Goal: Task Accomplishment & Management: Use online tool/utility

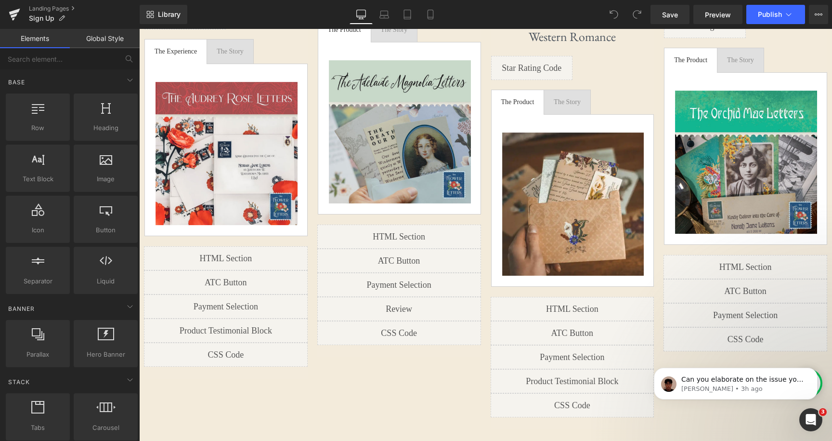
scroll to position [1046, 0]
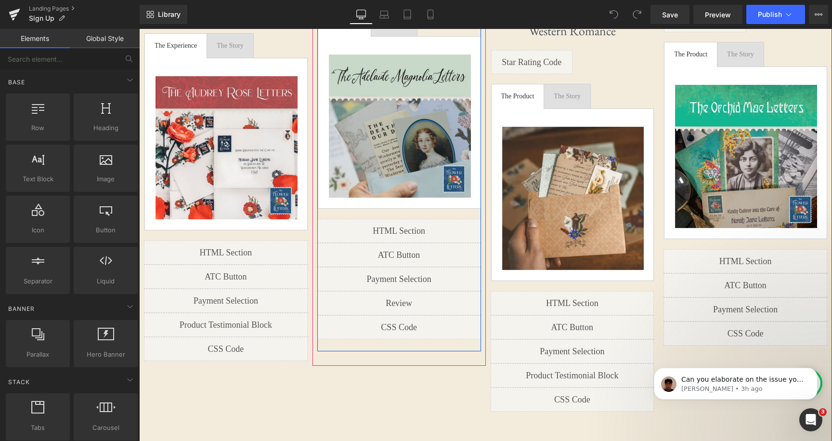
click at [411, 255] on div "Liquid" at bounding box center [399, 255] width 164 height 24
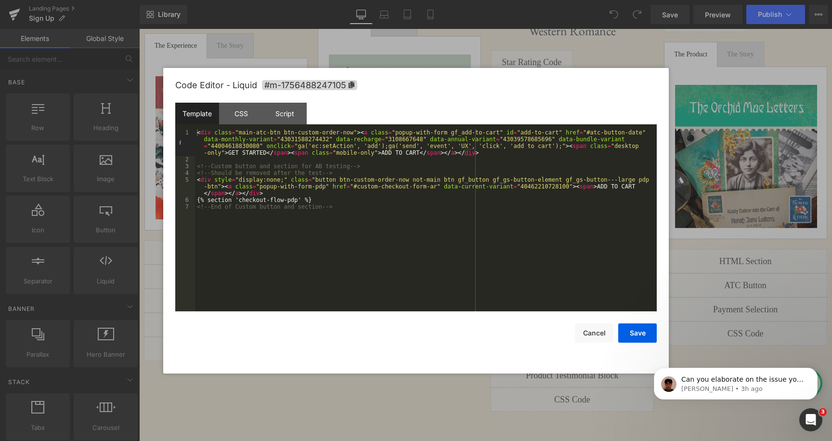
click at [360, 200] on div "< div class = "main-atc-btn btn-custom-order-now" > < a class = "popup-with-for…" at bounding box center [426, 237] width 462 height 216
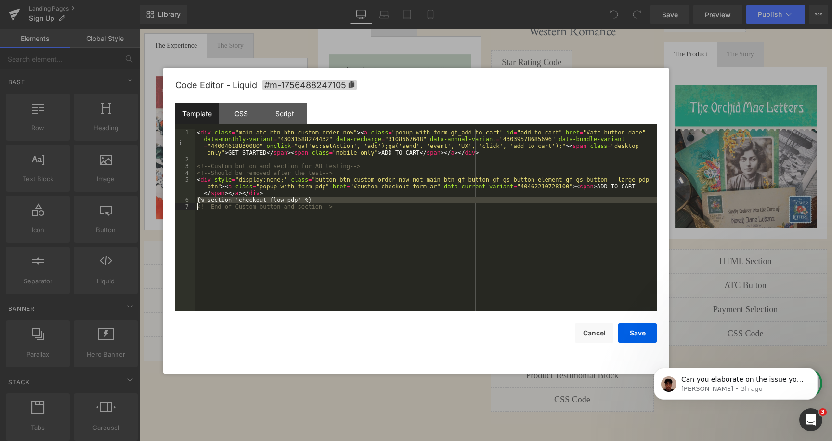
click at [346, 200] on div "< div class = "main-atc-btn btn-custom-order-now" > < a class = "popup-with-for…" at bounding box center [426, 237] width 462 height 216
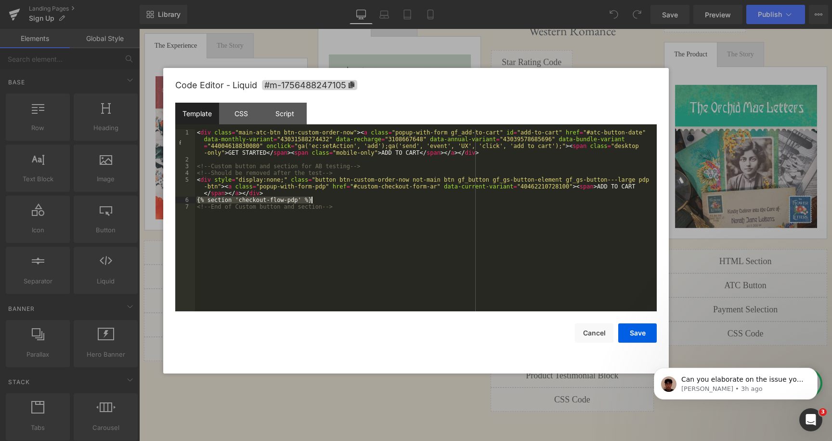
click at [346, 200] on div "< div class = "main-atc-btn btn-custom-order-now" > < a class = "popup-with-for…" at bounding box center [426, 237] width 462 height 216
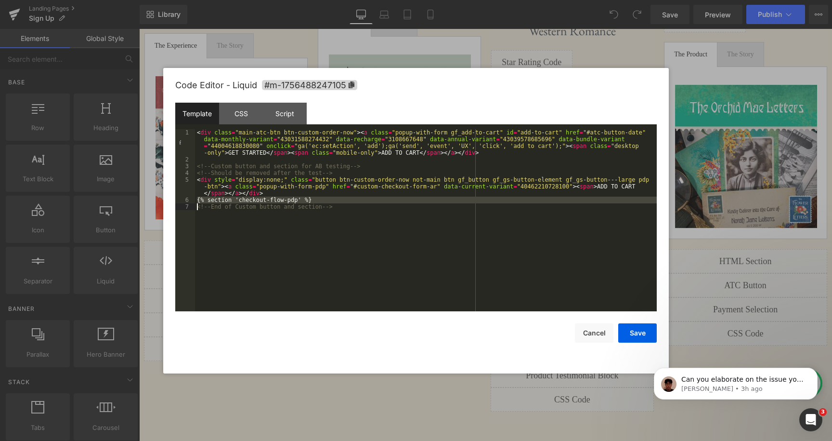
click at [346, 200] on div "< div class = "main-atc-btn btn-custom-order-now" > < a class = "popup-with-for…" at bounding box center [426, 237] width 462 height 216
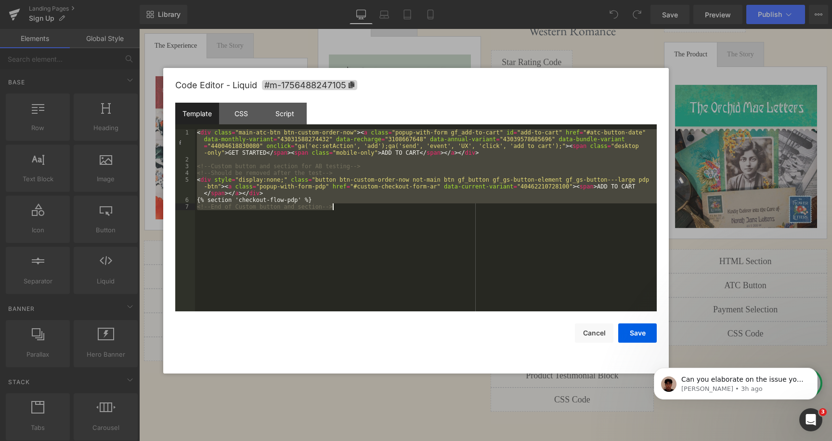
click at [346, 200] on div "< div class = "main-atc-btn btn-custom-order-now" > < a class = "popup-with-for…" at bounding box center [426, 237] width 462 height 216
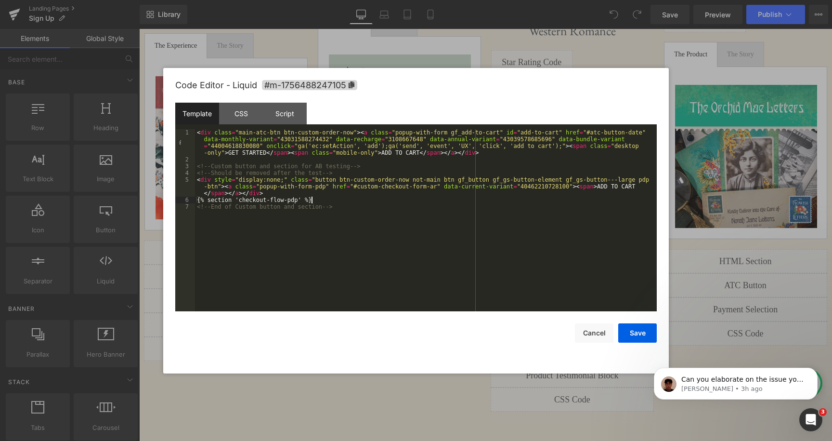
click at [335, 200] on div "< div class = "main-atc-btn btn-custom-order-now" > < a class = "popup-with-for…" at bounding box center [426, 237] width 462 height 216
click at [344, 200] on div "< div class = "main-atc-btn btn-custom-order-now" > < a class = "popup-with-for…" at bounding box center [426, 237] width 462 height 216
click at [601, 335] on button "Cancel" at bounding box center [594, 332] width 39 height 19
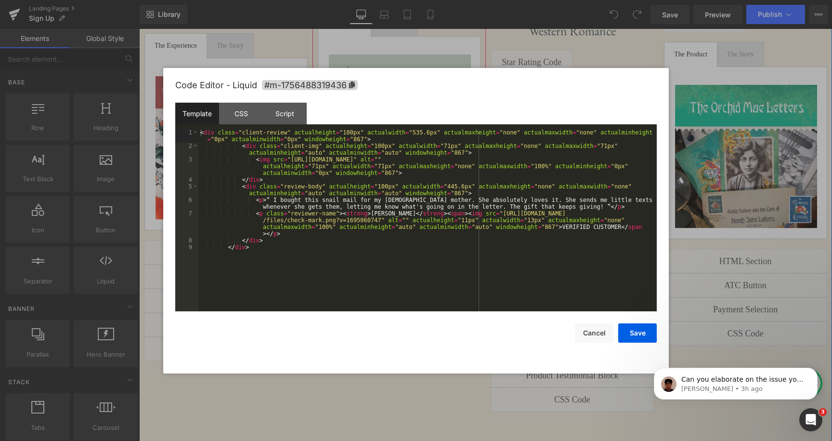
click at [417, 301] on div "Liquid" at bounding box center [399, 303] width 164 height 24
click at [410, 274] on div "< div class = "client-review" actualheight = "100px" actualwidth = "535.6px" ac…" at bounding box center [427, 230] width 459 height 202
click at [424, 273] on div "< div class = "client-review" actualheight = "100px" actualwidth = "535.6px" ac…" at bounding box center [427, 230] width 459 height 202
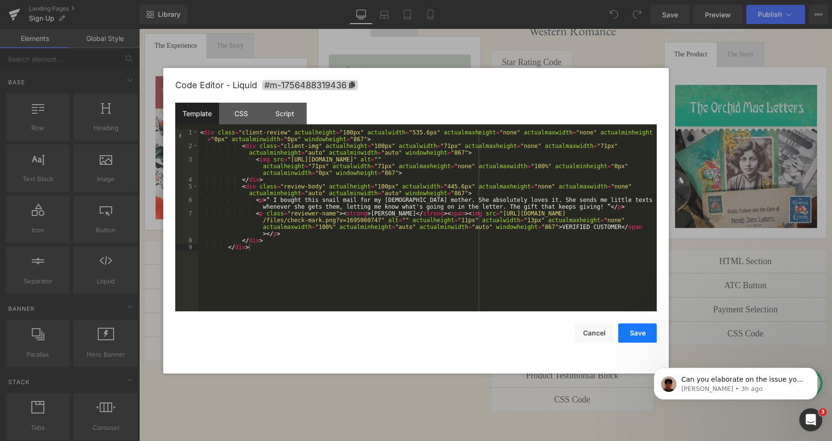
click at [651, 334] on button "Save" at bounding box center [637, 332] width 39 height 19
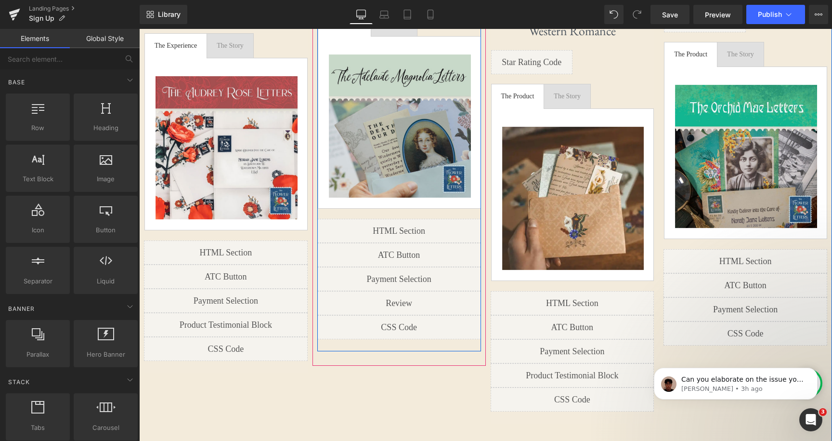
click at [413, 252] on icon at bounding box center [409, 251] width 5 height 6
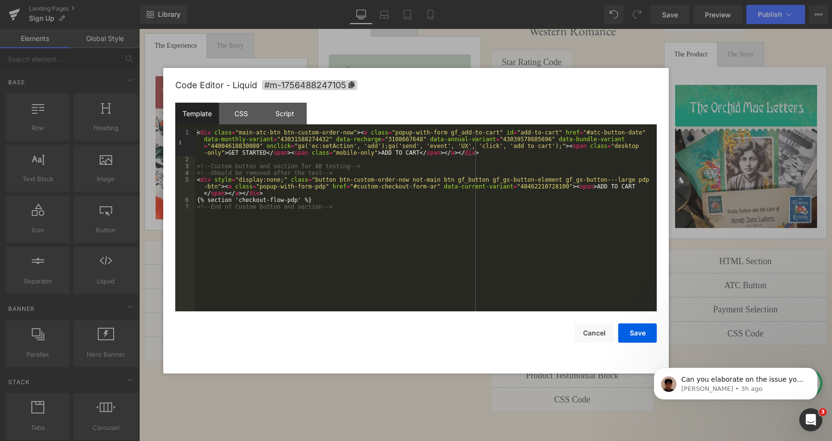
click at [374, 201] on div "< div class = "main-atc-btn btn-custom-order-now" > < a class = "popup-with-for…" at bounding box center [426, 237] width 462 height 216
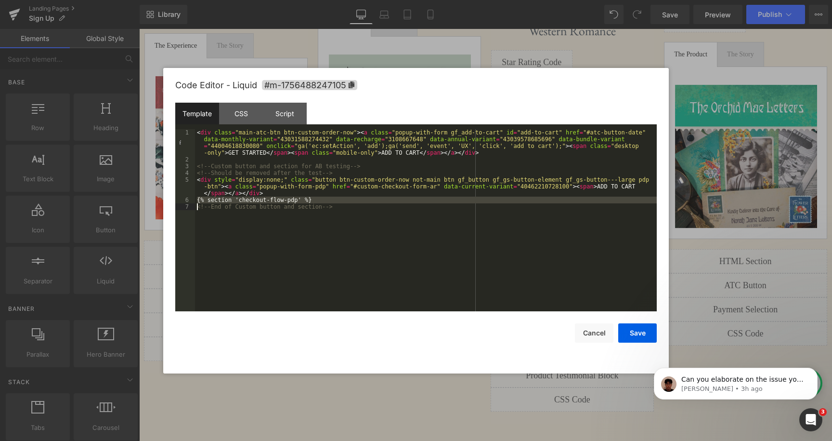
click at [392, 203] on div "< div class = "main-atc-btn btn-custom-order-now" > < a class = "popup-with-for…" at bounding box center [426, 237] width 462 height 216
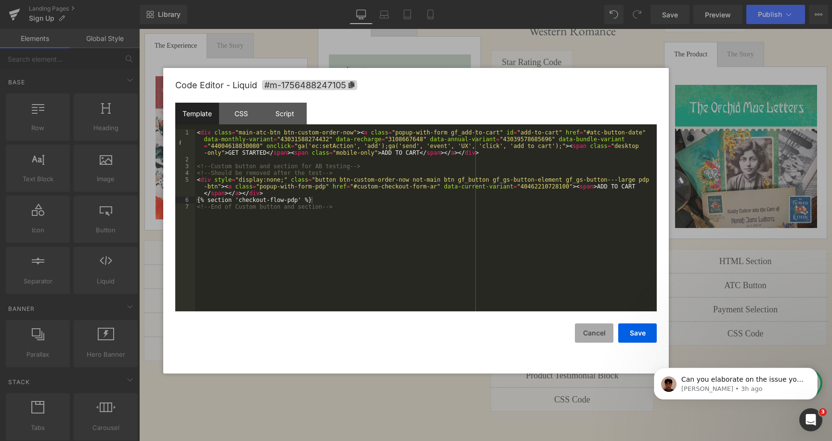
click at [604, 333] on button "Cancel" at bounding box center [594, 332] width 39 height 19
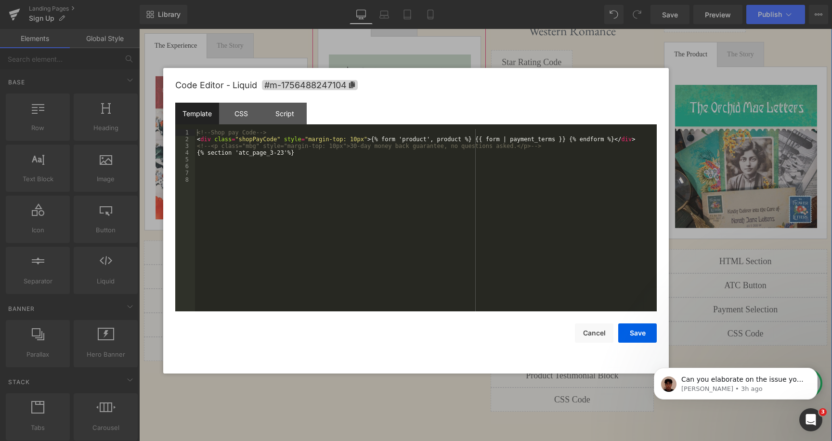
click at [419, 278] on div "Liquid" at bounding box center [399, 279] width 164 height 24
click at [344, 156] on div "<!-- Shop pay Code --> < div class = "shopPayCode" style = "margin-top: 10px" >…" at bounding box center [426, 227] width 462 height 196
click at [356, 155] on div "<!-- Shop pay Code --> < div class = "shopPayCode" style = "margin-top: 10px" >…" at bounding box center [426, 227] width 462 height 196
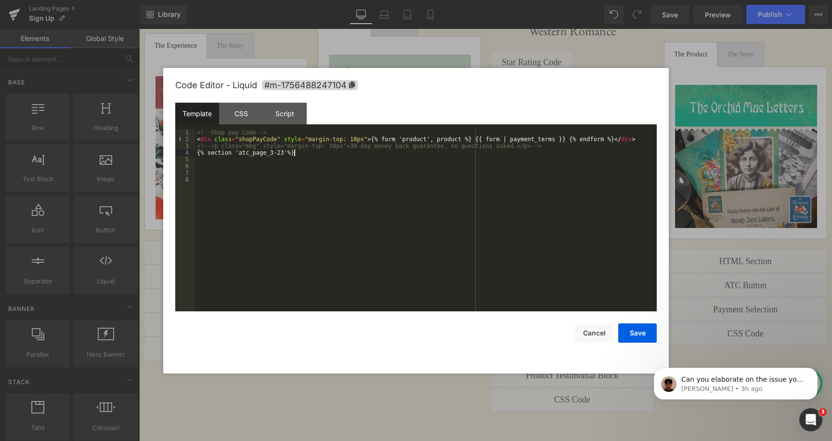
click at [334, 152] on div "<!-- Shop pay Code --> < div class = "shopPayCode" style = "margin-top: 10px" >…" at bounding box center [426, 227] width 462 height 196
click at [341, 153] on div "<!-- Shop pay Code --> < div class = "shopPayCode" style = "margin-top: 10px" >…" at bounding box center [426, 227] width 462 height 196
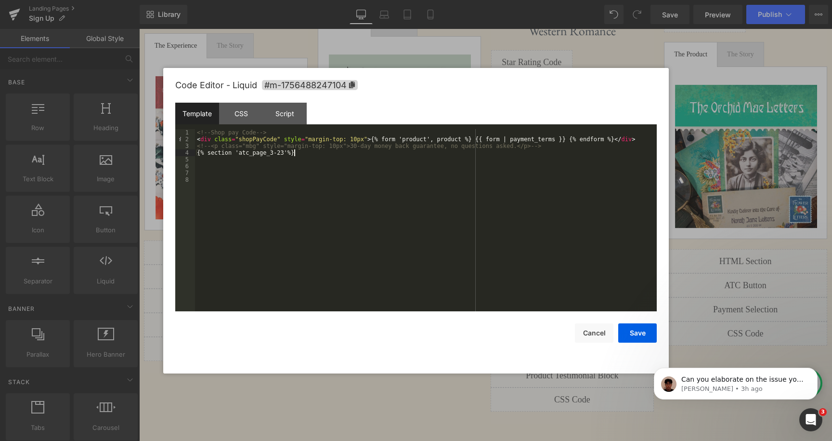
click at [341, 153] on div "<!-- Shop pay Code --> < div class = "shopPayCode" style = "margin-top: 10px" >…" at bounding box center [426, 227] width 462 height 196
click at [363, 153] on div "<!-- Shop pay Code --> < div class = "shopPayCode" style = "margin-top: 10px" >…" at bounding box center [426, 227] width 462 height 196
click at [386, 141] on div "<!-- Shop pay Code --> < div class = "shopPayCode" style = "margin-top: 10px" >…" at bounding box center [426, 227] width 462 height 196
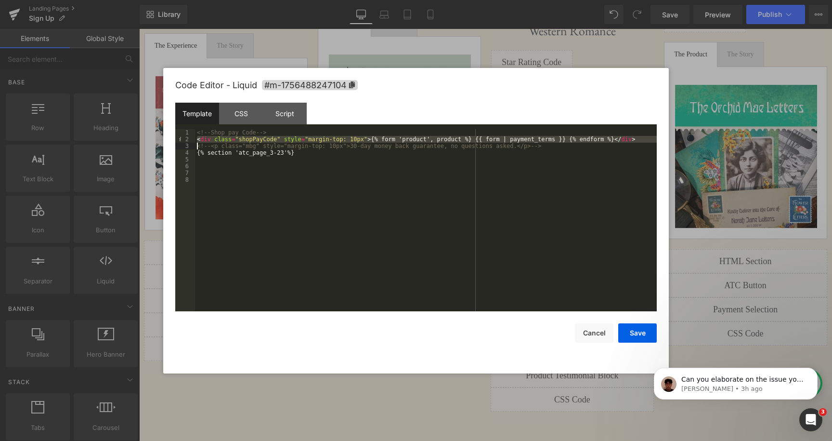
click at [397, 138] on div "<!-- Shop pay Code --> < div class = "shopPayCode" style = "margin-top: 10px" >…" at bounding box center [426, 227] width 462 height 196
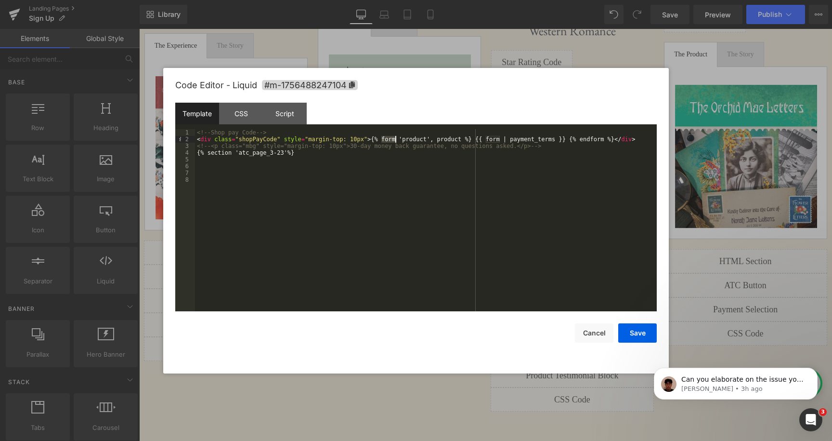
click at [397, 138] on div "<!-- Shop pay Code --> < div class = "shopPayCode" style = "margin-top: 10px" >…" at bounding box center [426, 227] width 462 height 196
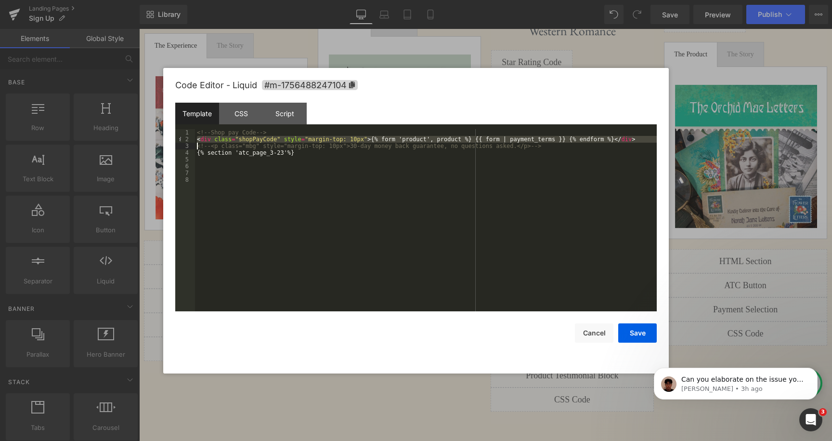
click at [417, 137] on div "<!-- Shop pay Code --> < div class = "shopPayCode" style = "margin-top: 10px" >…" at bounding box center [426, 227] width 462 height 196
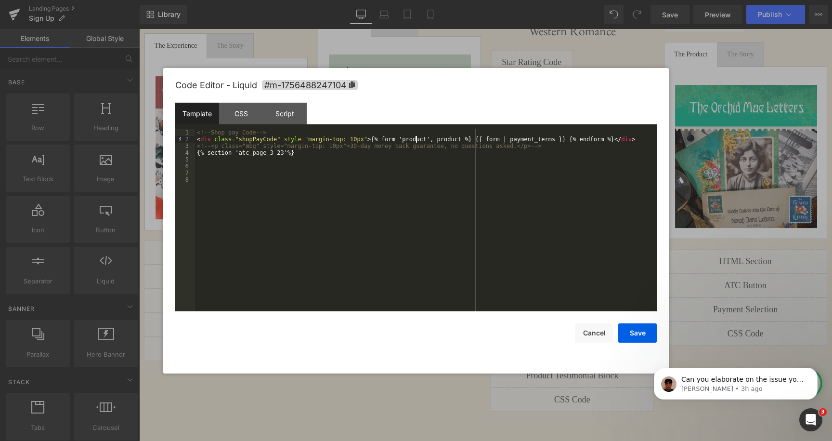
click at [417, 137] on div "<!-- Shop pay Code --> < div class = "shopPayCode" style = "margin-top: 10px" >…" at bounding box center [426, 227] width 462 height 196
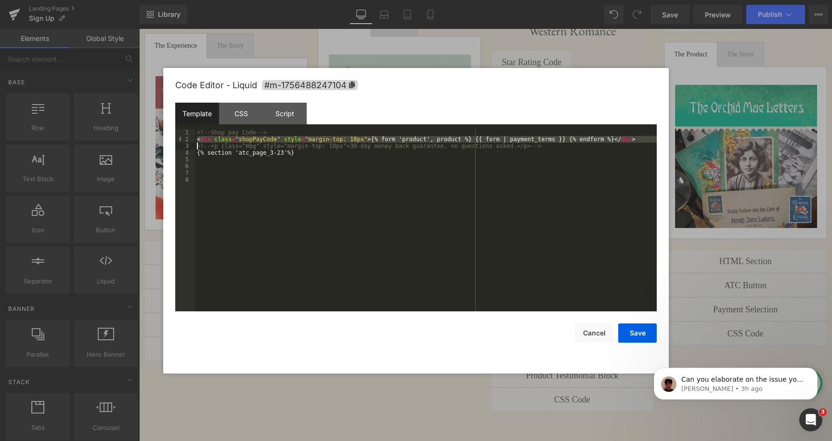
click at [433, 136] on div "<!-- Shop pay Code --> < div class = "shopPayCode" style = "margin-top: 10px" >…" at bounding box center [426, 227] width 462 height 196
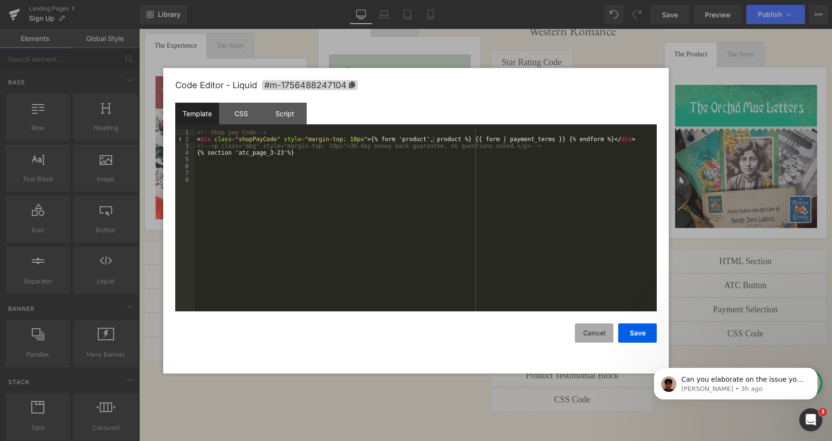
click at [600, 334] on button "Cancel" at bounding box center [594, 332] width 39 height 19
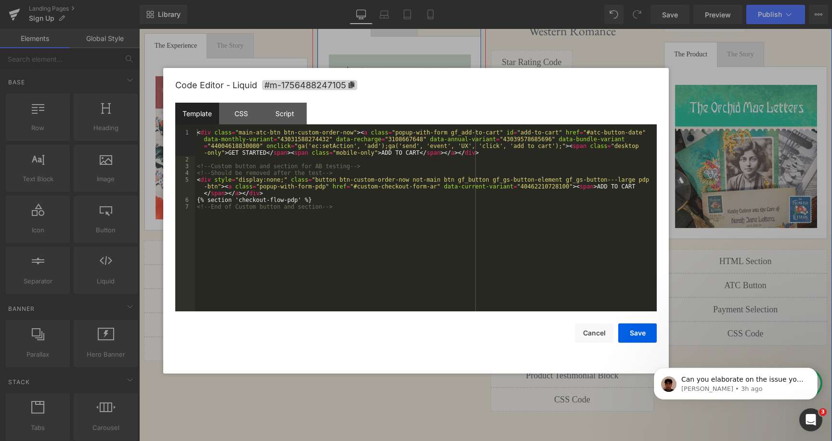
click at [413, 250] on icon at bounding box center [409, 251] width 5 height 6
click at [606, 333] on button "Cancel" at bounding box center [594, 332] width 39 height 19
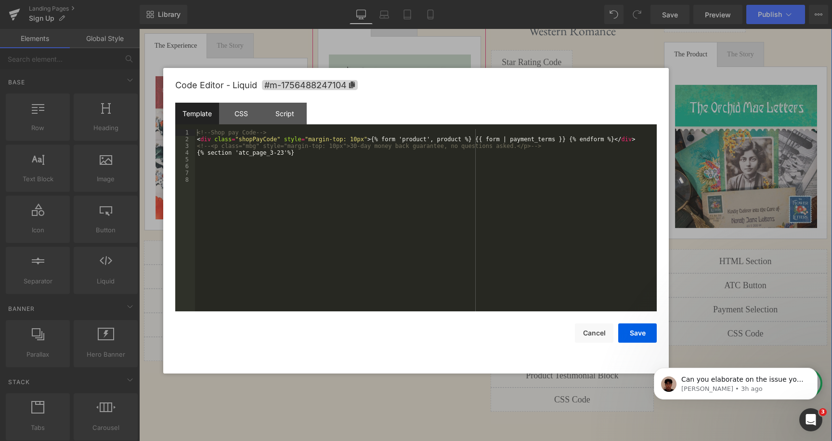
click at [416, 274] on div "Liquid" at bounding box center [399, 279] width 164 height 24
click at [599, 332] on button "Cancel" at bounding box center [594, 332] width 39 height 19
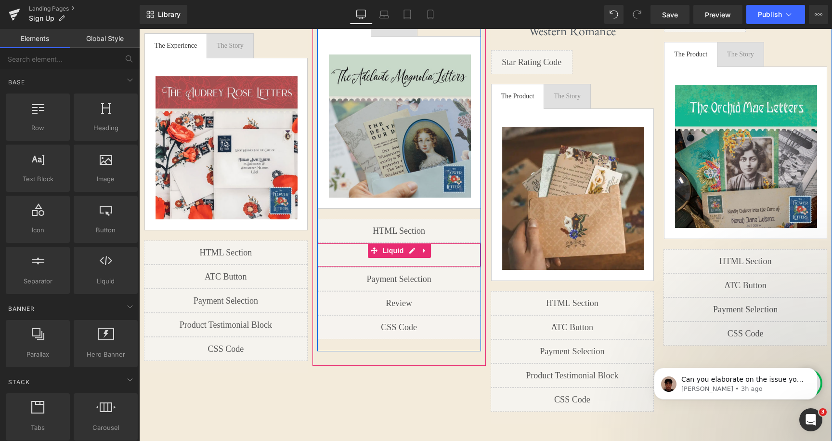
click at [413, 252] on div "Liquid" at bounding box center [399, 255] width 164 height 24
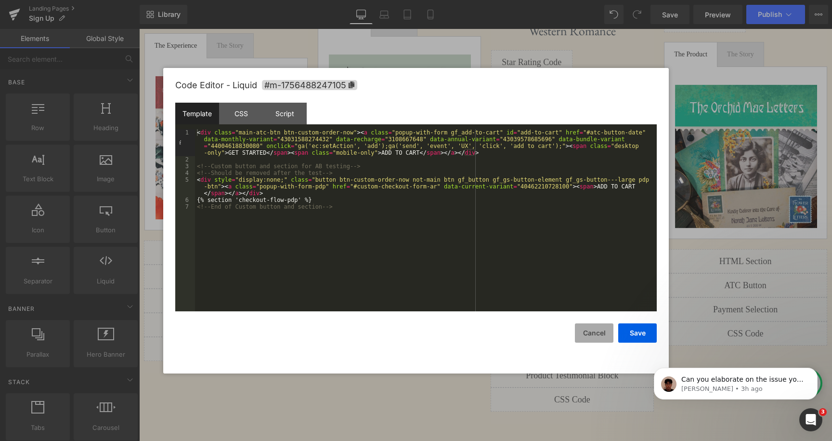
click at [594, 329] on button "Cancel" at bounding box center [594, 332] width 39 height 19
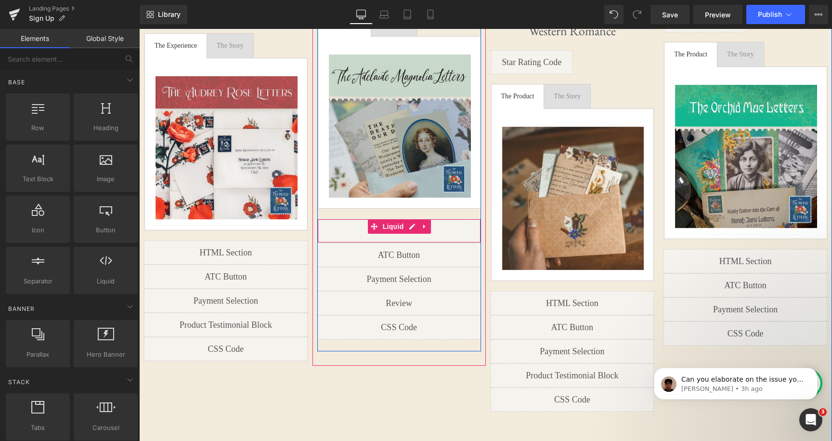
click at [410, 228] on div "Liquid" at bounding box center [399, 231] width 164 height 24
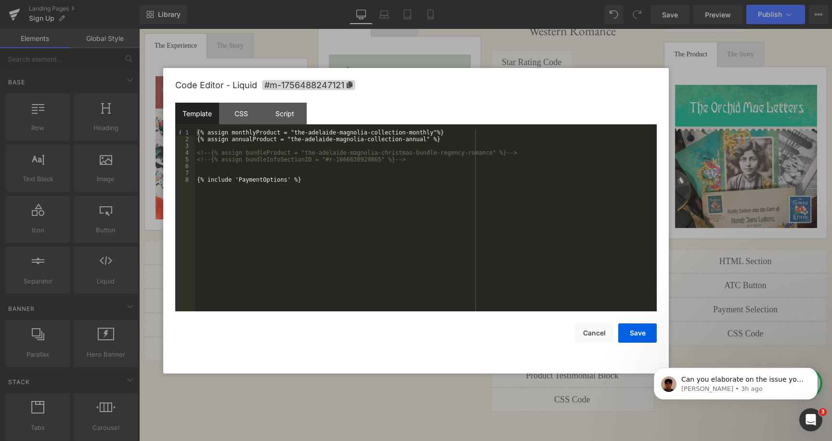
click at [342, 183] on div "{% assign monthlyProduct = "the-adelaide-magnolia-collection-monthly"%} {% assi…" at bounding box center [426, 227] width 462 height 196
click at [356, 181] on div "{% assign monthlyProduct = "the-adelaide-magnolia-collection-monthly"%} {% assi…" at bounding box center [426, 227] width 462 height 196
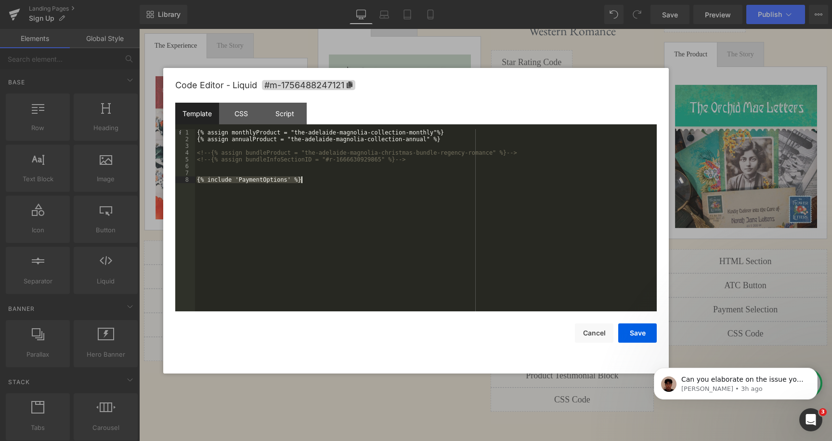
click at [356, 181] on div "{% assign monthlyProduct = "the-adelaide-magnolia-collection-monthly"%} {% assi…" at bounding box center [426, 227] width 462 height 196
click at [370, 181] on div "{% assign monthlyProduct = "the-adelaide-magnolia-collection-monthly"%} {% assi…" at bounding box center [426, 227] width 462 height 196
click at [350, 181] on div "{% assign monthlyProduct = "the-adelaide-magnolia-collection-monthly"%} {% assi…" at bounding box center [426, 227] width 462 height 196
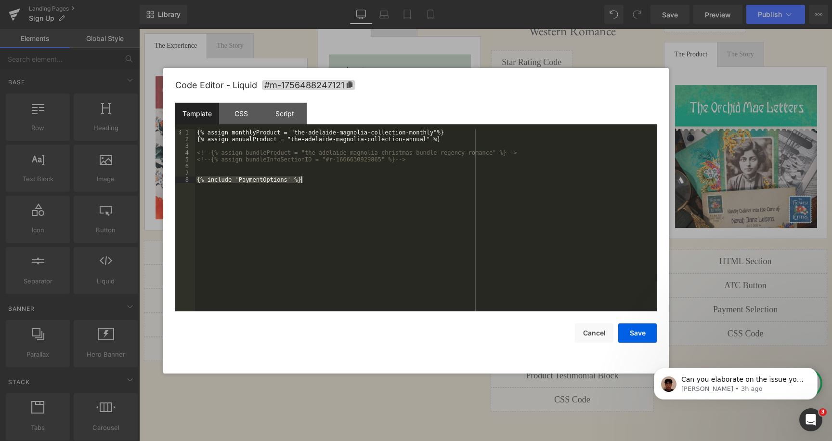
click at [350, 181] on div "{% assign monthlyProduct = "the-adelaide-magnolia-collection-monthly"%} {% assi…" at bounding box center [426, 227] width 462 height 196
click at [357, 181] on div "{% assign monthlyProduct = "the-adelaide-magnolia-collection-monthly"%} {% assi…" at bounding box center [426, 227] width 462 height 196
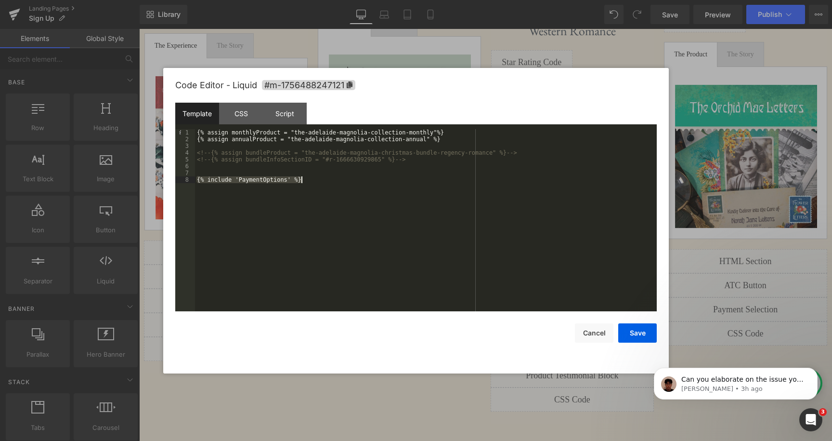
click at [357, 181] on div "{% assign monthlyProduct = "the-adelaide-magnolia-collection-monthly"%} {% assi…" at bounding box center [426, 227] width 462 height 196
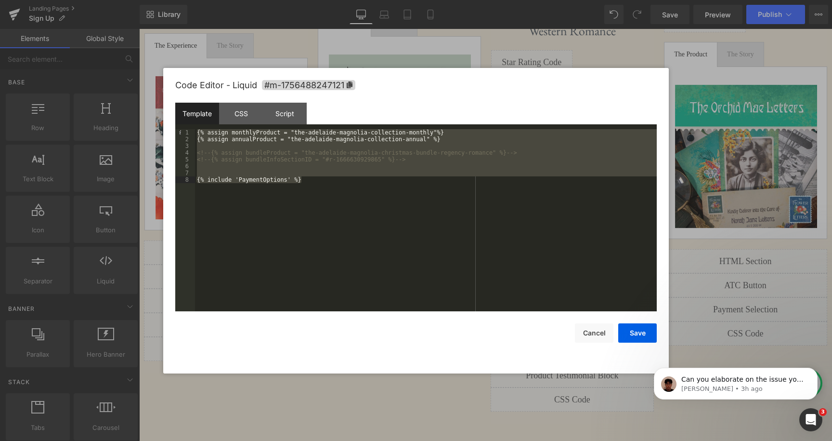
click at [367, 180] on div "{% assign monthlyProduct = "the-adelaide-magnolia-collection-monthly"%} {% assi…" at bounding box center [426, 227] width 462 height 196
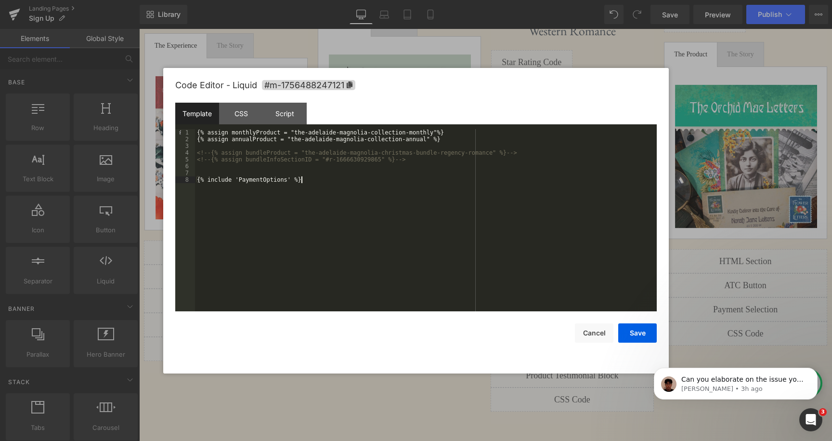
click at [367, 180] on div "{% assign monthlyProduct = "the-adelaide-magnolia-collection-monthly"%} {% assi…" at bounding box center [426, 227] width 462 height 196
click at [353, 180] on div "{% assign monthlyProduct = "the-adelaide-magnolia-collection-monthly"%} {% assi…" at bounding box center [426, 227] width 462 height 196
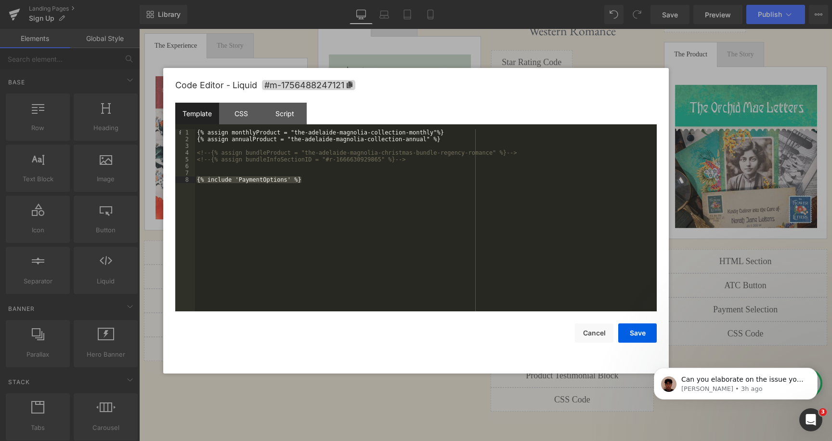
click at [360, 180] on div "{% assign monthlyProduct = "the-adelaide-magnolia-collection-monthly"%} {% assi…" at bounding box center [426, 227] width 462 height 196
click at [363, 180] on div "{% assign monthlyProduct = "the-adelaide-magnolia-collection-monthly"%} {% assi…" at bounding box center [426, 227] width 462 height 196
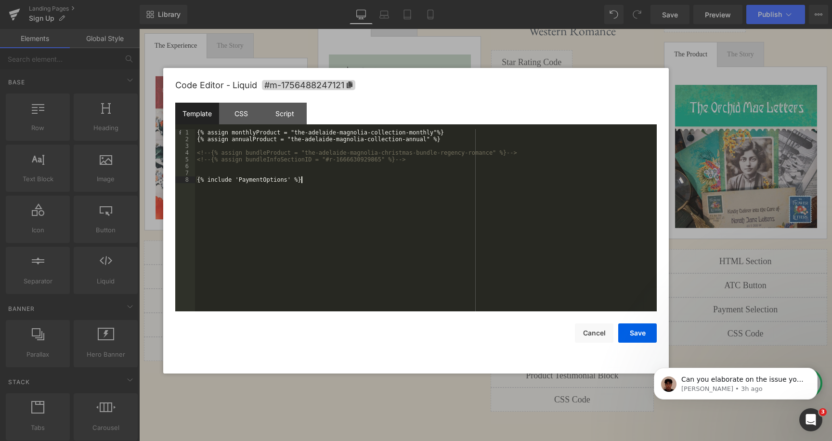
click at [363, 180] on div "{% assign monthlyProduct = "the-adelaide-magnolia-collection-monthly"%} {% assi…" at bounding box center [426, 227] width 462 height 196
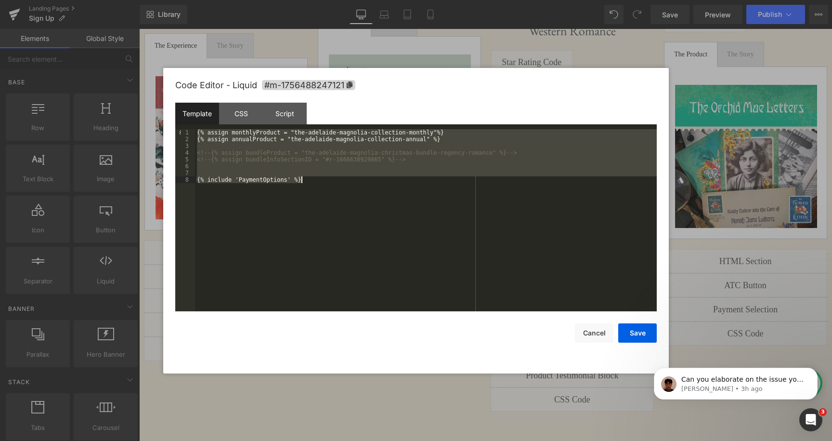
click at [371, 179] on div "{% assign monthlyProduct = "the-adelaide-magnolia-collection-monthly"%} {% assi…" at bounding box center [426, 227] width 462 height 196
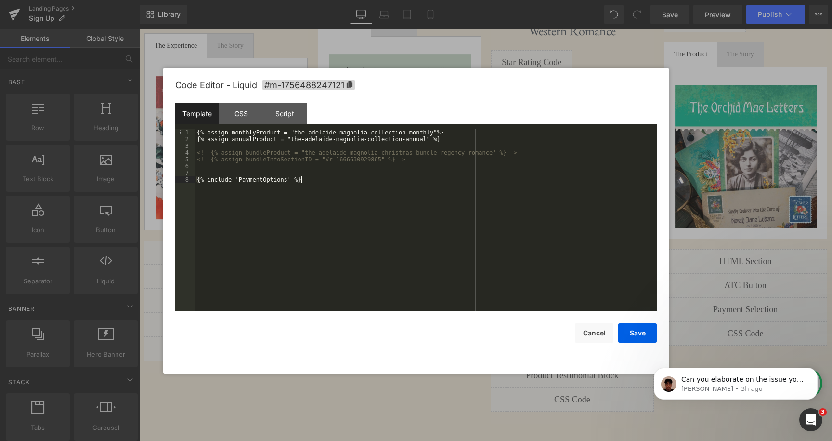
click at [333, 184] on div "{% assign monthlyProduct = "the-adelaide-magnolia-collection-monthly"%} {% assi…" at bounding box center [426, 227] width 462 height 196
click at [342, 183] on div "{% assign monthlyProduct = "the-adelaide-magnolia-collection-monthly"%} {% assi…" at bounding box center [426, 227] width 462 height 196
click at [604, 333] on button "Cancel" at bounding box center [594, 332] width 39 height 19
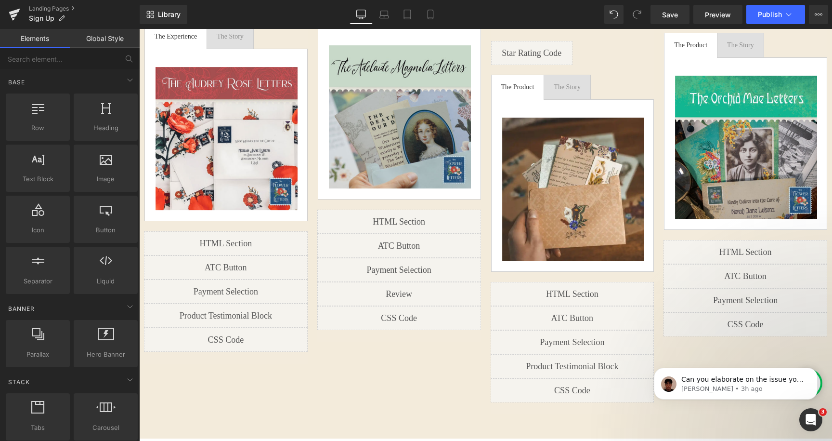
scroll to position [1063, 0]
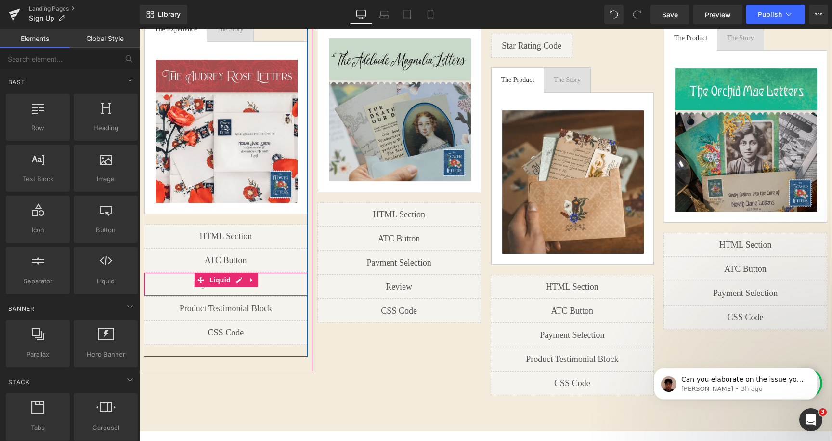
click at [235, 272] on div "Liquid" at bounding box center [226, 284] width 164 height 24
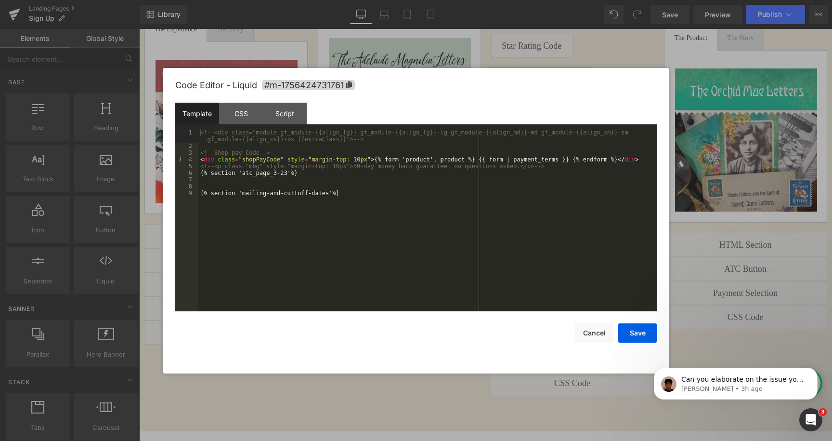
click at [359, 197] on div "<!-- <div class="module gf_module-{{align_lg}} gf_module-{{align_lg}}-lg gf_mod…" at bounding box center [427, 230] width 459 height 202
click at [374, 198] on div "<!-- <div class="module gf_module-{{align_lg}} gf_module-{{align_lg}}-lg gf_mod…" at bounding box center [427, 230] width 459 height 202
click at [433, 209] on div "<!-- <div class="module gf_module-{{align_lg}} gf_module-{{align_lg}}-lg gf_mod…" at bounding box center [427, 230] width 459 height 202
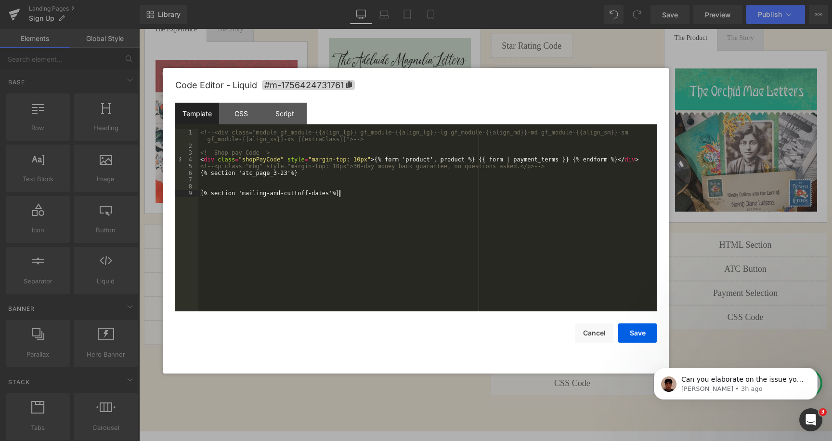
click at [433, 209] on div "<!-- <div class="module gf_module-{{align_lg}} gf_module-{{align_lg}}-lg gf_mod…" at bounding box center [427, 230] width 459 height 202
click at [415, 205] on div "<!-- <div class="module gf_module-{{align_lg}} gf_module-{{align_lg}}-lg gf_mod…" at bounding box center [427, 230] width 459 height 202
click at [431, 205] on div "<!-- <div class="module gf_module-{{align_lg}} gf_module-{{align_lg}}-lg gf_mod…" at bounding box center [427, 230] width 459 height 202
click at [287, 172] on div "<!-- <div class="module gf_module-{{align_lg}} gf_module-{{align_lg}}-lg gf_mod…" at bounding box center [427, 230] width 459 height 202
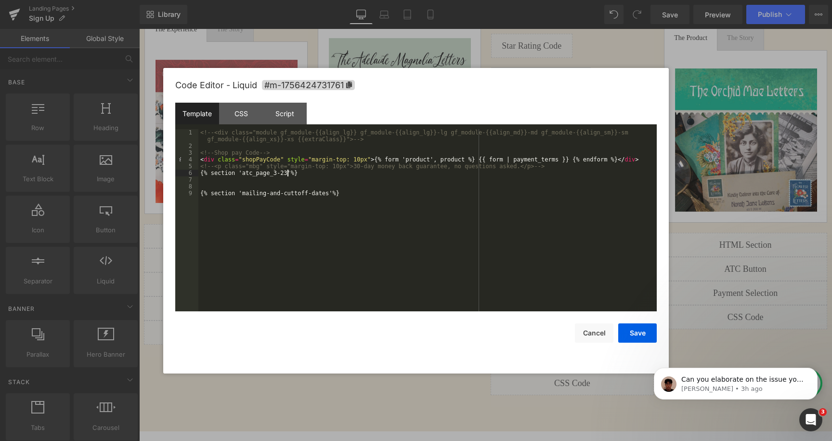
click at [287, 172] on div "<!-- <div class="module gf_module-{{align_lg}} gf_module-{{align_lg}}-lg gf_mod…" at bounding box center [427, 230] width 459 height 202
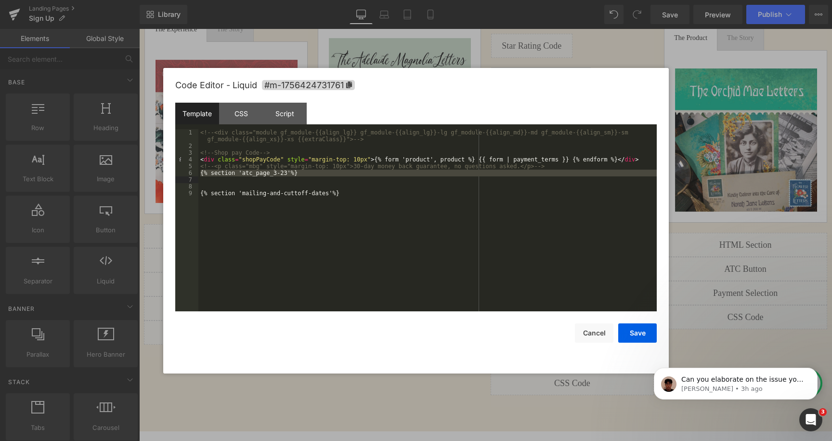
click at [269, 175] on div "<!-- <div class="module gf_module-{{align_lg}} gf_module-{{align_lg}}-lg gf_mod…" at bounding box center [427, 230] width 459 height 202
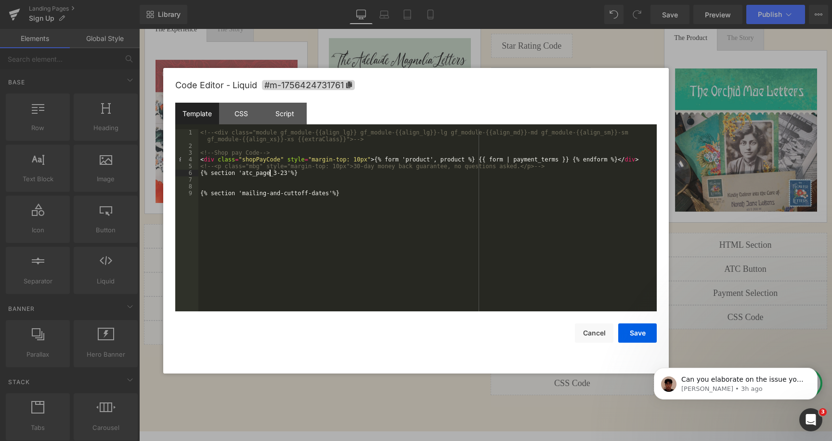
click at [269, 175] on div "<!-- <div class="module gf_module-{{align_lg}} gf_module-{{align_lg}}-lg gf_mod…" at bounding box center [427, 230] width 459 height 202
click at [254, 158] on div "<!-- <div class="module gf_module-{{align_lg}} gf_module-{{align_lg}}-lg gf_mod…" at bounding box center [427, 230] width 459 height 202
click at [268, 160] on div "<!-- <div class="module gf_module-{{align_lg}} gf_module-{{align_lg}}-lg gf_mod…" at bounding box center [427, 230] width 459 height 202
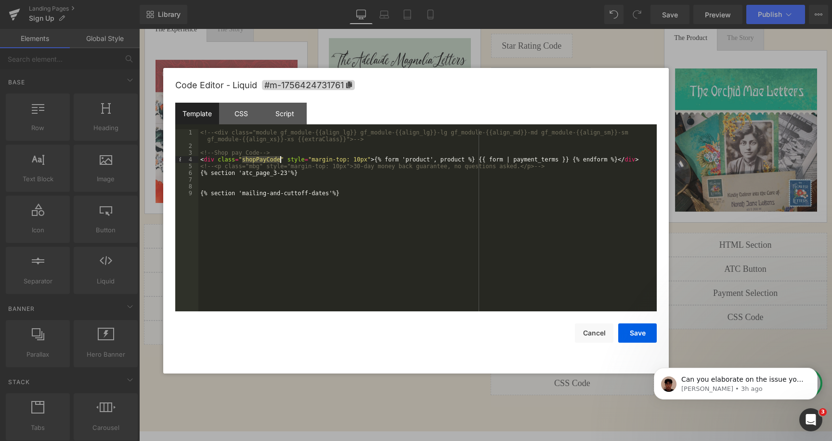
click at [268, 160] on div "<!-- <div class="module gf_module-{{align_lg}} gf_module-{{align_lg}}-lg gf_mod…" at bounding box center [427, 230] width 459 height 202
click at [284, 160] on div "<!-- <div class="module gf_module-{{align_lg}} gf_module-{{align_lg}}-lg gf_mod…" at bounding box center [427, 230] width 459 height 202
click at [279, 160] on div "<!-- <div class="module gf_module-{{align_lg}} gf_module-{{align_lg}}-lg gf_mod…" at bounding box center [427, 230] width 459 height 202
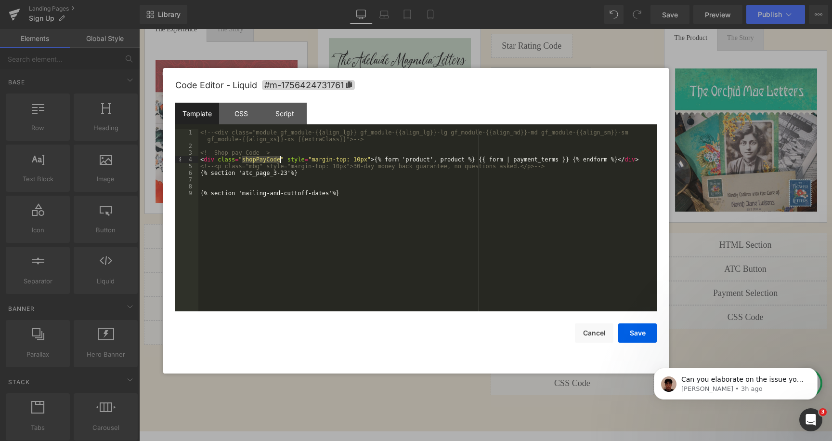
click at [266, 159] on div "<!-- <div class="module gf_module-{{align_lg}} gf_module-{{align_lg}}-lg gf_mod…" at bounding box center [427, 230] width 459 height 202
click at [643, 346] on div "Code Editor - Liquid #m-1756424731761 Template CSS Script Data 1 2 3 4 5 6 7 8 …" at bounding box center [416, 220] width 482 height 305
click at [641, 332] on button "Save" at bounding box center [637, 332] width 39 height 19
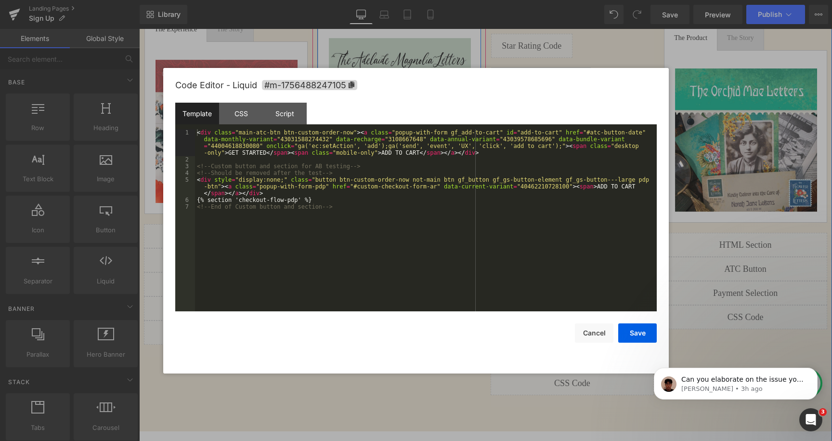
click at [412, 236] on div "Liquid" at bounding box center [399, 238] width 164 height 24
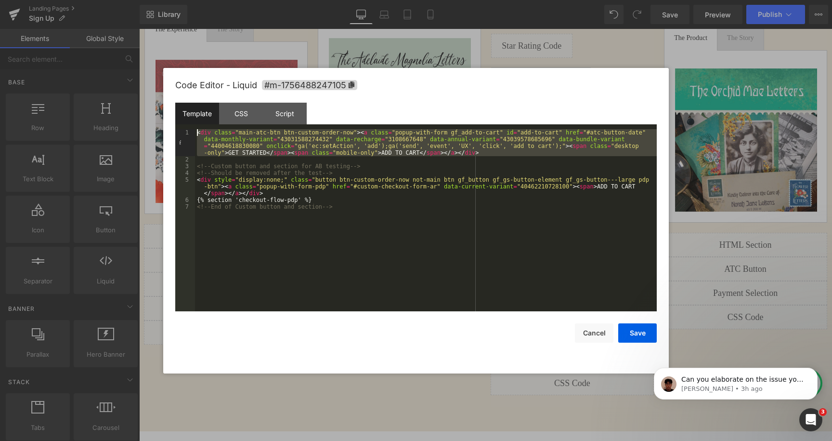
drag, startPoint x: 487, startPoint y: 158, endPoint x: 164, endPoint y: 87, distance: 331.4
click at [164, 86] on div "Code Editor - Liquid #m-1756488247105 Template CSS Script Data 1 2 3 4 5 6 7 < …" at bounding box center [416, 220] width 506 height 305
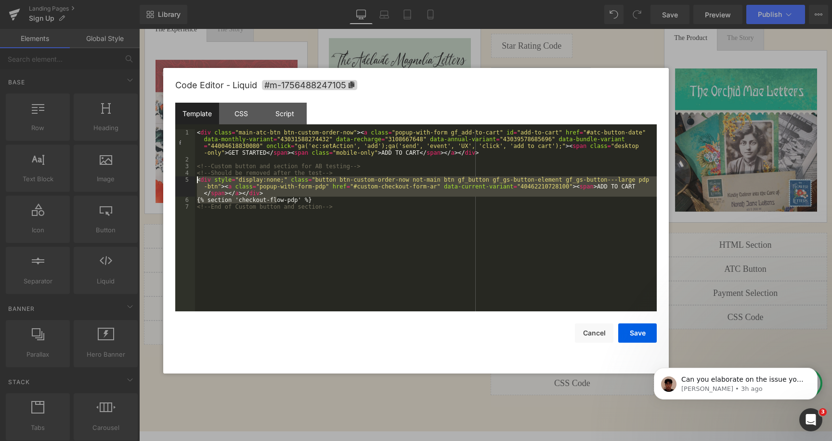
drag, startPoint x: 276, startPoint y: 197, endPoint x: 184, endPoint y: 182, distance: 92.7
click at [184, 182] on pre "1 2 3 4 5 6 7 < div class = "main-atc-btn btn-custom-order-now" > < a class = "…" at bounding box center [416, 220] width 482 height 182
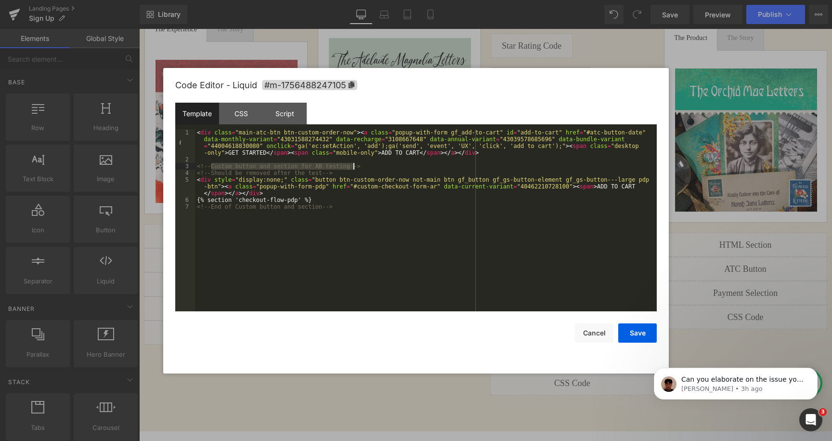
drag, startPoint x: 212, startPoint y: 166, endPoint x: 353, endPoint y: 166, distance: 140.6
click at [353, 166] on div "< div class = "main-atc-btn btn-custom-order-now" > < a class = "popup-with-for…" at bounding box center [426, 237] width 462 height 216
click at [273, 167] on div "< div class = "main-atc-btn btn-custom-order-now" > < a class = "popup-with-for…" at bounding box center [426, 237] width 462 height 216
drag, startPoint x: 355, startPoint y: 165, endPoint x: 212, endPoint y: 165, distance: 143.0
click at [212, 165] on div "< div class = "main-atc-btn btn-custom-order-now" > < a class = "popup-with-for…" at bounding box center [426, 237] width 462 height 216
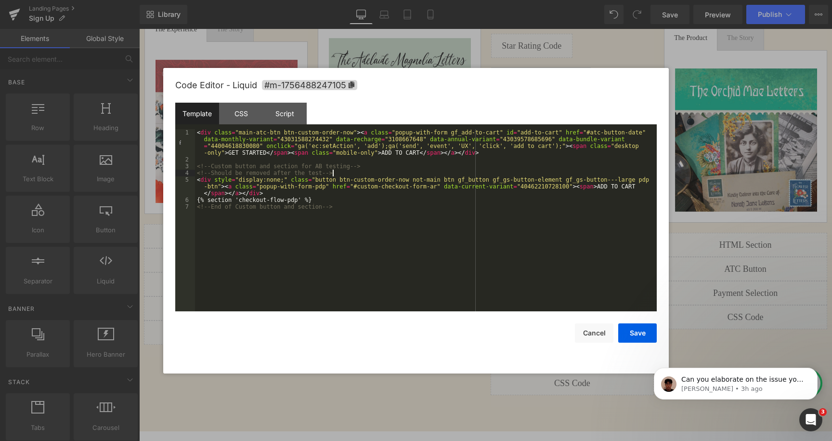
click at [397, 171] on div "< div class = "main-atc-btn btn-custom-order-now" > < a class = "popup-with-for…" at bounding box center [426, 237] width 462 height 216
drag, startPoint x: 213, startPoint y: 172, endPoint x: 341, endPoint y: 172, distance: 127.6
click at [341, 172] on div "< div class = "main-atc-btn btn-custom-order-now" > < a class = "popup-with-for…" at bounding box center [426, 237] width 462 height 216
click at [274, 194] on div "< div class = "main-atc-btn btn-custom-order-now" > < a class = "popup-with-for…" at bounding box center [426, 237] width 462 height 216
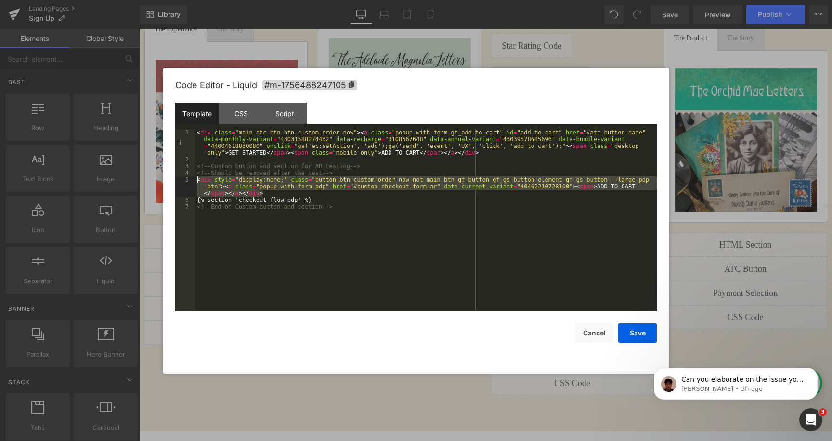
drag, startPoint x: 274, startPoint y: 194, endPoint x: 190, endPoint y: 179, distance: 85.0
click at [190, 179] on pre "1 2 3 4 5 6 7 < div class = "main-atc-btn btn-custom-order-now" > < a class = "…" at bounding box center [416, 220] width 482 height 182
click at [339, 193] on div "< div class = "main-atc-btn btn-custom-order-now" > < a class = "popup-with-for…" at bounding box center [426, 237] width 462 height 216
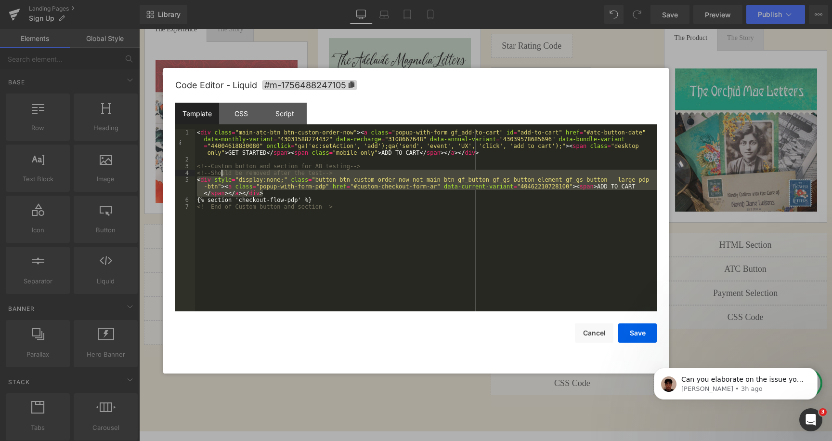
drag, startPoint x: 328, startPoint y: 193, endPoint x: 218, endPoint y: 174, distance: 111.5
click at [218, 174] on div "< div class = "main-atc-btn btn-custom-order-now" > < a class = "popup-with-for…" at bounding box center [426, 237] width 462 height 216
click at [246, 176] on div "< div class = "main-atc-btn btn-custom-order-now" > < a class = "popup-with-for…" at bounding box center [426, 237] width 462 height 216
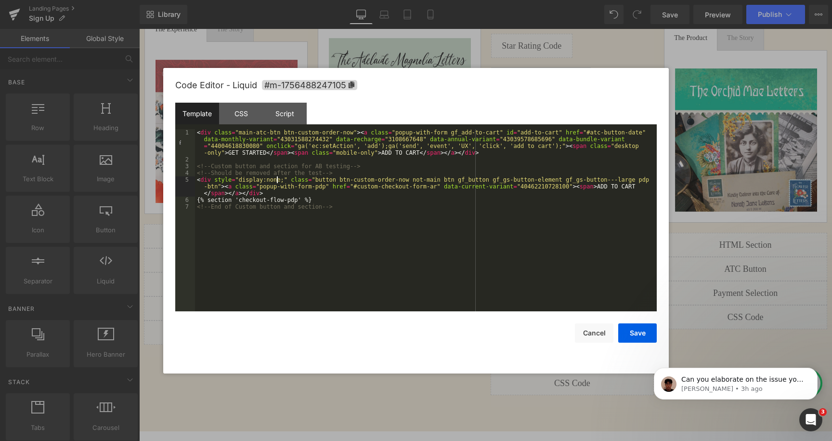
click at [276, 181] on div "< div class = "main-atc-btn btn-custom-order-now" > < a class = "popup-with-for…" at bounding box center [426, 237] width 462 height 216
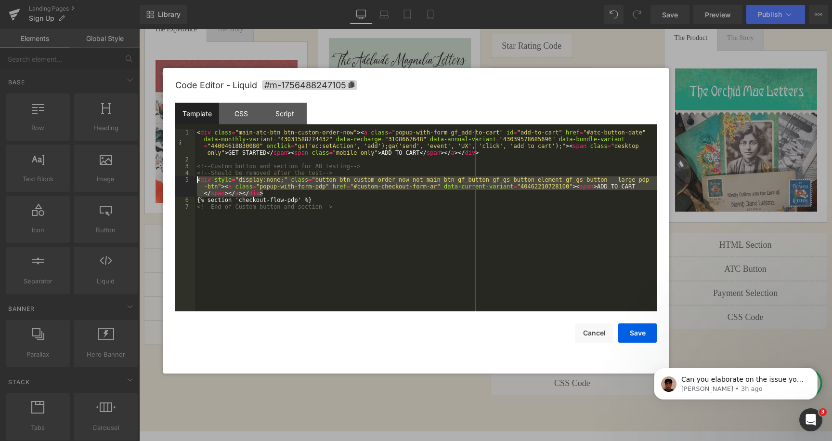
drag, startPoint x: 283, startPoint y: 192, endPoint x: 175, endPoint y: 178, distance: 108.8
click at [175, 178] on pre "1 2 3 4 5 6 7 < div class = "main-atc-btn btn-custom-order-now" > < a class = "…" at bounding box center [416, 220] width 482 height 182
drag, startPoint x: 274, startPoint y: 190, endPoint x: 187, endPoint y: 181, distance: 87.7
click at [187, 181] on pre "1 2 3 4 5 6 7 < div class = "main-atc-btn btn-custom-order-now" > < a class = "…" at bounding box center [416, 220] width 482 height 182
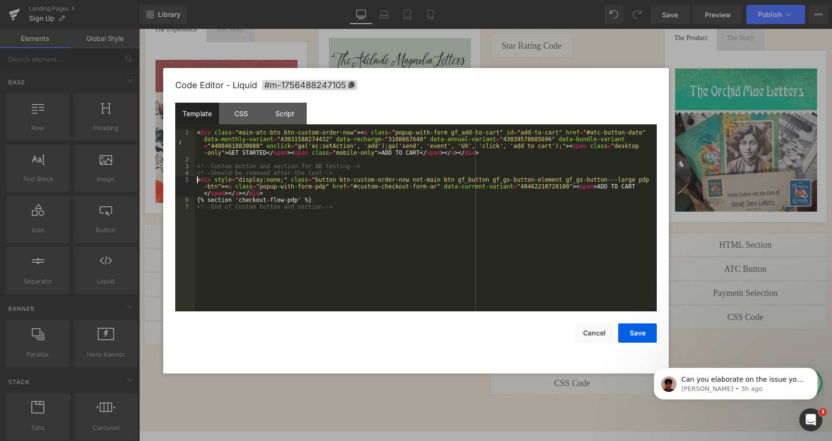
click at [363, 185] on div "< div class = "main-atc-btn btn-custom-order-now" > < a class = "popup-with-for…" at bounding box center [426, 237] width 462 height 216
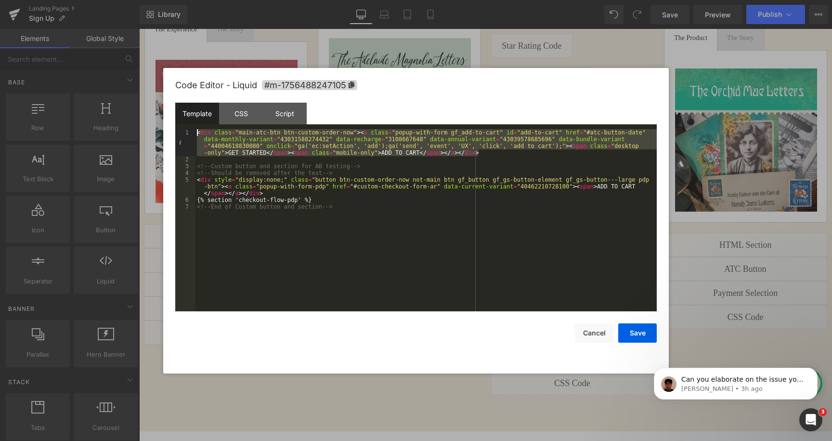
drag, startPoint x: 499, startPoint y: 155, endPoint x: 197, endPoint y: 115, distance: 305.0
click at [197, 115] on div "Template CSS Script Data 1 2 3 4 5 6 7 < div class = "main-atc-btn btn-custom-o…" at bounding box center [416, 207] width 482 height 209
click at [529, 140] on div "< div class = "main-atc-btn btn-custom-order-now" > < a class = "popup-with-for…" at bounding box center [426, 237] width 462 height 216
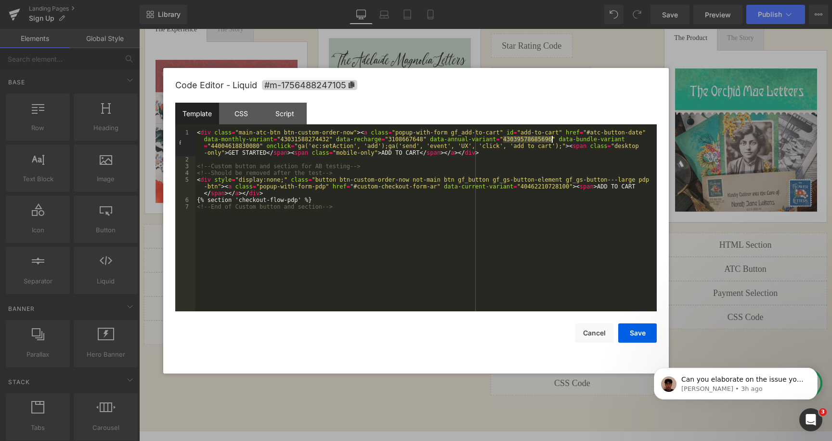
click at [400, 138] on div "< div class = "main-atc-btn btn-custom-order-now" > < a class = "popup-with-for…" at bounding box center [426, 237] width 462 height 216
click at [307, 141] on div "< div class = "main-atc-btn btn-custom-order-now" > < a class = "popup-with-for…" at bounding box center [426, 237] width 462 height 216
click at [409, 140] on div "< div class = "main-atc-btn btn-custom-order-now" > < a class = "popup-with-for…" at bounding box center [426, 237] width 462 height 216
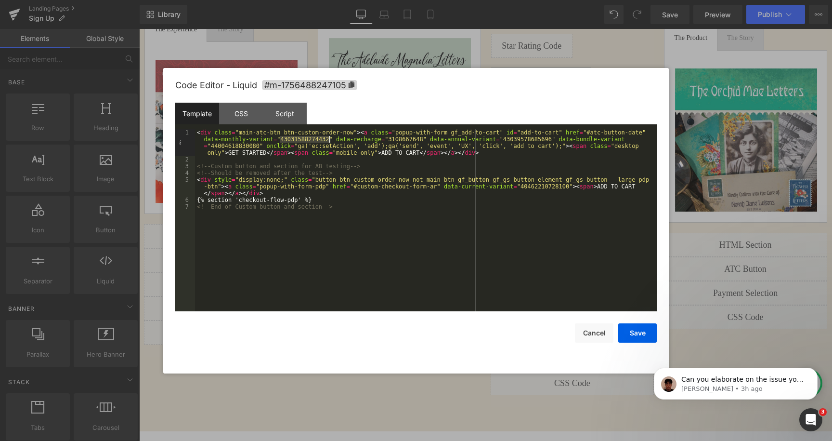
click at [409, 140] on div "< div class = "main-atc-btn btn-custom-order-now" > < a class = "popup-with-for…" at bounding box center [426, 237] width 462 height 216
click at [536, 138] on div "< div class = "main-atc-btn btn-custom-order-now" > < a class = "popup-with-for…" at bounding box center [426, 237] width 462 height 216
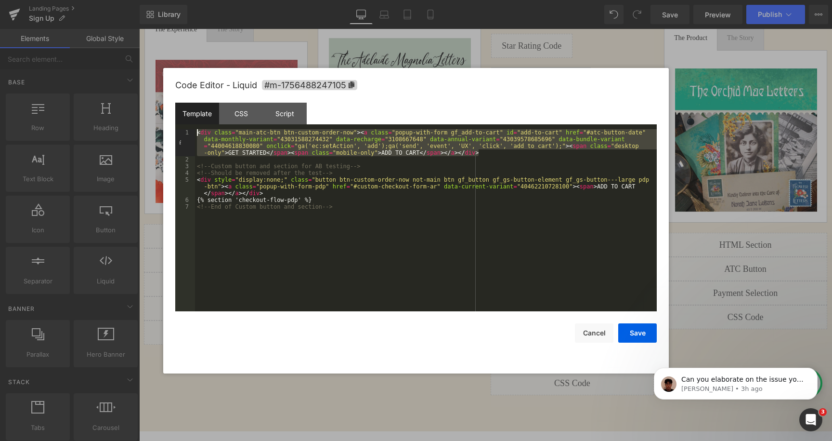
drag, startPoint x: 485, startPoint y: 154, endPoint x: 151, endPoint y: 99, distance: 338.3
click at [151, 99] on body "You are previewing how the will restyle your page. You can not edit Elements in…" at bounding box center [416, 220] width 832 height 441
click at [512, 163] on div "< div class = "main-atc-btn btn-custom-order-now" > < a class = "popup-with-for…" at bounding box center [426, 237] width 462 height 216
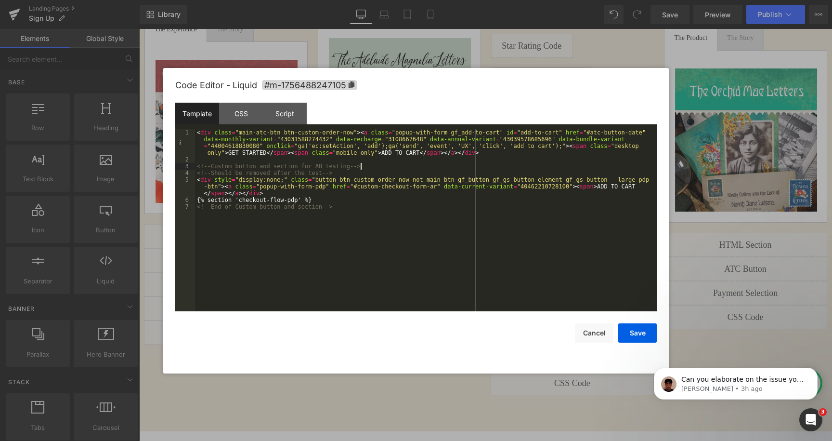
click at [505, 158] on div "< div class = "main-atc-btn btn-custom-order-now" > < a class = "popup-with-for…" at bounding box center [426, 237] width 462 height 216
click at [488, 153] on div "< div class = "main-atc-btn btn-custom-order-now" > < a class = "popup-with-for…" at bounding box center [426, 237] width 462 height 216
click at [641, 339] on button "Save" at bounding box center [637, 332] width 39 height 19
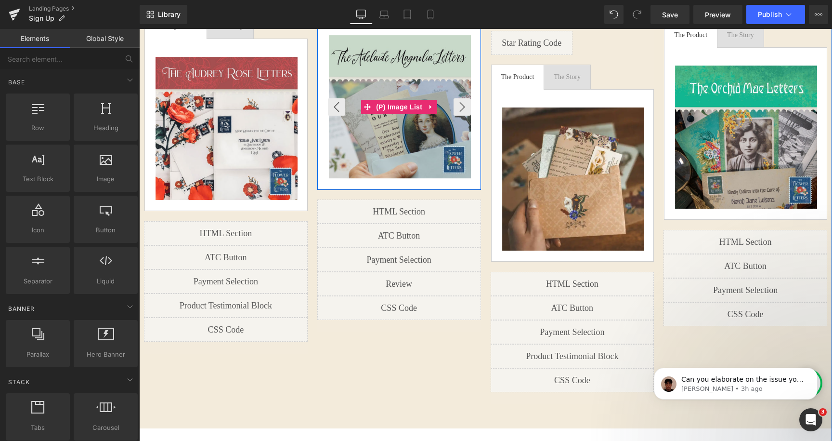
scroll to position [1073, 0]
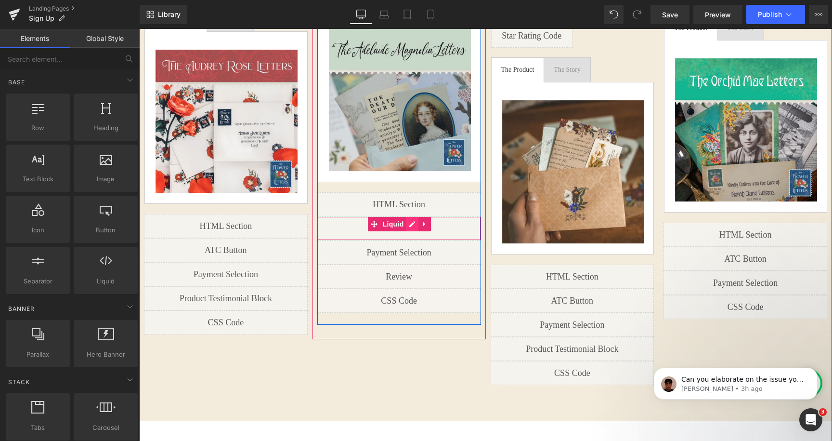
click at [415, 225] on div "Liquid" at bounding box center [399, 228] width 164 height 24
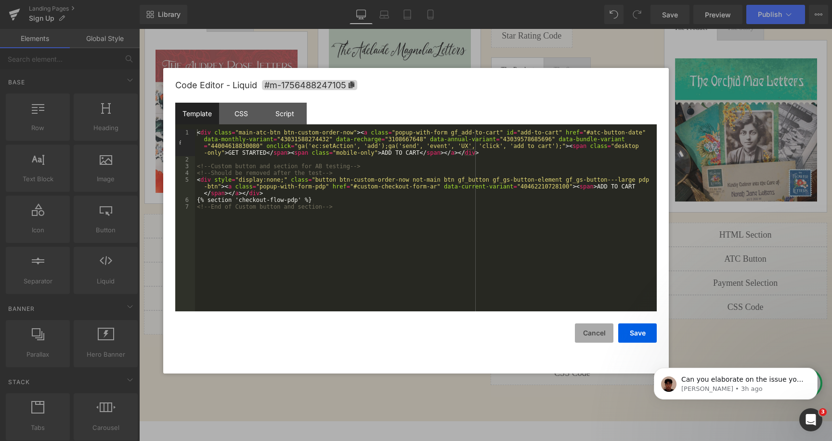
click at [588, 334] on button "Cancel" at bounding box center [594, 332] width 39 height 19
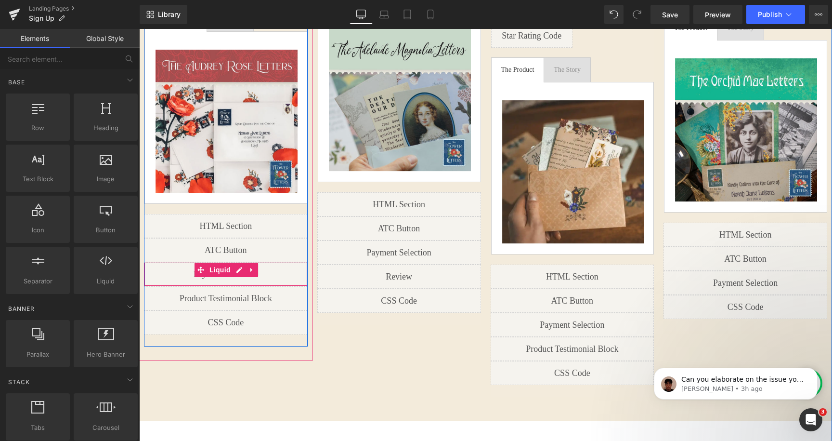
scroll to position [1049, 0]
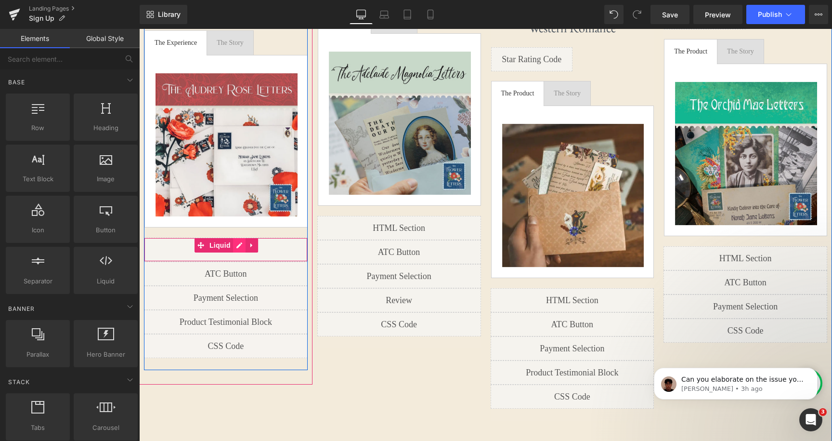
click at [243, 237] on div "Liquid" at bounding box center [226, 249] width 164 height 24
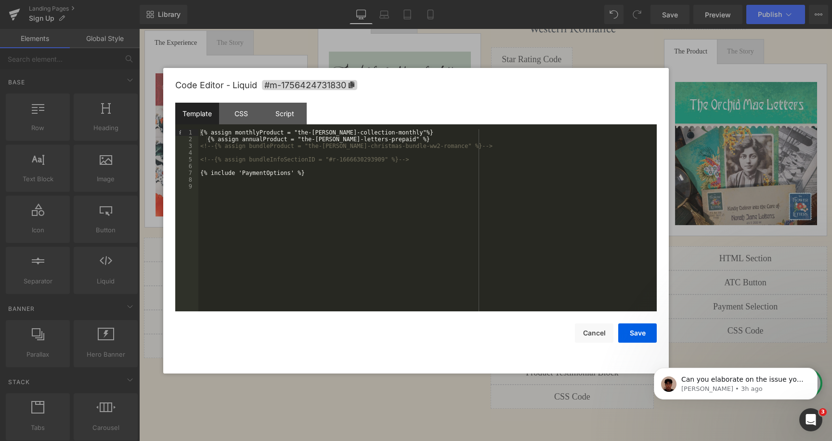
click at [224, 134] on div "{% assign monthlyProduct = "the-audrey-rose-collection-monthly"%} {% assign ann…" at bounding box center [427, 227] width 459 height 196
click at [250, 134] on div "{% assign monthlyProduct = "the-audrey-rose-collection-monthly"%} {% assign ann…" at bounding box center [427, 227] width 459 height 196
drag, startPoint x: 299, startPoint y: 133, endPoint x: 425, endPoint y: 133, distance: 125.7
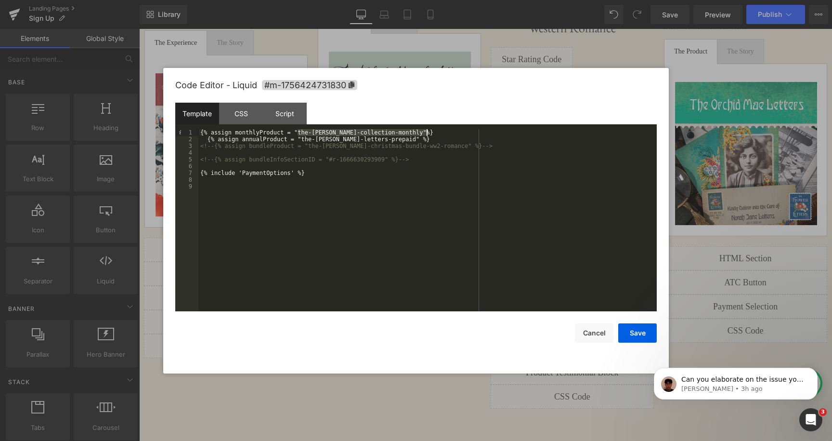
click at [425, 133] on div "{% assign monthlyProduct = "the-audrey-rose-collection-monthly"%} {% assign ann…" at bounding box center [427, 227] width 459 height 196
click at [272, 142] on div "{% assign monthlyProduct = "the-audrey-rose-collection-monthly"%} {% assign ann…" at bounding box center [427, 227] width 459 height 196
drag, startPoint x: 311, startPoint y: 139, endPoint x: 404, endPoint y: 139, distance: 92.5
click at [404, 139] on div "{% assign monthlyProduct = "the-audrey-rose-collection-monthly"%} {% assign ann…" at bounding box center [427, 227] width 459 height 196
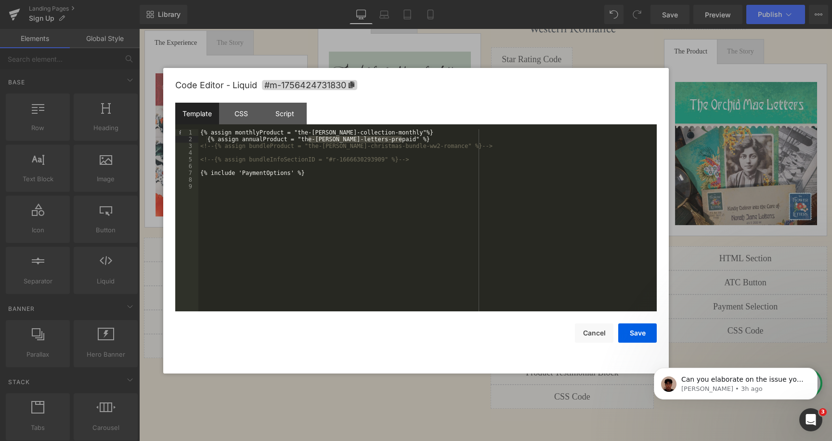
click at [262, 178] on div "{% assign monthlyProduct = "the-audrey-rose-collection-monthly"%} {% assign ann…" at bounding box center [427, 227] width 459 height 196
click at [269, 173] on div "{% assign monthlyProduct = "the-audrey-rose-collection-monthly"%} {% assign ann…" at bounding box center [427, 227] width 459 height 196
click at [221, 174] on div "{% assign monthlyProduct = "the-audrey-rose-collection-monthly"%} {% assign ann…" at bounding box center [427, 227] width 459 height 196
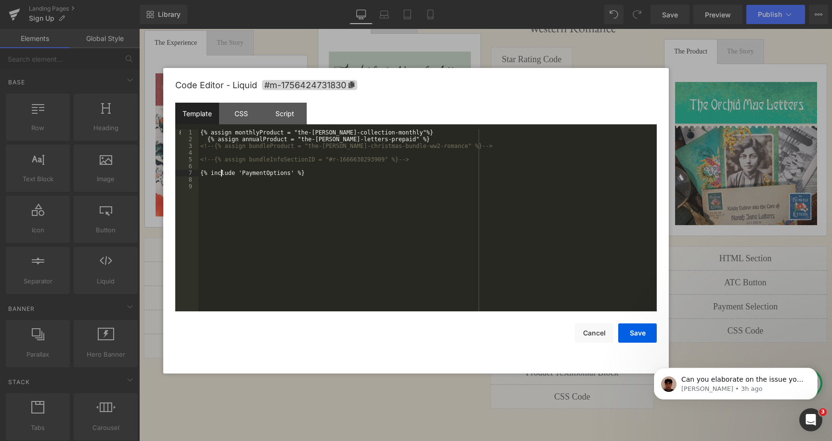
click at [221, 174] on div "{% assign monthlyProduct = "the-audrey-rose-collection-monthly"%} {% assign ann…" at bounding box center [427, 227] width 459 height 196
click at [270, 169] on div "{% assign monthlyProduct = "the-audrey-rose-collection-monthly"%} {% assign ann…" at bounding box center [427, 227] width 459 height 196
click at [282, 175] on div "{% assign monthlyProduct = "the-audrey-rose-collection-monthly"%} {% assign ann…" at bounding box center [427, 227] width 459 height 196
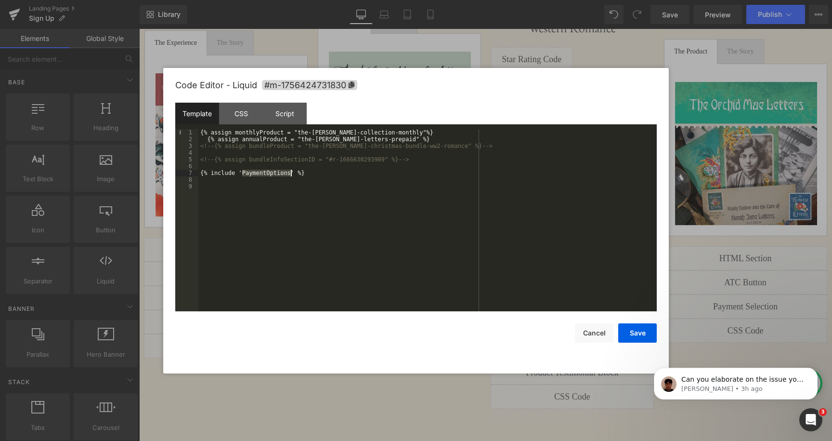
click at [662, 88] on div "Code Editor - Liquid #m-1756424731830 Template CSS Script Data 1 2 3 4 5 6 7 8 …" at bounding box center [416, 220] width 506 height 305
click at [583, 339] on button "Cancel" at bounding box center [594, 332] width 39 height 19
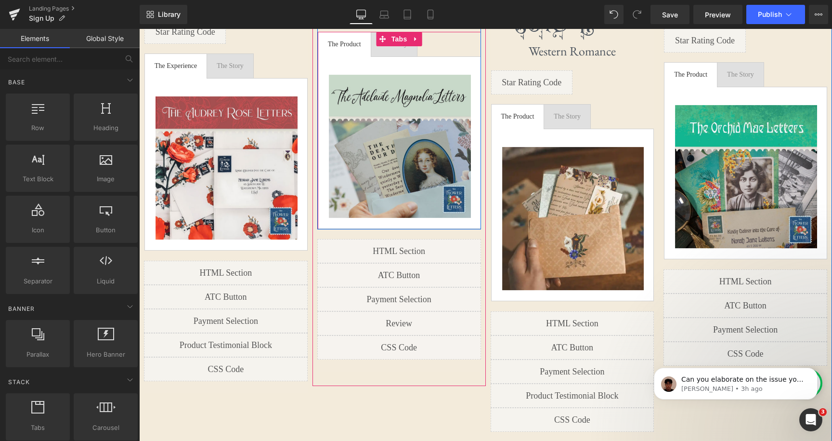
scroll to position [1027, 0]
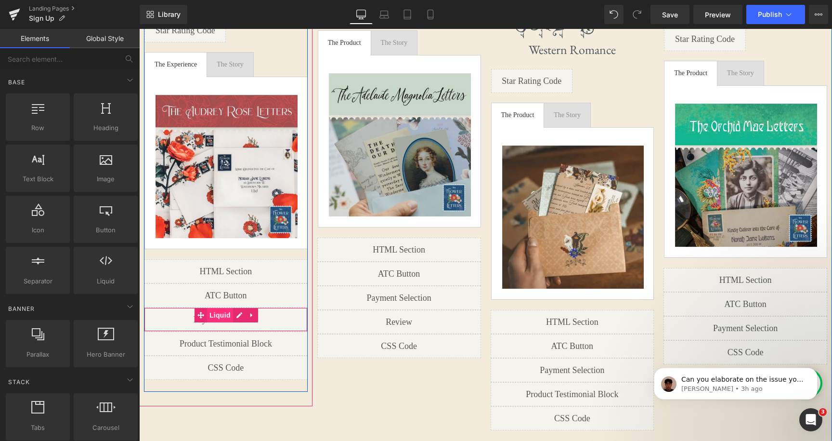
click at [219, 308] on span "Liquid" at bounding box center [220, 315] width 26 height 14
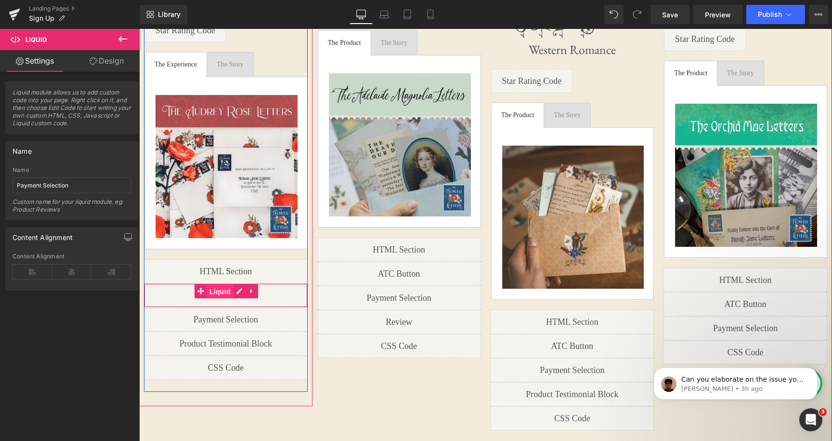
click at [227, 284] on span "Liquid" at bounding box center [220, 291] width 26 height 14
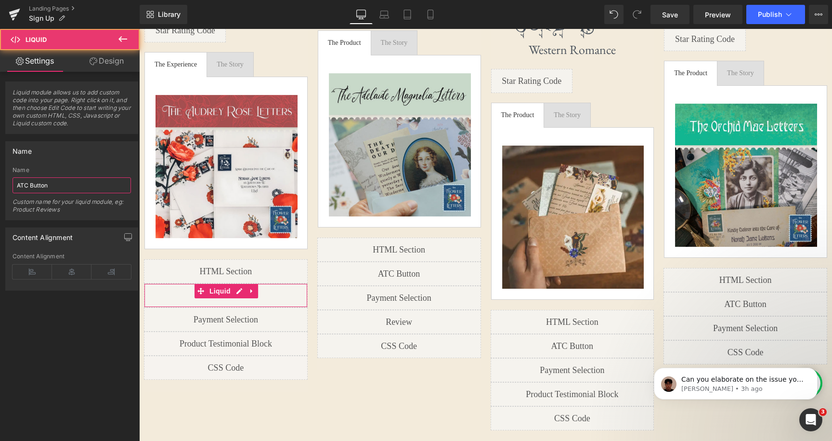
click at [69, 180] on input "ATC Button" at bounding box center [72, 185] width 118 height 16
click at [90, 184] on input "ATC Button" at bounding box center [72, 185] width 118 height 16
click at [62, 183] on input "ATC Button" at bounding box center [72, 185] width 118 height 16
click at [76, 185] on input "ATC Button" at bounding box center [72, 185] width 118 height 16
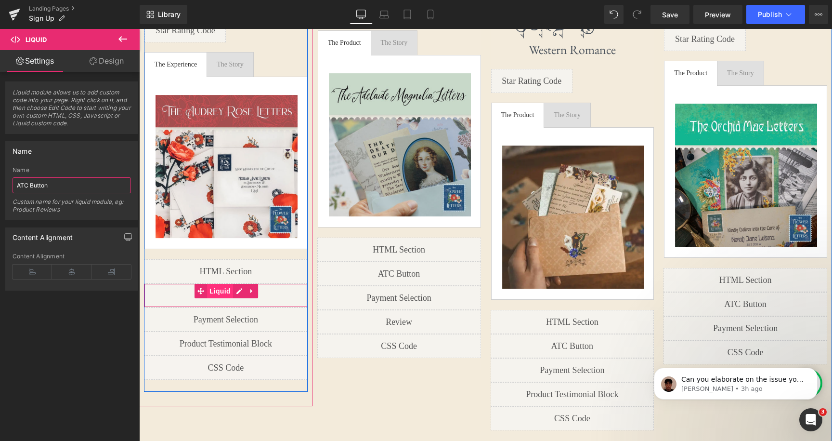
click at [221, 284] on span "Liquid" at bounding box center [220, 291] width 26 height 14
click at [240, 283] on div "Liquid" at bounding box center [226, 295] width 164 height 24
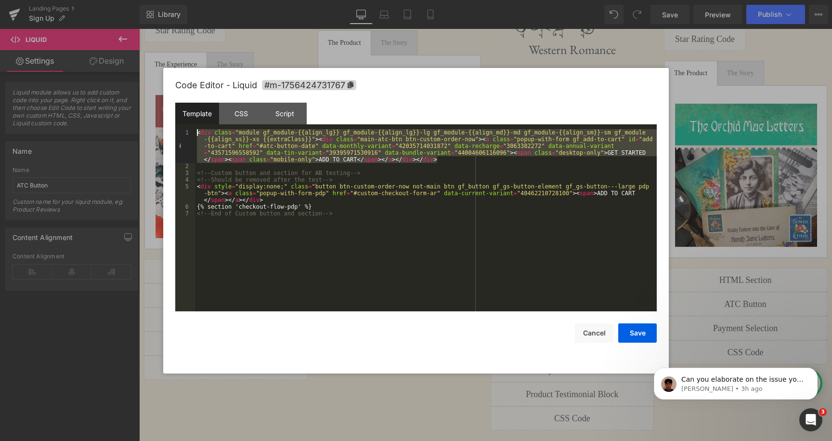
drag, startPoint x: 448, startPoint y: 162, endPoint x: 178, endPoint y: 118, distance: 273.7
click at [178, 118] on div "Template CSS Script Data 1 2 3 4 5 6 7 < div class = "module gf_module-{{align_…" at bounding box center [416, 207] width 482 height 209
click at [448, 160] on div "< div class = "module gf_module-{{align_lg}} gf_module-{{align_lg}}-lg gf_modul…" at bounding box center [426, 240] width 462 height 223
drag, startPoint x: 448, startPoint y: 160, endPoint x: 154, endPoint y: 105, distance: 299.8
click at [154, 105] on body "Liquid You are previewing how the will restyle your page. You can not edit Elem…" at bounding box center [416, 220] width 832 height 441
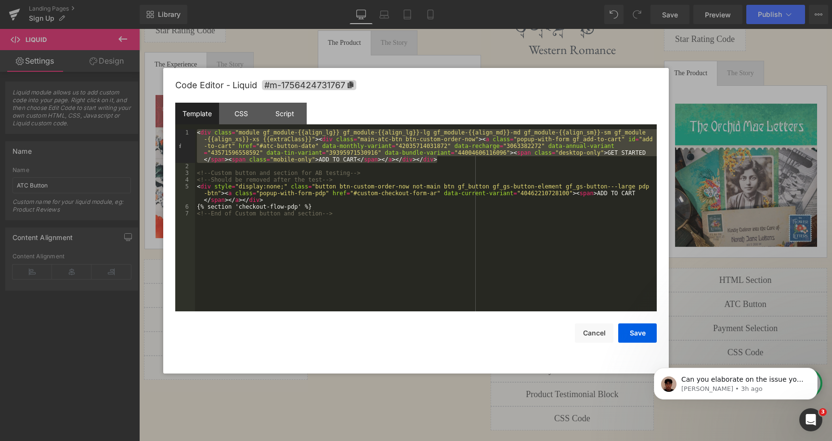
click at [459, 162] on div "< div class = "module gf_module-{{align_lg}} gf_module-{{align_lg}}-lg gf_modul…" at bounding box center [426, 240] width 462 height 223
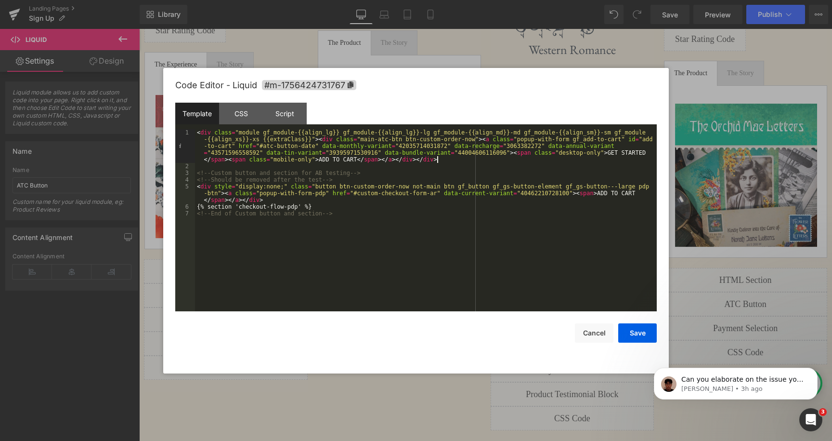
click at [327, 147] on div "< div class = "module gf_module-{{align_lg}} gf_module-{{align_lg}}-lg gf_modul…" at bounding box center [426, 240] width 462 height 223
click at [352, 147] on div "< div class = "module gf_module-{{align_lg}} gf_module-{{align_lg}}-lg gf_modul…" at bounding box center [426, 240] width 462 height 223
click at [379, 146] on div "< div class = "module gf_module-{{align_lg}} gf_module-{{align_lg}}-lg gf_modul…" at bounding box center [426, 240] width 462 height 223
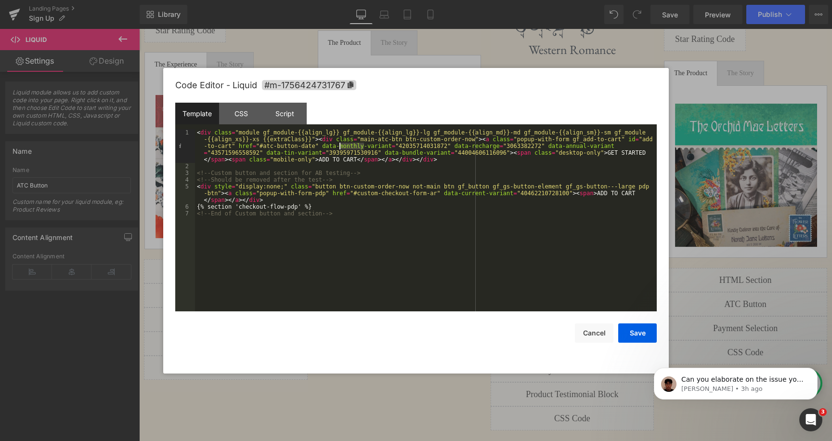
click at [379, 146] on div "< div class = "module gf_module-{{align_lg}} gf_module-{{align_lg}}-lg gf_modul…" at bounding box center [426, 240] width 462 height 223
click at [414, 147] on div "< div class = "module gf_module-{{align_lg}} gf_module-{{align_lg}}-lg gf_modul…" at bounding box center [426, 240] width 462 height 223
click at [553, 146] on div "< div class = "module gf_module-{{align_lg}} gf_module-{{align_lg}}-lg gf_modul…" at bounding box center [426, 240] width 462 height 223
click at [576, 147] on div "< div class = "module gf_module-{{align_lg}} gf_module-{{align_lg}}-lg gf_modul…" at bounding box center [426, 240] width 462 height 223
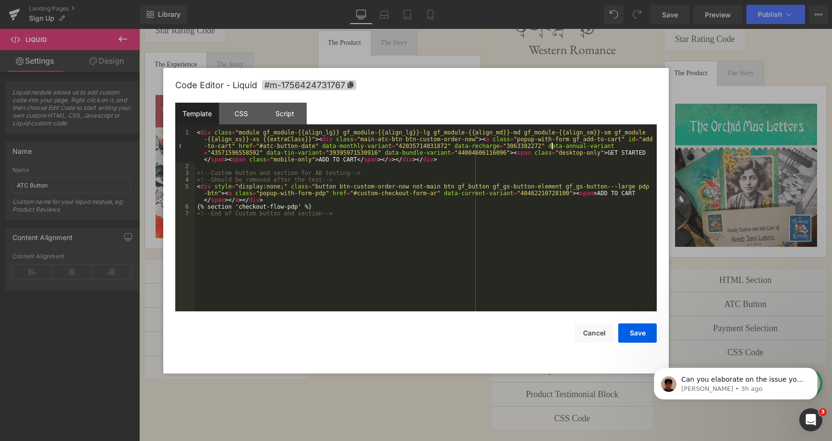
click at [576, 147] on div "< div class = "module gf_module-{{align_lg}} gf_module-{{align_lg}}-lg gf_modul…" at bounding box center [426, 240] width 462 height 223
click at [600, 147] on div "< div class = "module gf_module-{{align_lg}} gf_module-{{align_lg}}-lg gf_modul…" at bounding box center [426, 240] width 462 height 223
click at [240, 154] on div "< div class = "module gf_module-{{align_lg}} gf_module-{{align_lg}}-lg gf_modul…" at bounding box center [426, 240] width 462 height 223
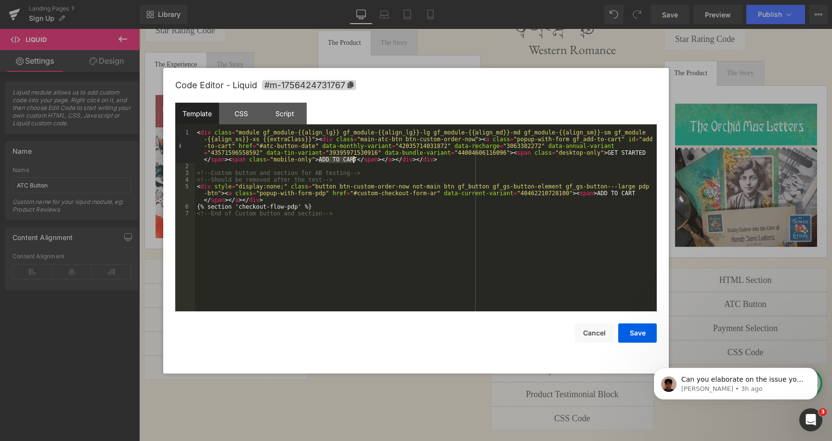
drag, startPoint x: 318, startPoint y: 157, endPoint x: 358, endPoint y: 157, distance: 39.5
click at [357, 157] on div "< div class = "module gf_module-{{align_lg}} gf_module-{{align_lg}}-lg gf_modul…" at bounding box center [426, 240] width 462 height 223
click at [328, 157] on div "< div class = "module gf_module-{{align_lg}} gf_module-{{align_lg}}-lg gf_modul…" at bounding box center [426, 240] width 462 height 223
click at [466, 163] on div "< div class = "module gf_module-{{align_lg}} gf_module-{{align_lg}}-lg gf_modul…" at bounding box center [426, 240] width 462 height 223
drag, startPoint x: 384, startPoint y: 153, endPoint x: 454, endPoint y: 153, distance: 69.8
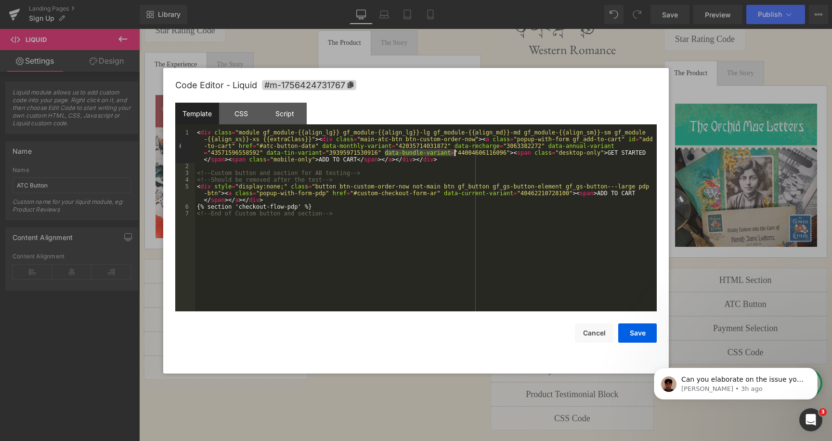
click at [454, 153] on div "< div class = "module gf_module-{{align_lg}} gf_module-{{align_lg}}-lg gf_modul…" at bounding box center [426, 240] width 462 height 223
click at [481, 152] on div "< div class = "module gf_module-{{align_lg}} gf_module-{{align_lg}}-lg gf_modul…" at bounding box center [426, 240] width 462 height 223
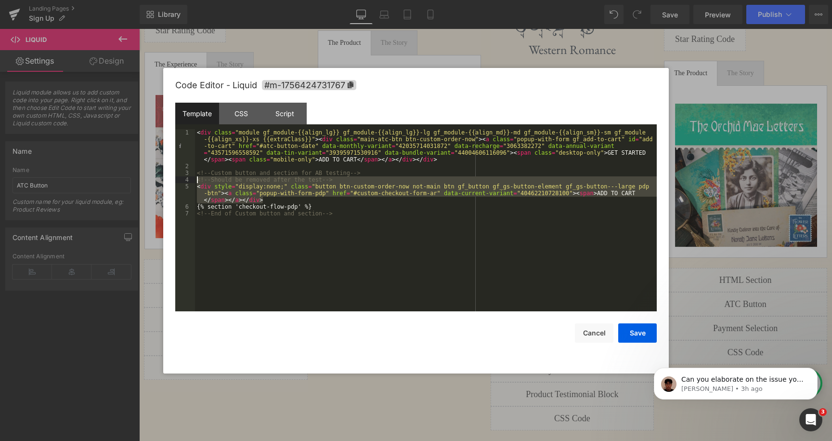
drag, startPoint x: 279, startPoint y: 201, endPoint x: 192, endPoint y: 180, distance: 89.2
click at [192, 180] on pre "1 2 3 4 5 6 7 < div class = "module gf_module-{{align_lg}} gf_module-{{align_lg…" at bounding box center [416, 220] width 482 height 182
click at [600, 194] on div "< div class = "module gf_module-{{align_lg}} gf_module-{{align_lg}}-lg gf_modul…" at bounding box center [426, 240] width 462 height 223
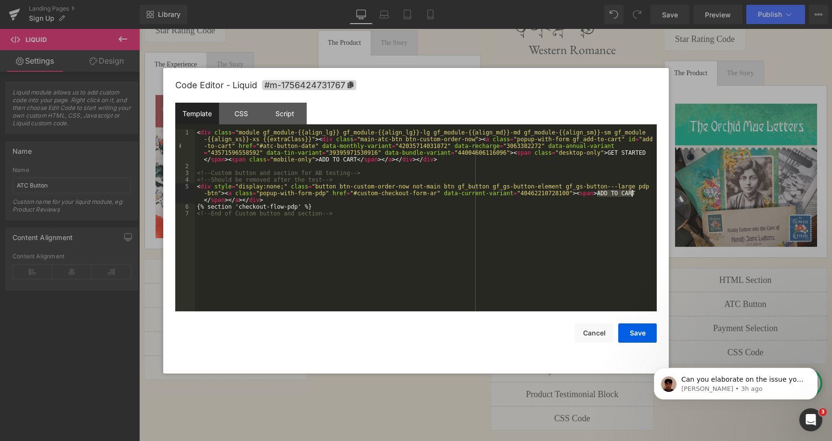
drag, startPoint x: 598, startPoint y: 192, endPoint x: 642, endPoint y: 191, distance: 44.3
click at [642, 191] on div "< div class = "module gf_module-{{align_lg}} gf_module-{{align_lg}}-lg gf_modul…" at bounding box center [426, 240] width 462 height 223
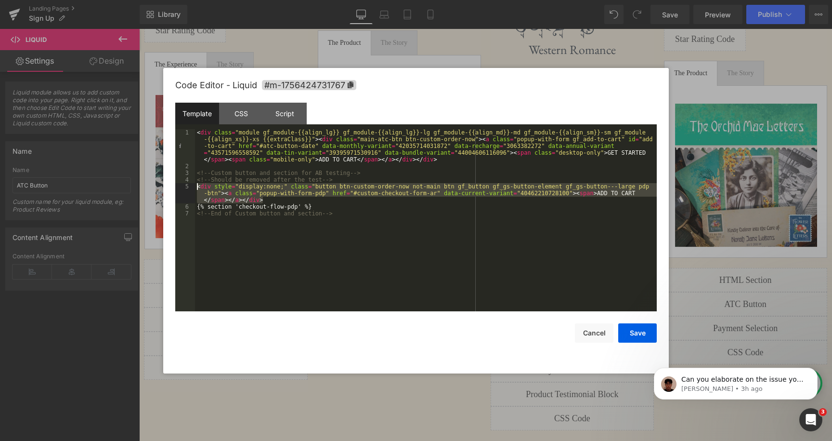
drag, startPoint x: 269, startPoint y: 200, endPoint x: 196, endPoint y: 184, distance: 75.4
click at [196, 184] on div "< div class = "module gf_module-{{align_lg}} gf_module-{{align_lg}}-lg gf_modul…" at bounding box center [426, 240] width 462 height 223
click at [255, 187] on div "< div class = "module gf_module-{{align_lg}} gf_module-{{align_lg}}-lg gf_modul…" at bounding box center [426, 240] width 462 height 223
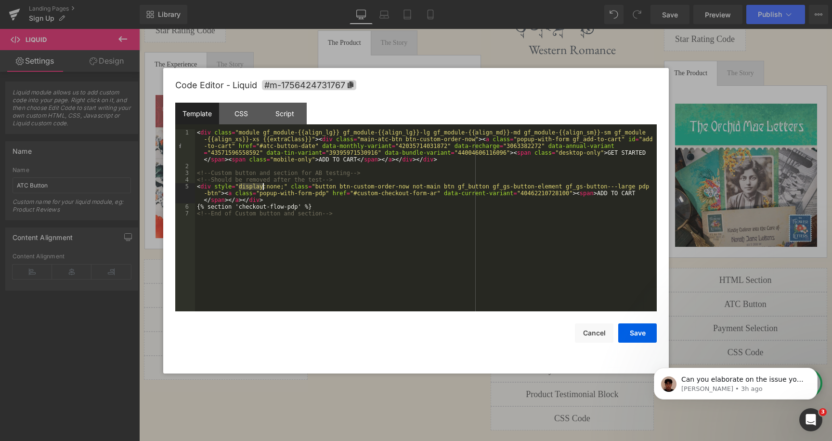
click at [266, 187] on div "< div class = "module gf_module-{{align_lg}} gf_module-{{align_lg}}-lg gf_modul…" at bounding box center [426, 240] width 462 height 223
click at [282, 187] on div "< div class = "module gf_module-{{align_lg}} gf_module-{{align_lg}}-lg gf_modul…" at bounding box center [426, 240] width 462 height 223
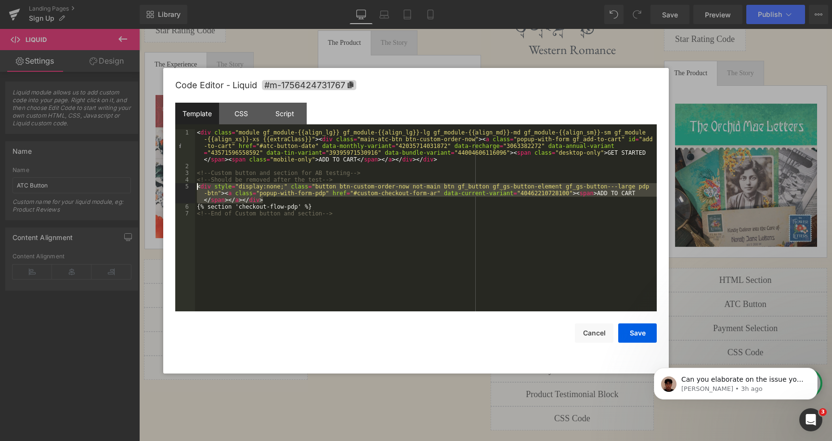
drag, startPoint x: 272, startPoint y: 199, endPoint x: 191, endPoint y: 185, distance: 82.1
click at [191, 185] on pre "1 2 3 4 5 6 7 < div class = "module gf_module-{{align_lg}} gf_module-{{align_lg…" at bounding box center [416, 220] width 482 height 182
click at [348, 206] on div "< div class = "module gf_module-{{align_lg}} gf_module-{{align_lg}}-lg gf_modul…" at bounding box center [426, 240] width 462 height 223
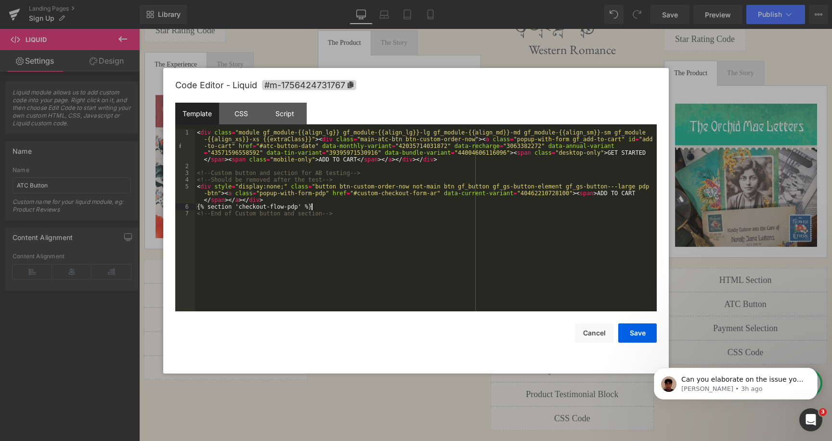
click at [324, 196] on div "< div class = "module gf_module-{{align_lg}} gf_module-{{align_lg}}-lg gf_modul…" at bounding box center [426, 240] width 462 height 223
click at [302, 200] on div "< div class = "module gf_module-{{align_lg}} gf_module-{{align_lg}}-lg gf_modul…" at bounding box center [426, 240] width 462 height 223
click at [470, 162] on div "< div class = "module gf_module-{{align_lg}} gf_module-{{align_lg}}-lg gf_modul…" at bounding box center [426, 240] width 462 height 223
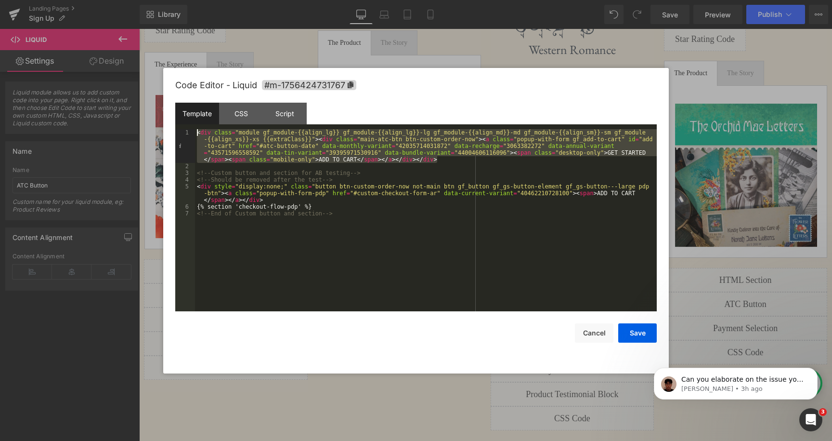
drag, startPoint x: 449, startPoint y: 160, endPoint x: 168, endPoint y: 106, distance: 287.0
click at [168, 106] on div "Code Editor - Liquid #m-1756424731767 Template CSS Script Data 1 2 3 4 5 6 7 < …" at bounding box center [416, 220] width 506 height 305
click at [482, 167] on div "< div class = "module gf_module-{{align_lg}} gf_module-{{align_lg}}-lg gf_modul…" at bounding box center [426, 240] width 462 height 223
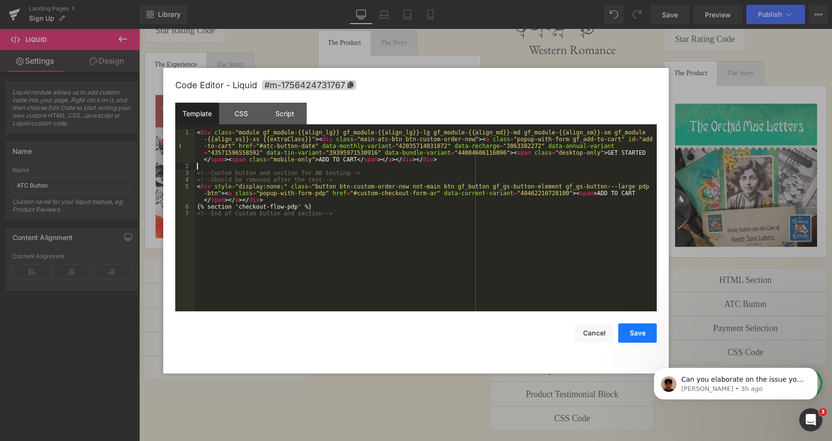
click at [646, 338] on button "Save" at bounding box center [637, 332] width 39 height 19
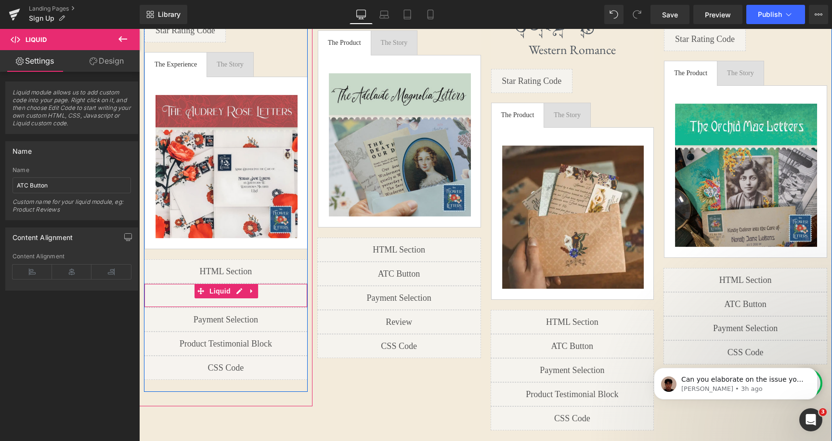
click at [236, 283] on div "Liquid" at bounding box center [226, 295] width 164 height 24
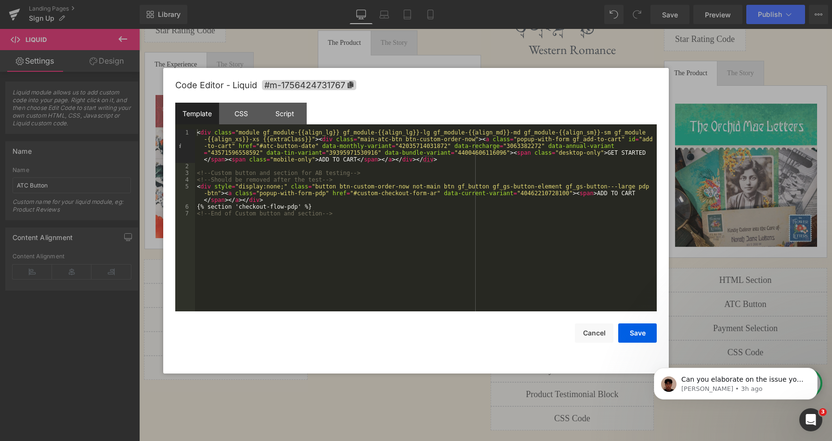
click at [467, 165] on div "< div class = "module gf_module-{{align_lg}} gf_module-{{align_lg}}-lg gf_modul…" at bounding box center [426, 240] width 462 height 223
click at [640, 332] on button "Save" at bounding box center [637, 332] width 39 height 19
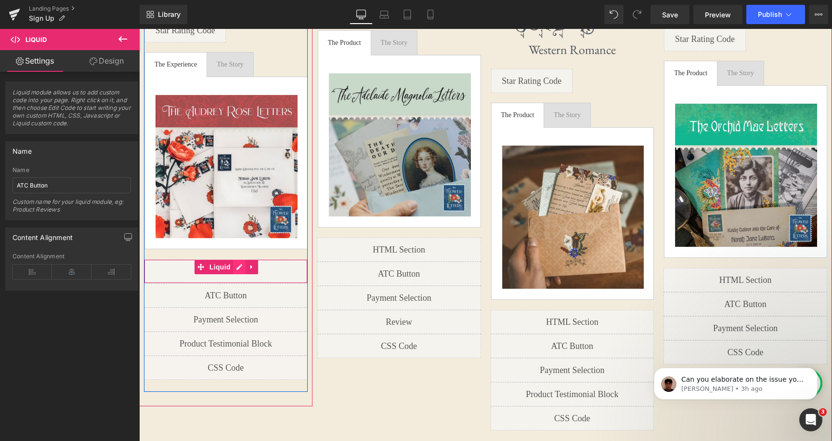
click at [238, 259] on div "Liquid" at bounding box center [226, 271] width 164 height 24
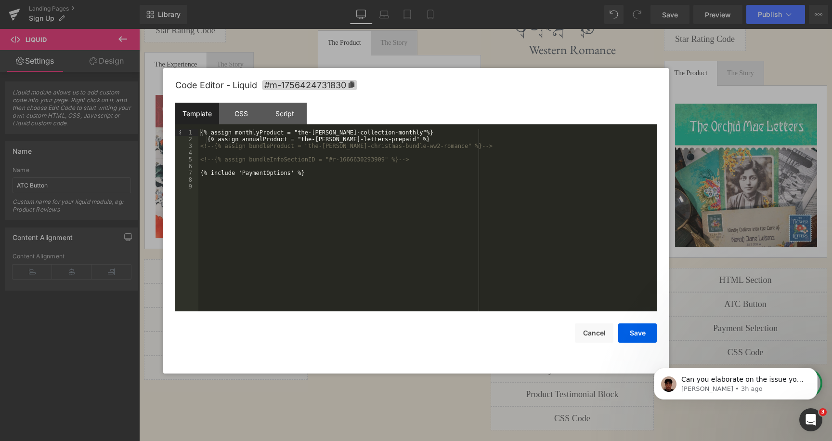
click at [347, 173] on div "{% assign monthlyProduct = "the-audrey-rose-collection-monthly"%} {% assign ann…" at bounding box center [427, 227] width 459 height 196
click at [217, 132] on div "{% assign monthlyProduct = "the-audrey-rose-collection-monthly"%} {% assign ann…" at bounding box center [427, 227] width 459 height 196
click at [261, 134] on div "{% assign monthlyProduct = "the-audrey-rose-collection-monthly"%} {% assign ann…" at bounding box center [427, 227] width 459 height 196
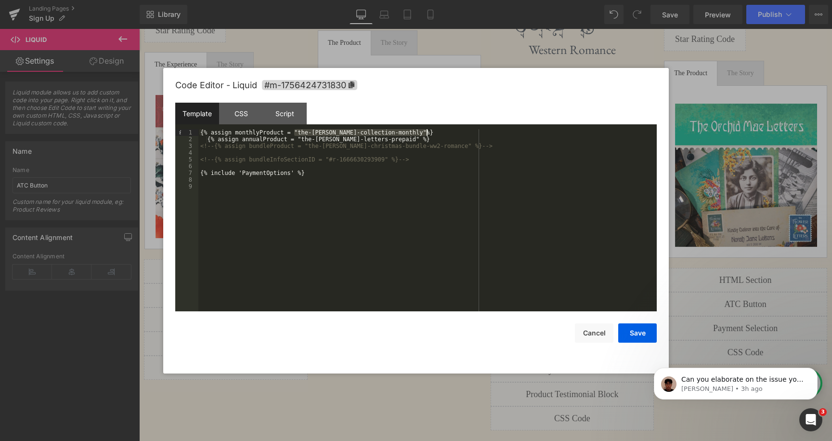
drag, startPoint x: 294, startPoint y: 133, endPoint x: 452, endPoint y: 133, distance: 158.0
click at [452, 133] on div "{% assign monthlyProduct = "the-audrey-rose-collection-monthly"%} {% assign ann…" at bounding box center [427, 227] width 459 height 196
click at [434, 133] on div "{% assign monthlyProduct = "the-audrey-rose-collection-monthly"%} {% assign ann…" at bounding box center [427, 227] width 459 height 196
click at [258, 133] on div "{% assign monthlyProduct = "the-audrey-rose-collection-monthly"%} {% assign ann…" at bounding box center [427, 227] width 459 height 196
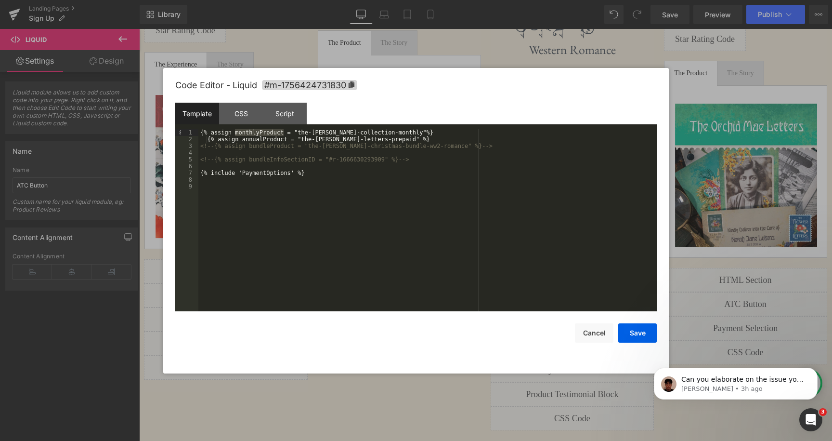
click at [232, 142] on div "{% assign monthlyProduct = "the-audrey-rose-collection-monthly"%} {% assign ann…" at bounding box center [427, 227] width 459 height 196
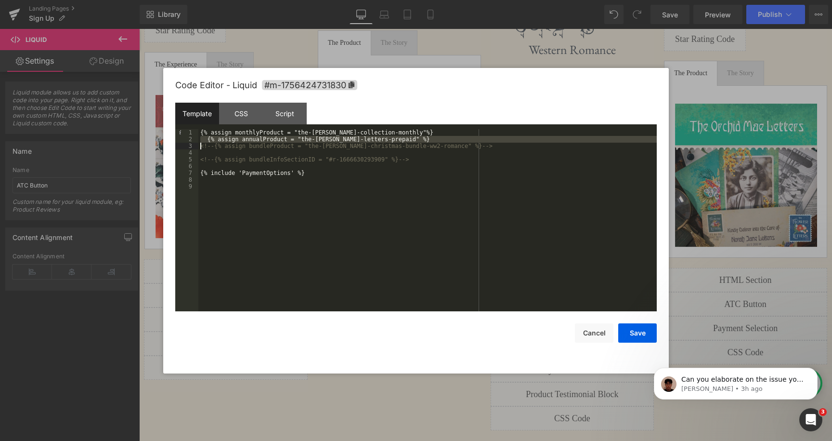
click at [236, 142] on div "{% assign monthlyProduct = "the-audrey-rose-collection-monthly"%} {% assign ann…" at bounding box center [427, 227] width 459 height 196
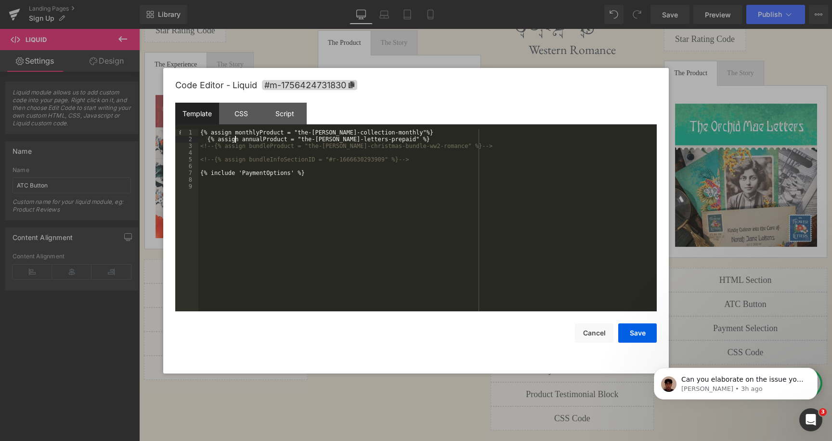
click at [265, 143] on div "{% assign monthlyProduct = "the-audrey-rose-collection-monthly"%} {% assign ann…" at bounding box center [427, 227] width 459 height 196
click at [275, 141] on div "{% assign monthlyProduct = "the-audrey-rose-collection-monthly"%} {% assign ann…" at bounding box center [427, 227] width 459 height 196
drag, startPoint x: 305, startPoint y: 139, endPoint x: 422, endPoint y: 138, distance: 117.5
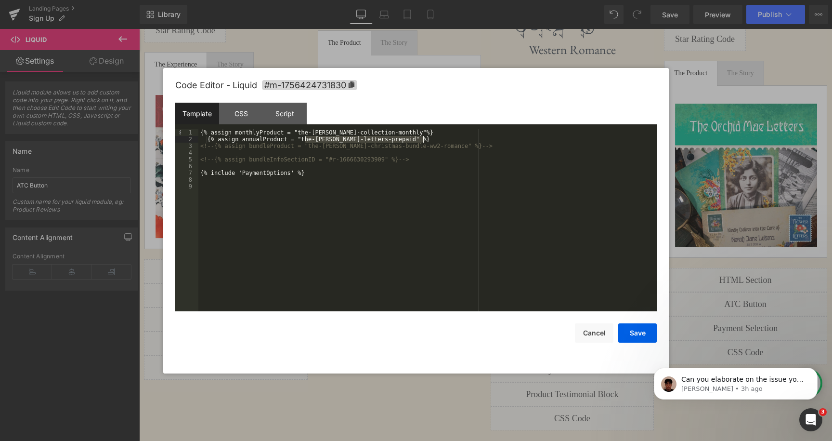
click at [422, 138] on div "{% assign monthlyProduct = "the-audrey-rose-collection-monthly"%} {% assign ann…" at bounding box center [427, 227] width 459 height 196
click at [413, 138] on div "{% assign monthlyProduct = "the-audrey-rose-collection-monthly"%} {% assign ann…" at bounding box center [427, 227] width 459 height 196
click at [269, 140] on div "{% assign monthlyProduct = "the-audrey-rose-collection-monthly"%} {% assign ann…" at bounding box center [427, 227] width 459 height 196
click at [268, 173] on div "{% assign monthlyProduct = "the-audrey-rose-collection-monthly"%} {% assign ann…" at bounding box center [427, 227] width 459 height 196
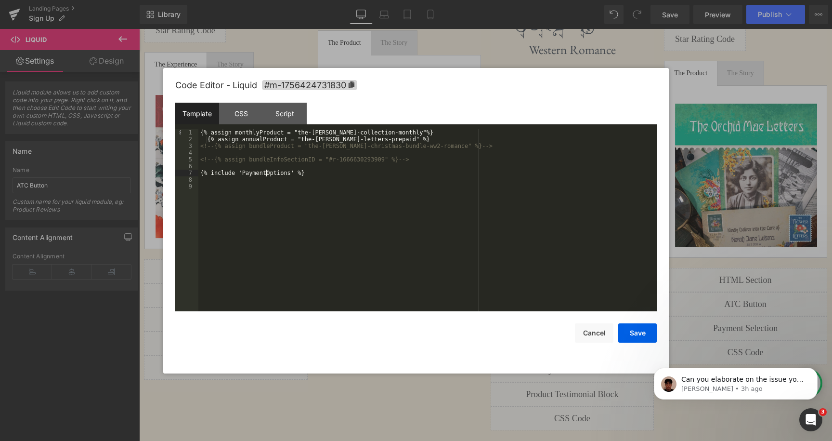
click at [268, 173] on div "{% assign monthlyProduct = "the-audrey-rose-collection-monthly"%} {% assign ann…" at bounding box center [427, 227] width 459 height 196
click at [275, 177] on div "{% assign monthlyProduct = "the-audrey-rose-collection-monthly"%} {% assign ann…" at bounding box center [427, 227] width 459 height 196
click at [280, 175] on div "{% assign monthlyProduct = "the-audrey-rose-collection-monthly"%} {% assign ann…" at bounding box center [427, 227] width 459 height 196
click at [266, 171] on div "{% assign monthlyProduct = "the-audrey-rose-collection-monthly"%} {% assign ann…" at bounding box center [427, 227] width 459 height 196
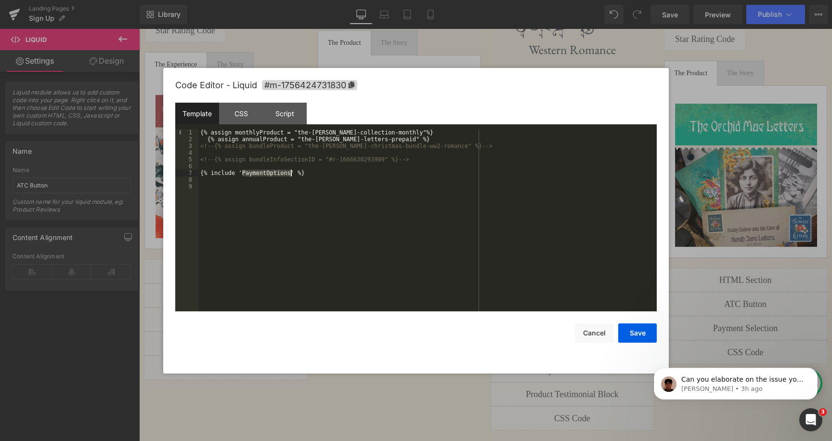
click at [266, 171] on div "{% assign monthlyProduct = "the-audrey-rose-collection-monthly"%} {% assign ann…" at bounding box center [427, 227] width 459 height 196
click at [224, 169] on div "{% assign monthlyProduct = "the-audrey-rose-collection-monthly"%} {% assign ann…" at bounding box center [427, 227] width 459 height 196
click at [327, 174] on div "{% assign monthlyProduct = "the-audrey-rose-collection-monthly"%} {% assign ann…" at bounding box center [427, 227] width 459 height 196
drag, startPoint x: 297, startPoint y: 133, endPoint x: 415, endPoint y: 133, distance: 118.0
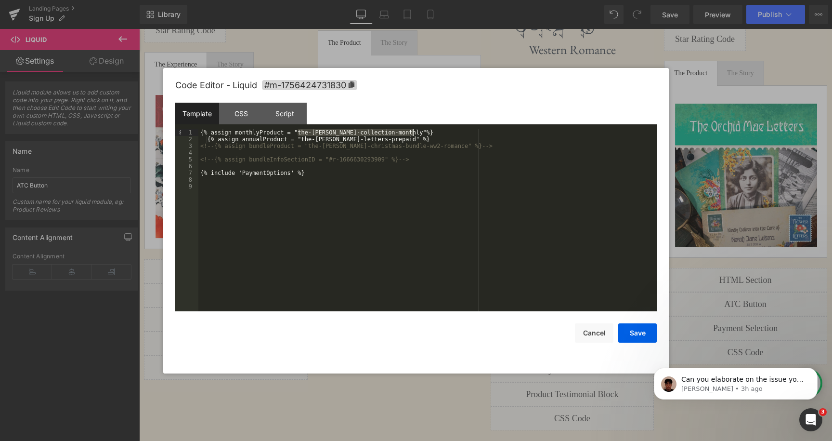
click at [415, 133] on div "{% assign monthlyProduct = "the-audrey-rose-collection-monthly"%} {% assign ann…" at bounding box center [427, 227] width 459 height 196
drag, startPoint x: 307, startPoint y: 139, endPoint x: 400, endPoint y: 140, distance: 93.0
click at [400, 140] on div "{% assign monthlyProduct = "the-audrey-rose-collection-monthly"%} {% assign ann…" at bounding box center [427, 227] width 459 height 196
click at [433, 135] on div "{% assign monthlyProduct = "the-audrey-rose-collection-monthly"%} {% assign ann…" at bounding box center [427, 227] width 459 height 196
click at [274, 177] on div "{% assign monthlyProduct = "the-audrey-rose-collection-monthly"%} {% assign ann…" at bounding box center [427, 227] width 459 height 196
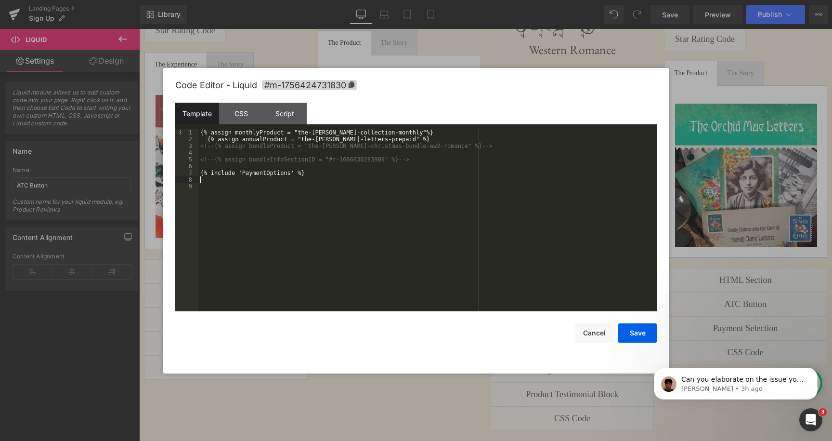
click at [268, 175] on div "{% assign monthlyProduct = "the-audrey-rose-collection-monthly"%} {% assign ann…" at bounding box center [427, 227] width 459 height 196
click at [327, 174] on div "{% assign monthlyProduct = "the-audrey-rose-collection-monthly"%} {% assign ann…" at bounding box center [427, 227] width 459 height 196
click at [599, 332] on button "Cancel" at bounding box center [594, 332] width 39 height 19
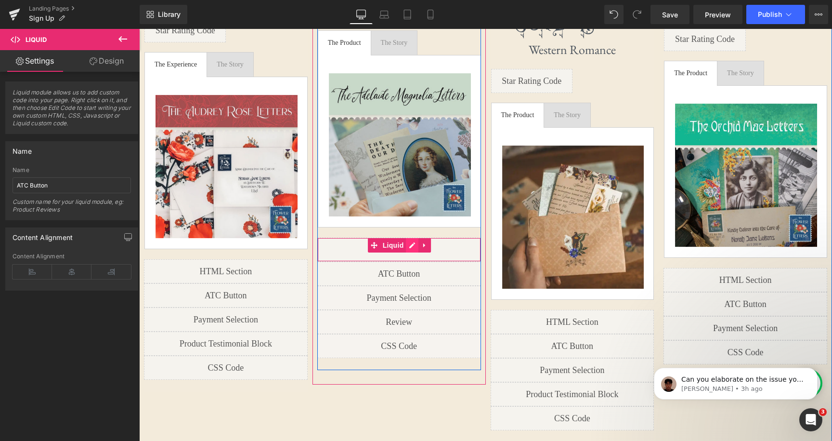
click at [408, 249] on div "Liquid" at bounding box center [399, 249] width 164 height 24
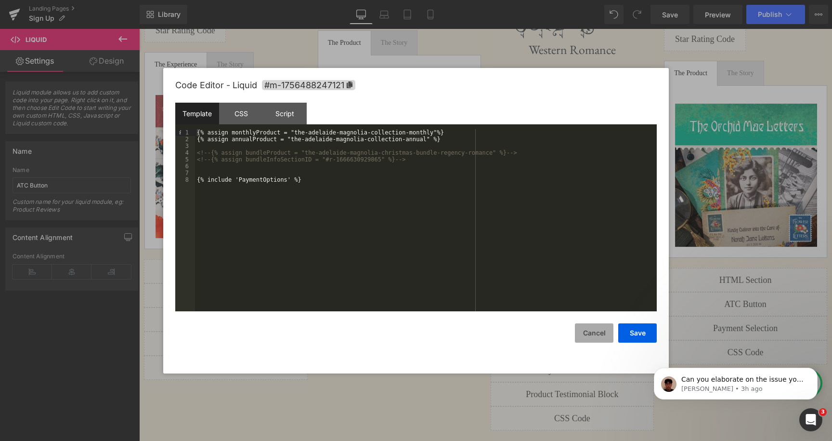
click at [587, 325] on button "Cancel" at bounding box center [594, 332] width 39 height 19
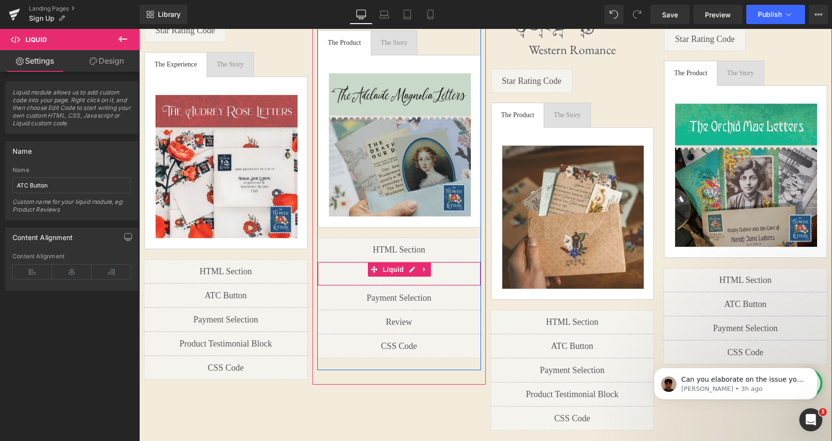
click at [409, 270] on div "Liquid" at bounding box center [399, 274] width 164 height 24
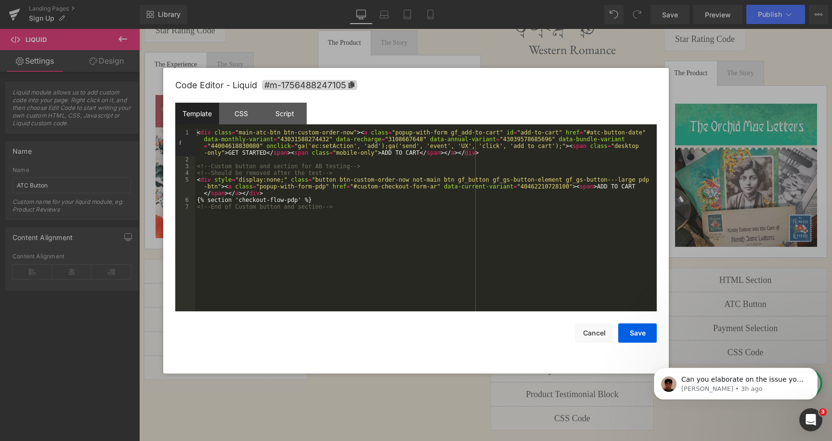
click at [420, 156] on div "< div class = "main-atc-btn btn-custom-order-now" > < a class = "popup-with-for…" at bounding box center [426, 237] width 462 height 216
click at [601, 332] on button "Cancel" at bounding box center [594, 332] width 39 height 19
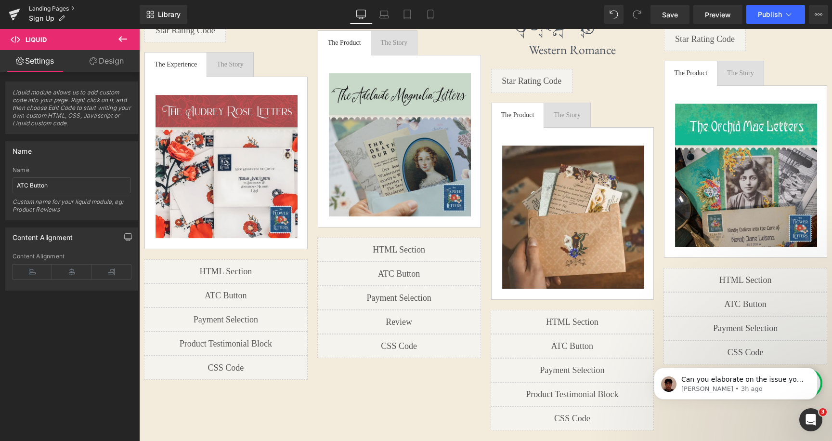
click at [52, 8] on link "Landing Pages" at bounding box center [84, 9] width 111 height 8
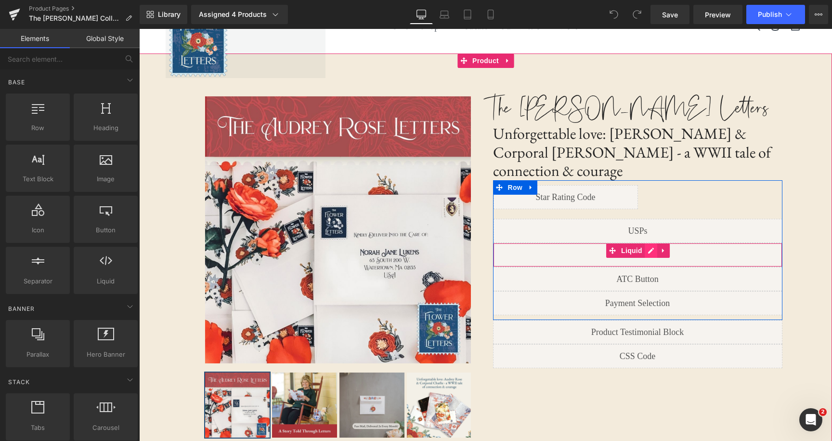
click at [653, 243] on div "Liquid" at bounding box center [637, 255] width 289 height 24
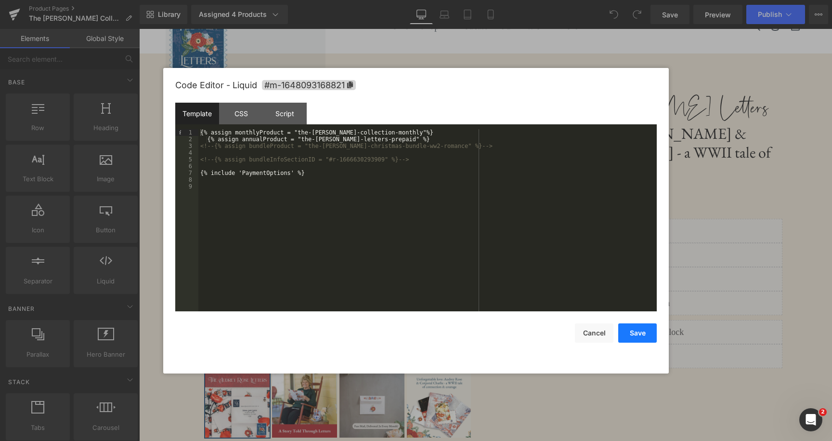
click at [652, 334] on button "Save" at bounding box center [637, 332] width 39 height 19
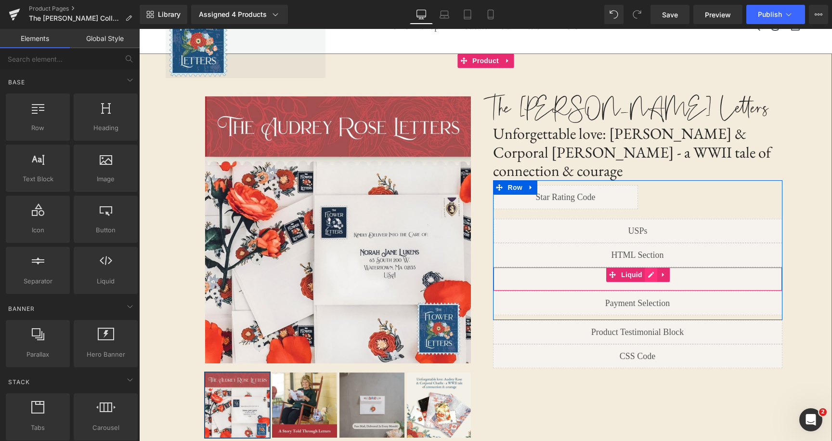
click at [653, 267] on div "Liquid" at bounding box center [637, 279] width 289 height 24
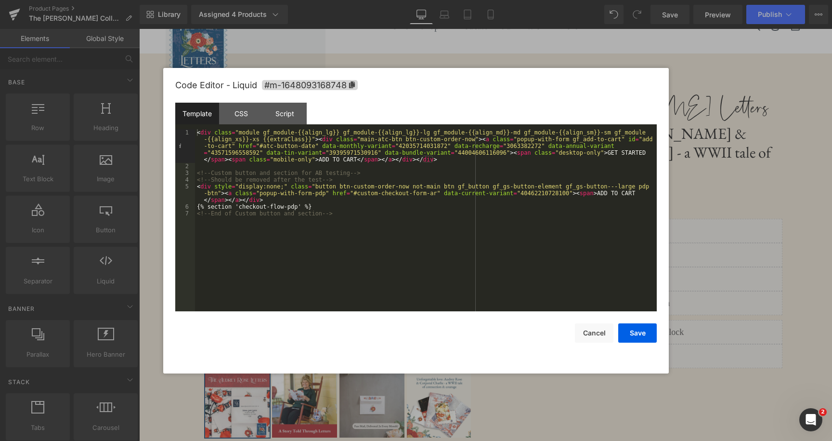
click at [550, 238] on div "< div class = "module gf_module-{{align_lg}} gf_module-{{align_lg}}-lg gf_modul…" at bounding box center [426, 240] width 462 height 223
click at [623, 155] on div "< div class = "module gf_module-{{align_lg}} gf_module-{{align_lg}}-lg gf_modul…" at bounding box center [426, 240] width 462 height 223
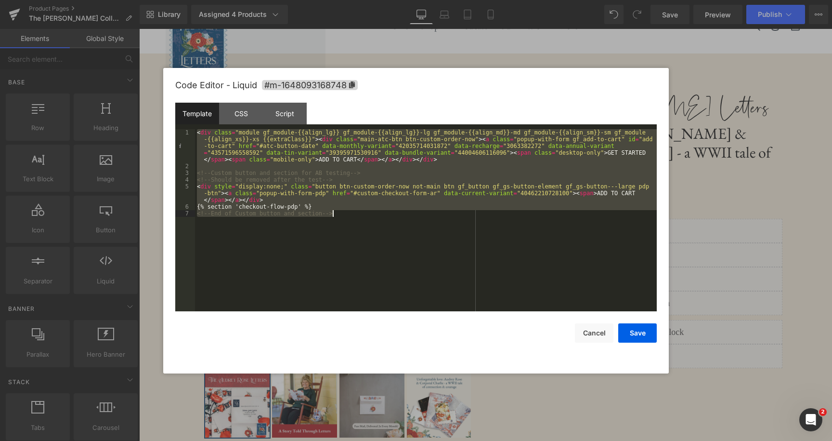
click at [614, 155] on div "< div class = "module gf_module-{{align_lg}} gf_module-{{align_lg}}-lg gf_modul…" at bounding box center [426, 240] width 462 height 223
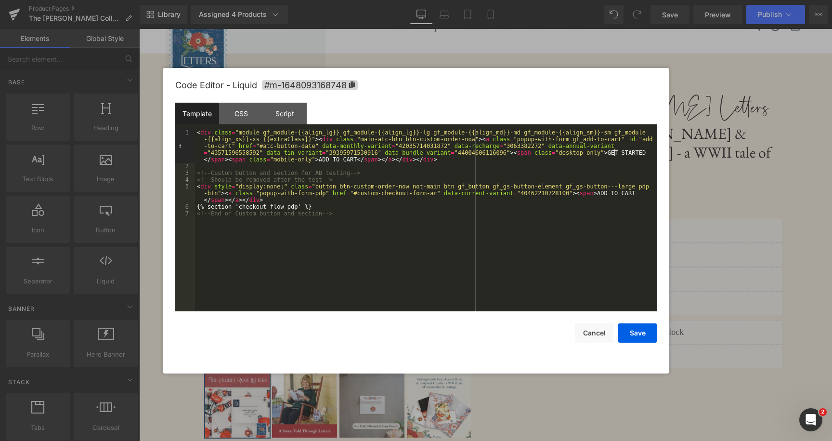
click at [614, 155] on div "< div class = "module gf_module-{{align_lg}} gf_module-{{align_lg}}-lg gf_modul…" at bounding box center [426, 240] width 462 height 223
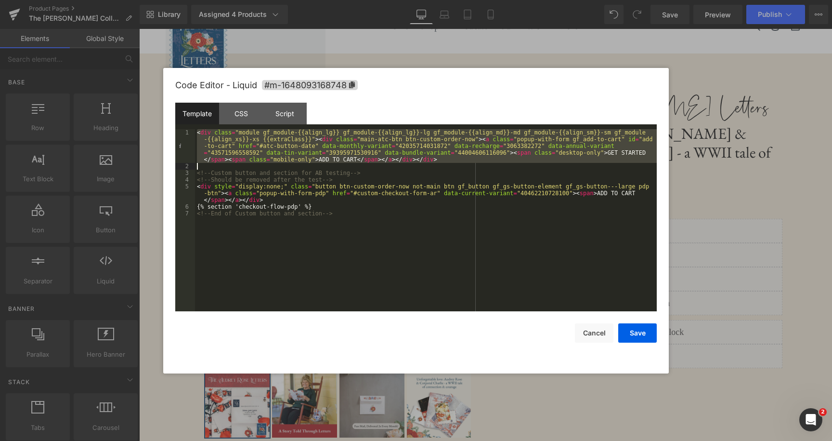
click at [595, 158] on div "< div class = "module gf_module-{{align_lg}} gf_module-{{align_lg}}-lg gf_modul…" at bounding box center [426, 240] width 462 height 223
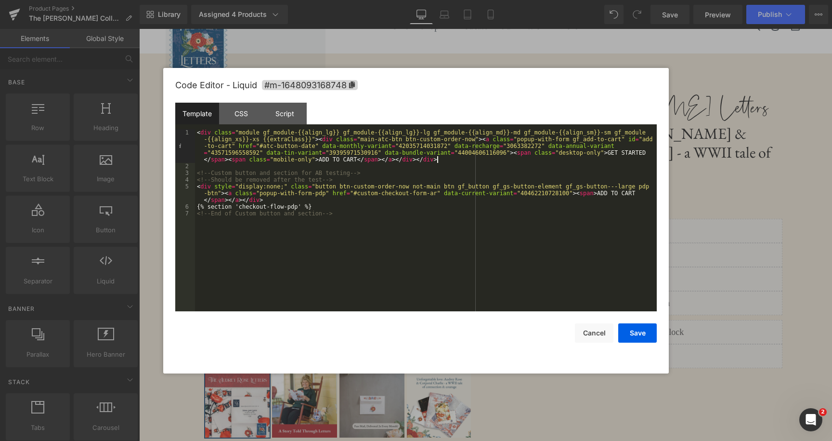
click at [595, 158] on div "< div class = "module gf_module-{{align_lg}} gf_module-{{align_lg}}-lg gf_modul…" at bounding box center [426, 240] width 462 height 223
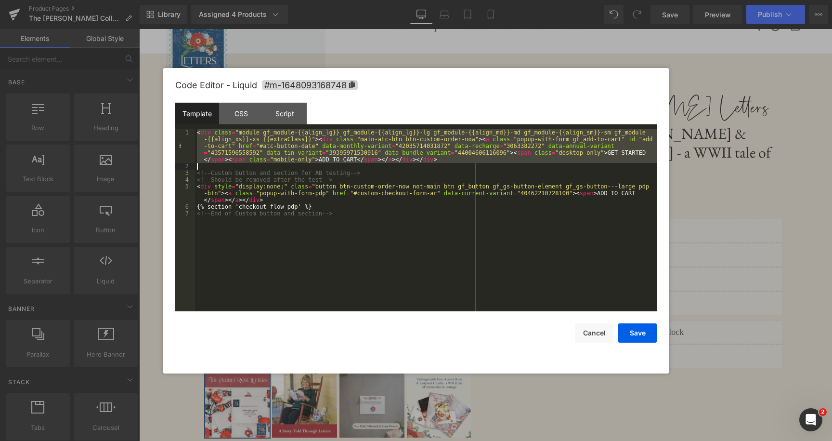
click at [579, 158] on div "< div class = "module gf_module-{{align_lg}} gf_module-{{align_lg}}-lg gf_modul…" at bounding box center [426, 240] width 462 height 223
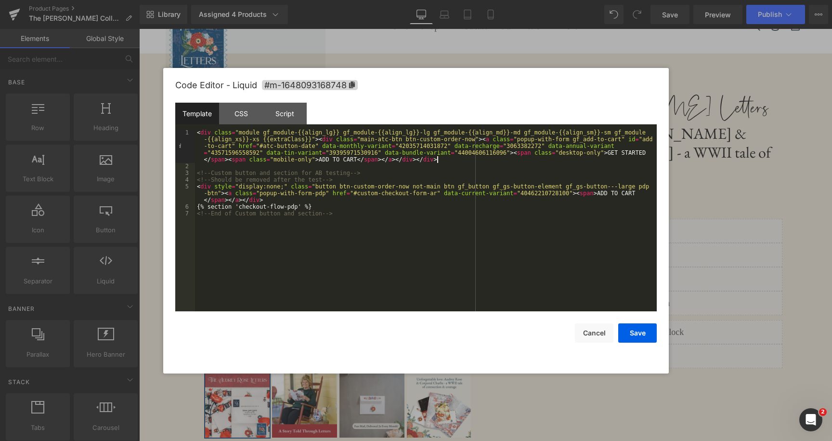
click at [579, 158] on div "< div class = "module gf_module-{{align_lg}} gf_module-{{align_lg}}-lg gf_modul…" at bounding box center [426, 240] width 462 height 223
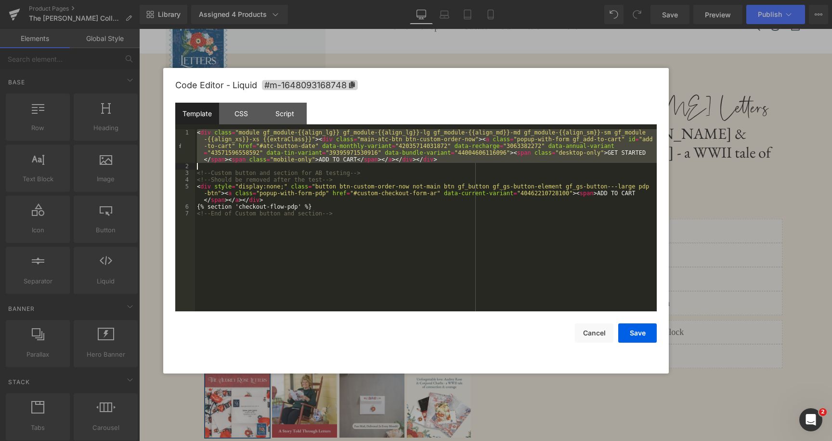
click at [579, 158] on div "< div class = "module gf_module-{{align_lg}} gf_module-{{align_lg}}-lg gf_modul…" at bounding box center [426, 240] width 462 height 223
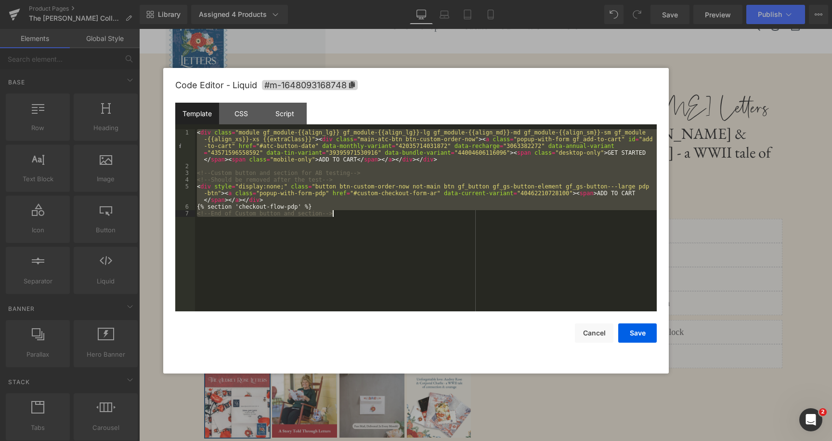
click at [554, 158] on div "< div class = "module gf_module-{{align_lg}} gf_module-{{align_lg}}-lg gf_modul…" at bounding box center [426, 240] width 462 height 223
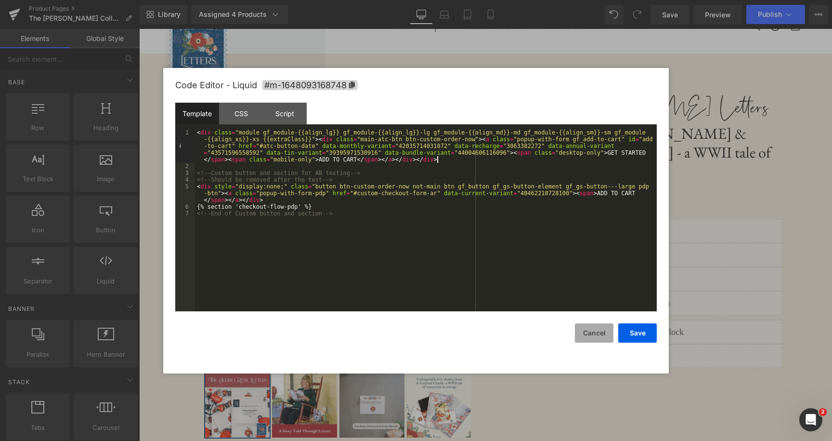
click at [591, 323] on button "Cancel" at bounding box center [594, 332] width 39 height 19
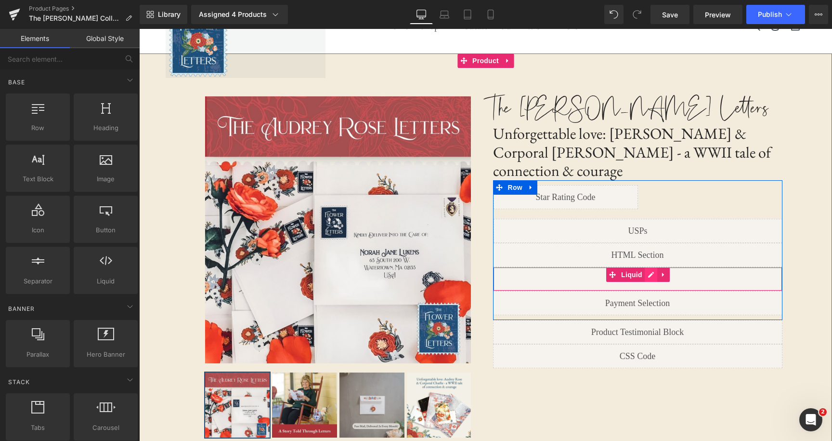
click at [651, 267] on div "Liquid" at bounding box center [637, 279] width 289 height 24
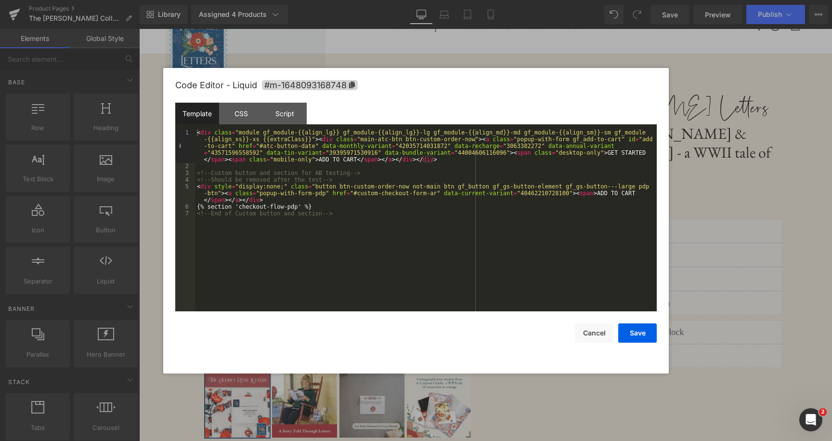
click at [369, 208] on div "< div class = "module gf_module-{{align_lg}} gf_module-{{align_lg}}-lg gf_modul…" at bounding box center [426, 240] width 462 height 223
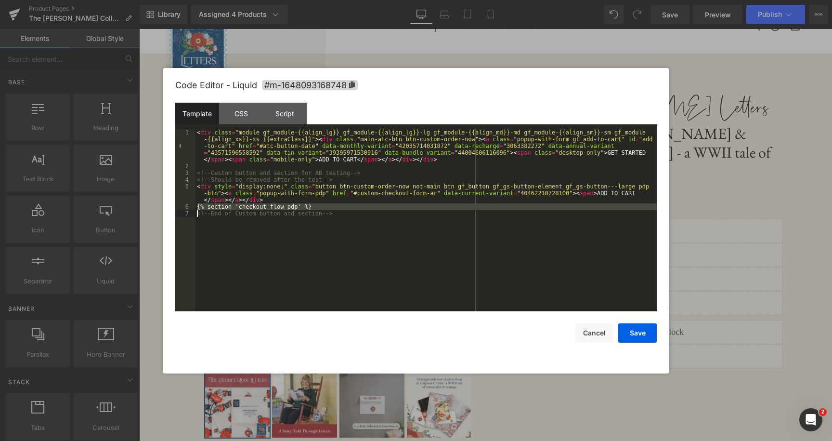
click at [348, 206] on div "< div class = "module gf_module-{{align_lg}} gf_module-{{align_lg}}-lg gf_modul…" at bounding box center [426, 240] width 462 height 223
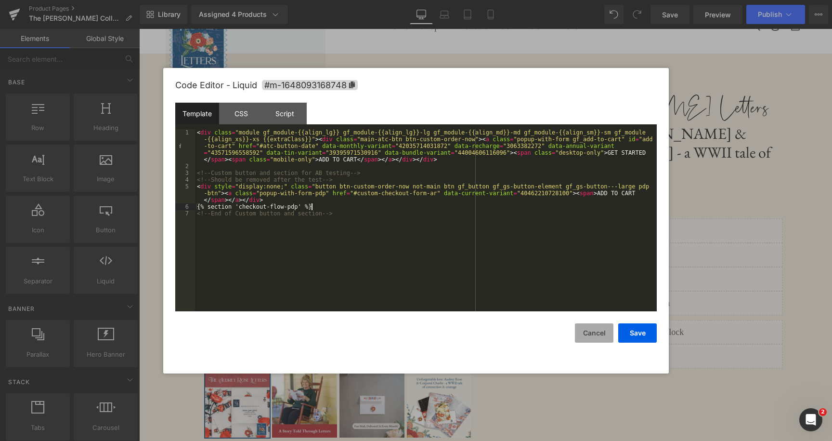
click at [608, 332] on button "Cancel" at bounding box center [594, 332] width 39 height 19
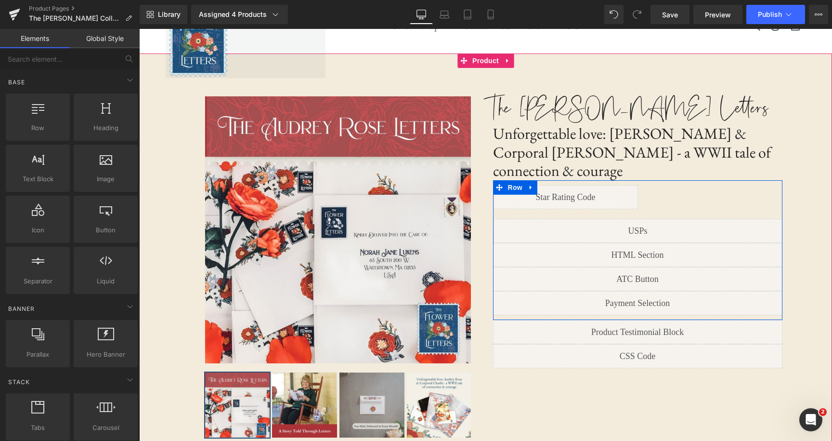
click at [649, 291] on div "Liquid" at bounding box center [637, 303] width 289 height 24
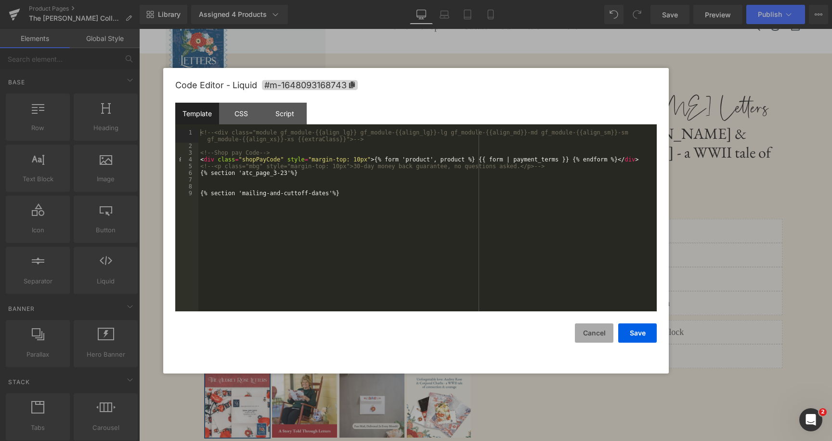
click at [609, 333] on button "Cancel" at bounding box center [594, 332] width 39 height 19
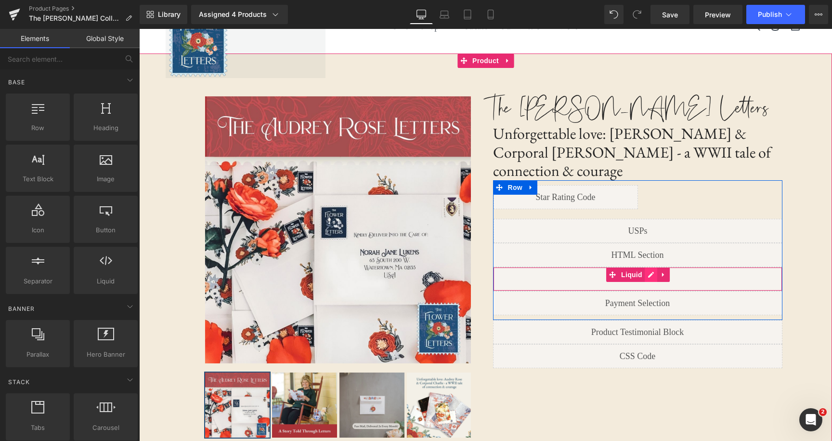
click at [649, 267] on div "Liquid" at bounding box center [637, 279] width 289 height 24
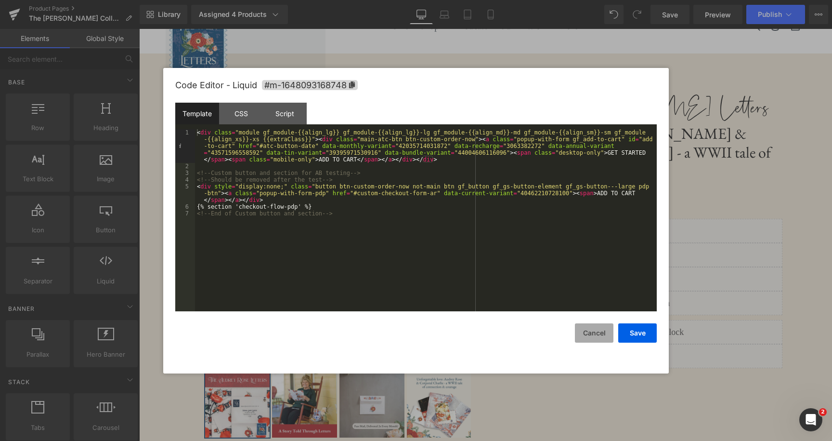
click at [604, 327] on button "Cancel" at bounding box center [594, 332] width 39 height 19
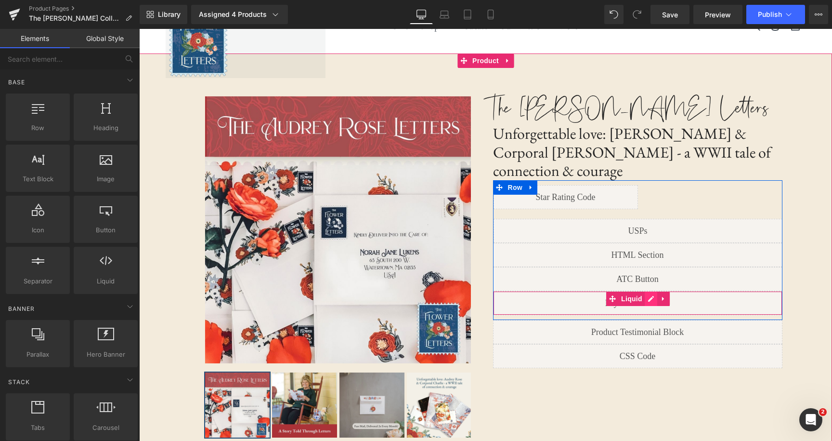
click at [650, 291] on div "Liquid" at bounding box center [637, 303] width 289 height 24
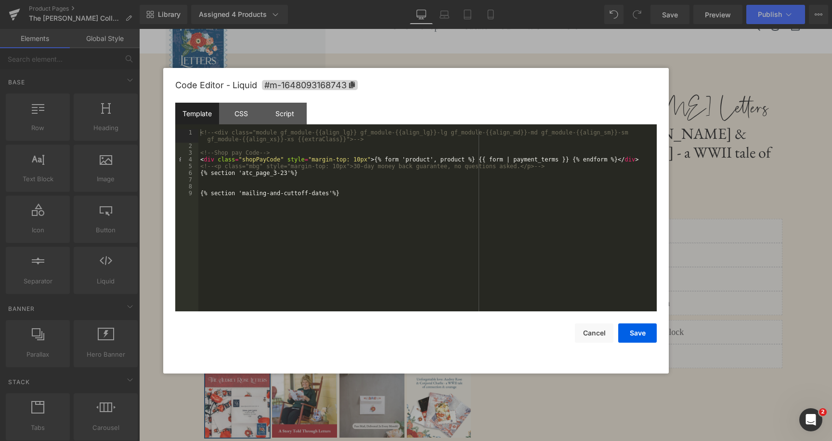
click at [359, 189] on div "<!-- <div class="module gf_module-{{align_lg}} gf_module-{{align_lg}}-lg gf_mod…" at bounding box center [427, 230] width 459 height 202
click at [356, 190] on div "<!-- <div class="module gf_module-{{align_lg}} gf_module-{{align_lg}}-lg gf_mod…" at bounding box center [427, 230] width 459 height 202
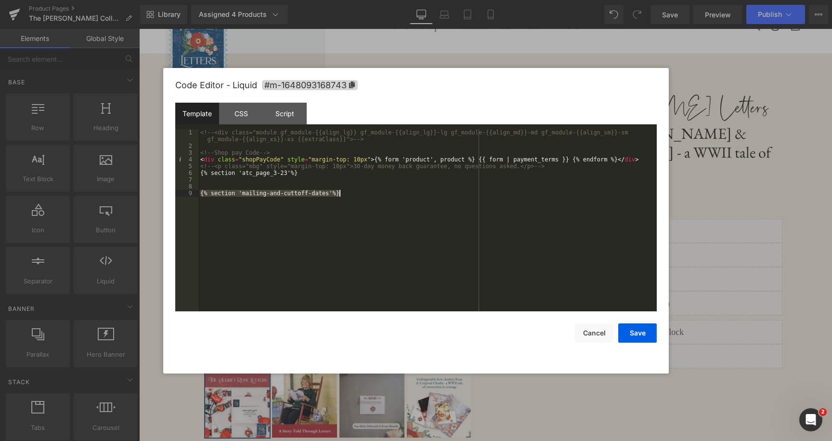
click at [356, 190] on div "<!-- <div class="module gf_module-{{align_lg}} gf_module-{{align_lg}}-lg gf_mod…" at bounding box center [427, 230] width 459 height 202
click at [372, 193] on div "<!-- <div class="module gf_module-{{align_lg}} gf_module-{{align_lg}}-lg gf_mod…" at bounding box center [427, 230] width 459 height 202
click at [362, 193] on div "<!-- <div class="module gf_module-{{align_lg}} gf_module-{{align_lg}}-lg gf_mod…" at bounding box center [427, 230] width 459 height 202
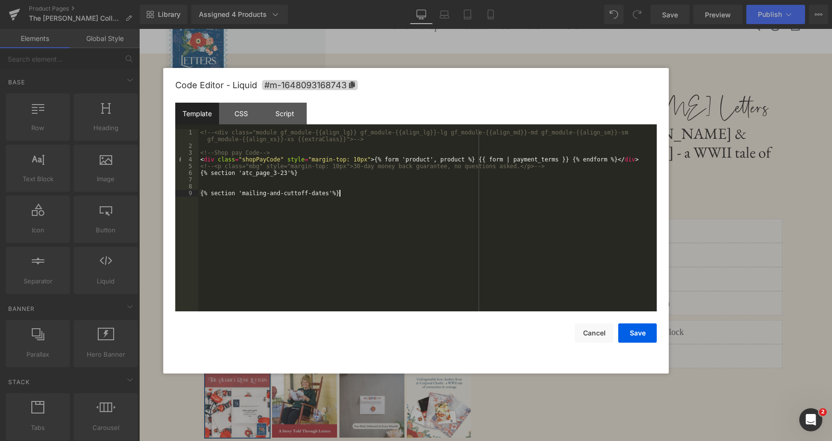
click at [362, 193] on div "<!-- <div class="module gf_module-{{align_lg}} gf_module-{{align_lg}}-lg gf_mod…" at bounding box center [427, 230] width 459 height 202
click at [367, 193] on div "<!-- <div class="module gf_module-{{align_lg}} gf_module-{{align_lg}}-lg gf_mod…" at bounding box center [427, 230] width 459 height 202
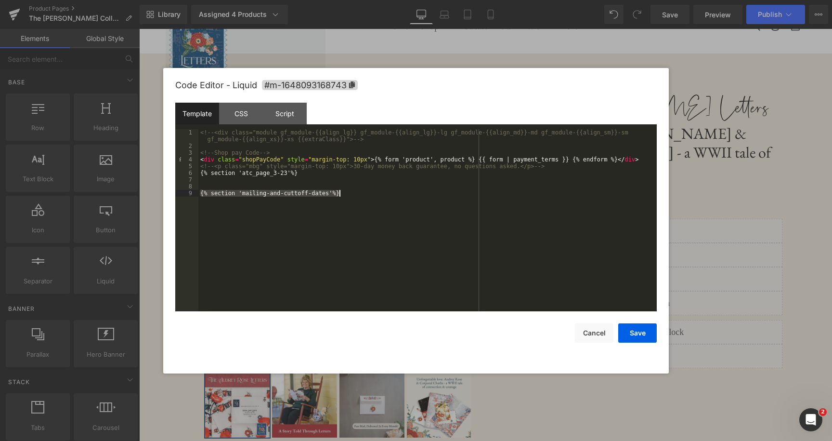
click at [373, 192] on div "<!-- <div class="module gf_module-{{align_lg}} gf_module-{{align_lg}}-lg gf_mod…" at bounding box center [427, 230] width 459 height 202
click at [333, 171] on div "<!-- <div class="module gf_module-{{align_lg}} gf_module-{{align_lg}}-lg gf_mod…" at bounding box center [427, 230] width 459 height 202
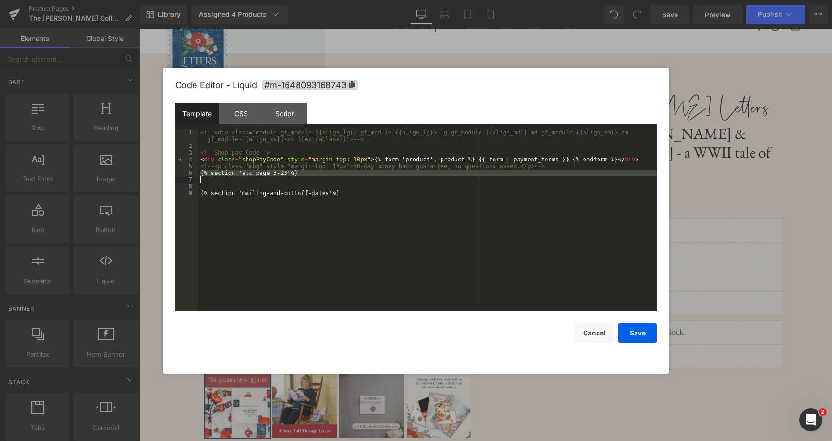
click at [339, 171] on div "<!-- <div class="module gf_module-{{align_lg}} gf_module-{{align_lg}}-lg gf_mod…" at bounding box center [427, 230] width 459 height 202
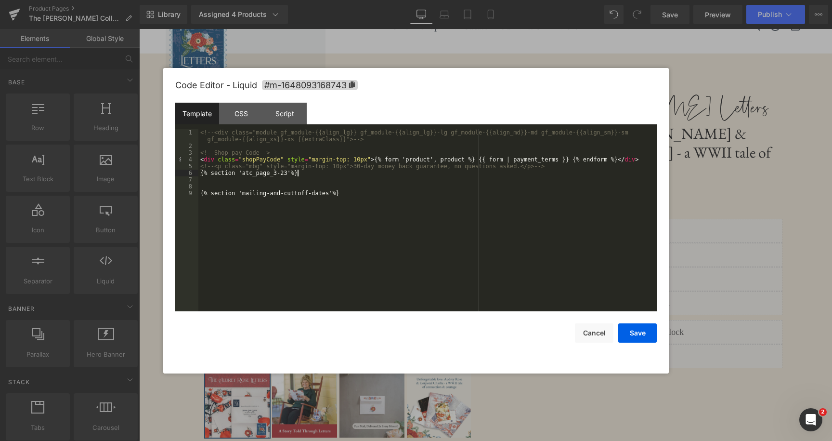
click at [339, 171] on div "<!-- <div class="module gf_module-{{align_lg}} gf_module-{{align_lg}}-lg gf_mod…" at bounding box center [427, 230] width 459 height 202
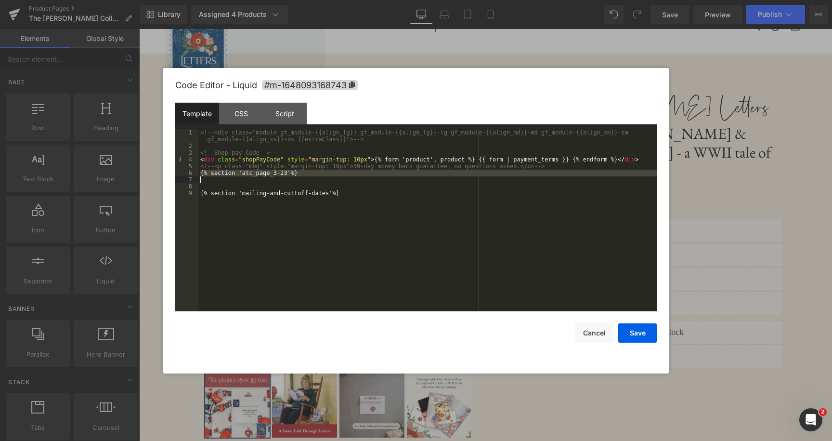
click at [327, 171] on div "<!-- <div class="module gf_module-{{align_lg}} gf_module-{{align_lg}}-lg gf_mod…" at bounding box center [427, 230] width 459 height 202
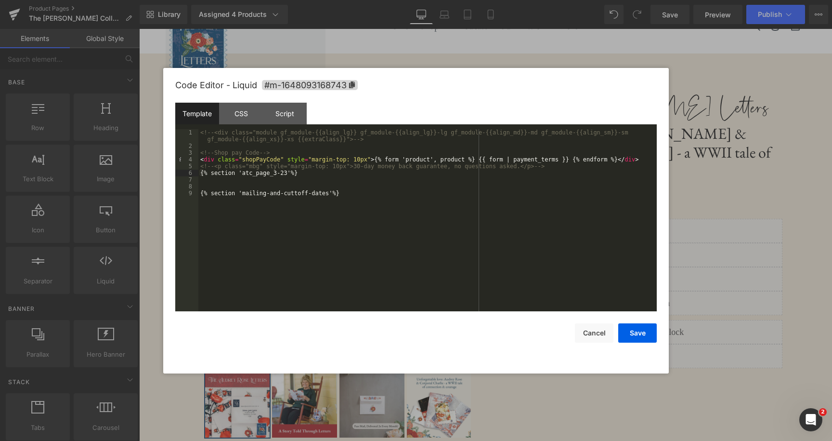
click at [276, 174] on div "<!-- <div class="module gf_module-{{align_lg}} gf_module-{{align_lg}}-lg gf_mod…" at bounding box center [427, 230] width 459 height 202
click at [324, 172] on div "<!-- <div class="module gf_module-{{align_lg}} gf_module-{{align_lg}}-lg gf_mod…" at bounding box center [427, 230] width 459 height 202
drag, startPoint x: 243, startPoint y: 173, endPoint x: 286, endPoint y: 172, distance: 42.9
click at [286, 172] on div "<!-- <div class="module gf_module-{{align_lg}} gf_module-{{align_lg}}-lg gf_mod…" at bounding box center [427, 230] width 459 height 202
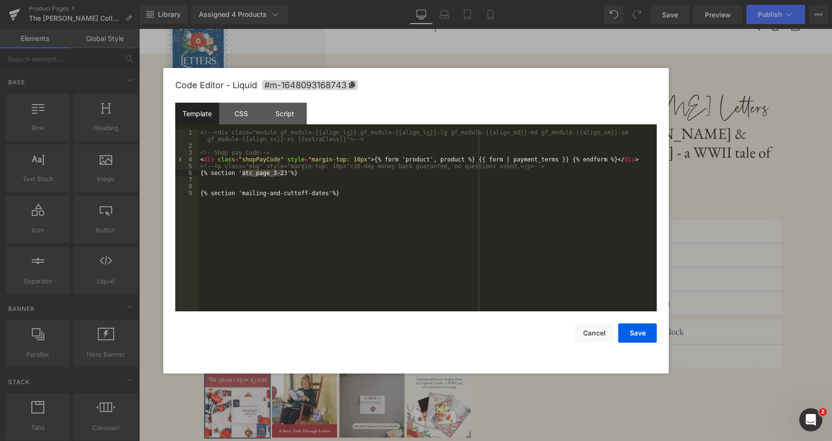
click at [328, 171] on div "<!-- <div class="module gf_module-{{align_lg}} gf_module-{{align_lg}}-lg gf_mod…" at bounding box center [427, 230] width 459 height 202
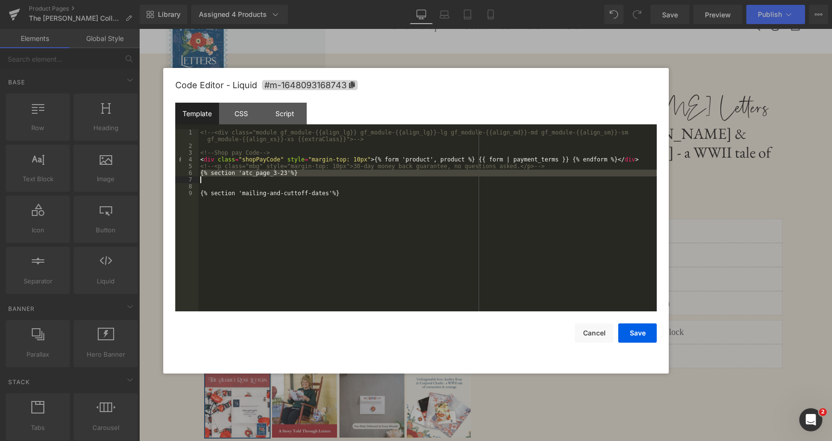
click at [353, 172] on div "<!-- <div class="module gf_module-{{align_lg}} gf_module-{{align_lg}}-lg gf_mod…" at bounding box center [427, 230] width 459 height 202
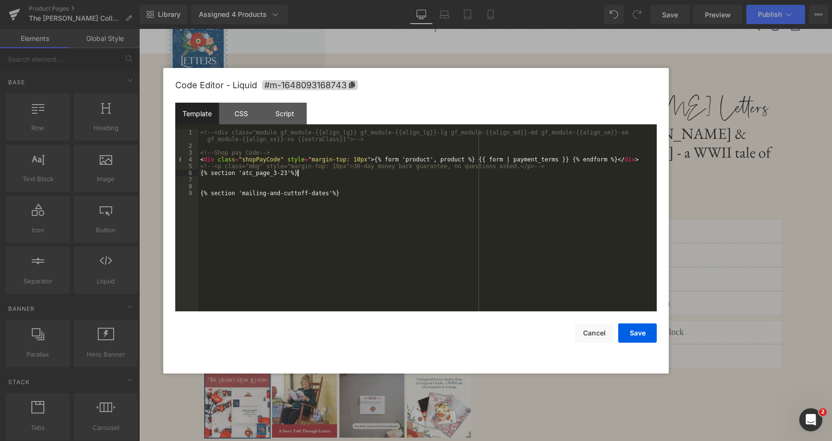
click at [352, 193] on div "<!-- <div class="module gf_module-{{align_lg}} gf_module-{{align_lg}}-lg gf_mod…" at bounding box center [427, 230] width 459 height 202
click at [582, 334] on button "Cancel" at bounding box center [594, 332] width 39 height 19
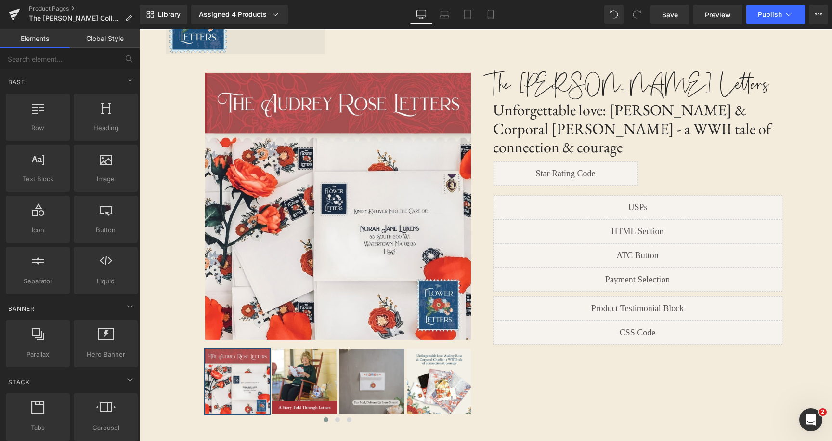
scroll to position [54, 0]
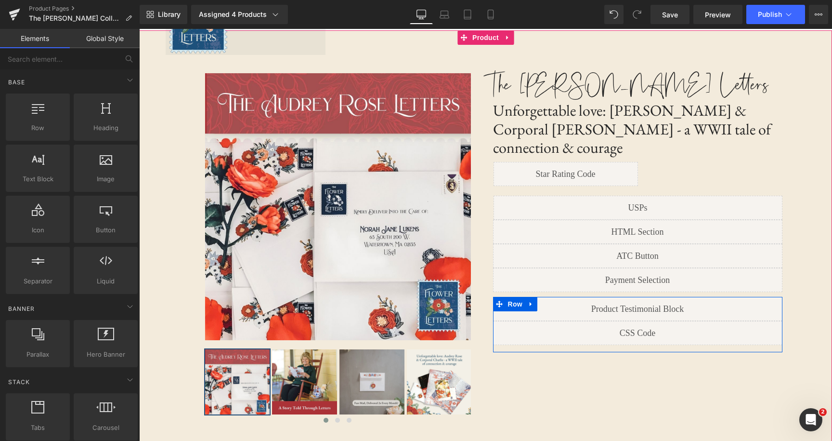
click at [651, 297] on div "Liquid" at bounding box center [637, 309] width 289 height 24
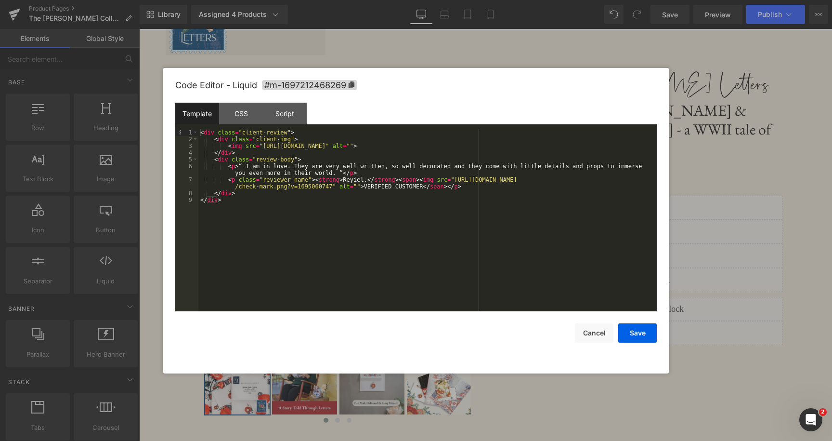
click at [566, 213] on div "< div class = "client-review" > < div class = "client-img" > < img src = "[URL]…" at bounding box center [427, 227] width 459 height 196
click at [534, 214] on div "< div class = "client-review" > < div class = "client-img" > < img src = "[URL]…" at bounding box center [427, 227] width 459 height 196
click at [593, 330] on button "Cancel" at bounding box center [594, 332] width 39 height 19
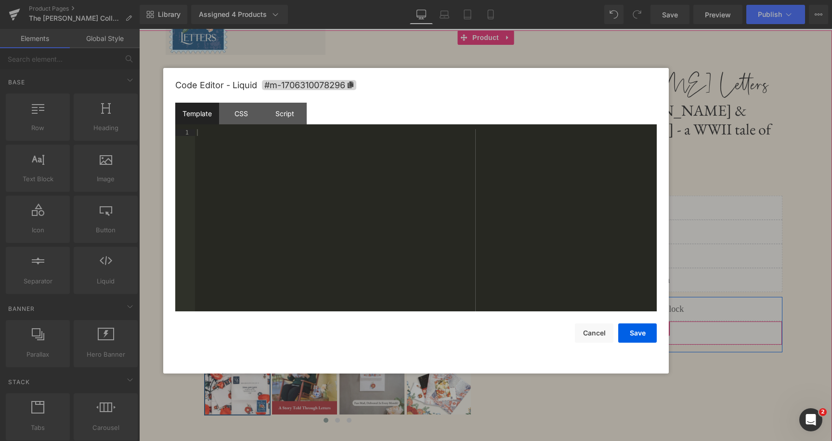
click at [652, 321] on div "Liquid" at bounding box center [637, 333] width 289 height 24
click at [247, 130] on div at bounding box center [426, 227] width 462 height 196
click at [247, 126] on div "Template CSS Script Data" at bounding box center [416, 116] width 482 height 26
click at [247, 121] on div "CSS" at bounding box center [241, 114] width 44 height 22
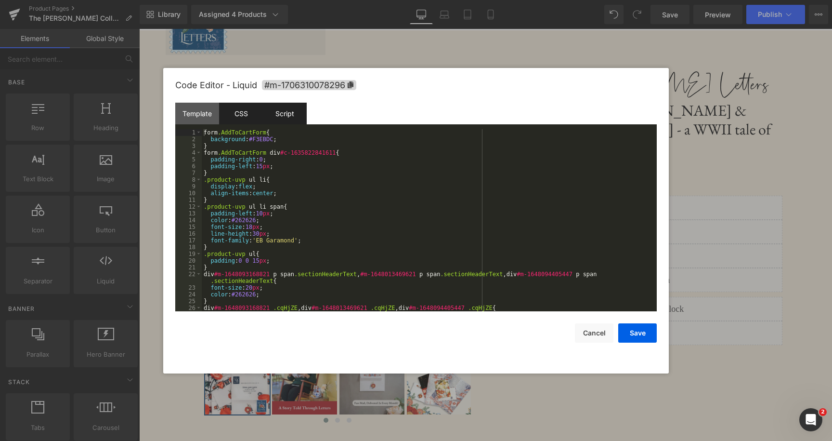
click at [279, 119] on div "Script" at bounding box center [285, 114] width 44 height 22
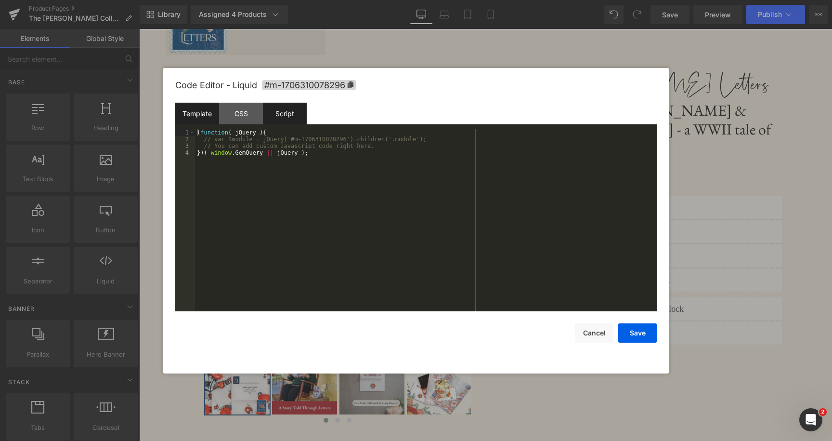
click at [200, 117] on div "Template" at bounding box center [197, 114] width 44 height 22
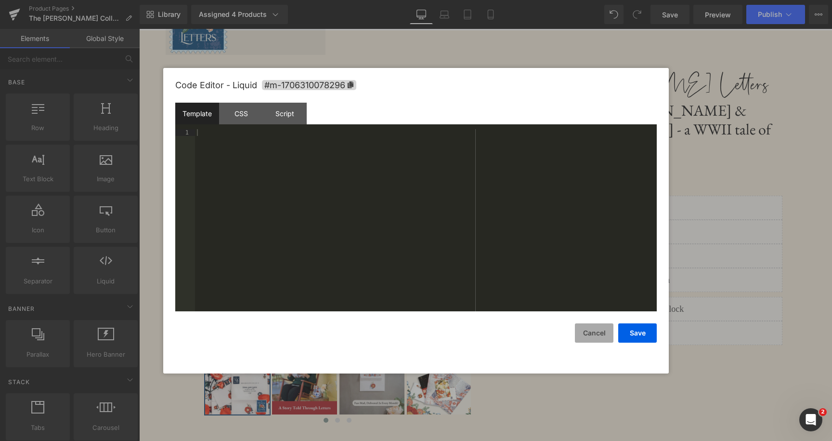
click at [594, 326] on button "Cancel" at bounding box center [594, 332] width 39 height 19
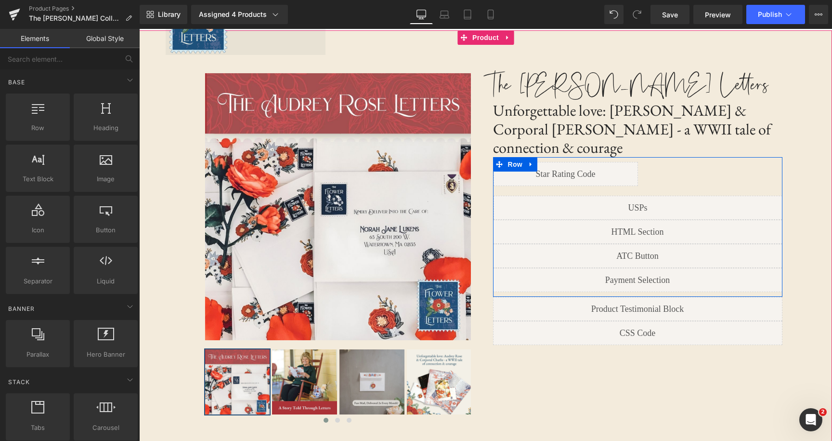
click at [649, 220] on div "Liquid" at bounding box center [637, 232] width 289 height 24
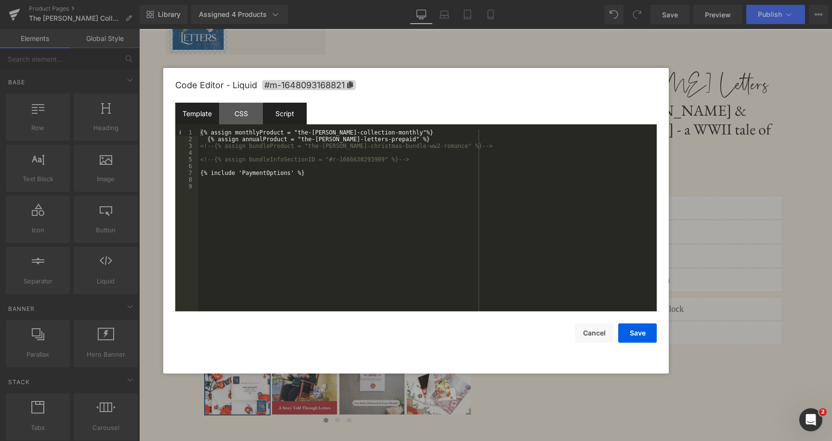
click at [295, 108] on div "Script" at bounding box center [285, 114] width 44 height 22
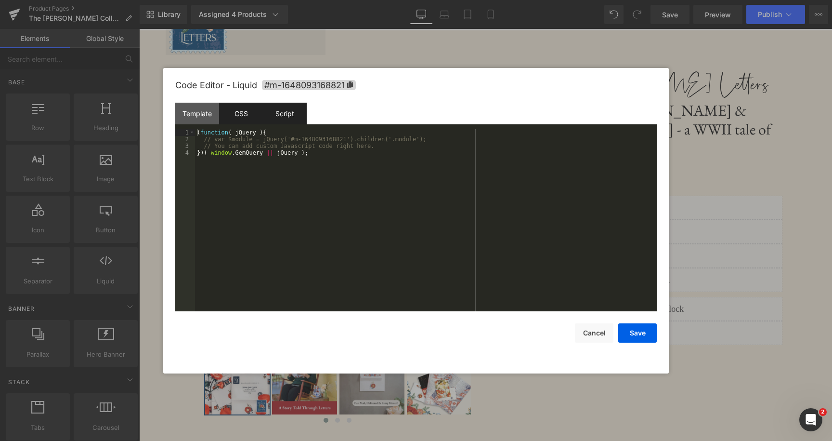
click at [259, 111] on div "CSS" at bounding box center [241, 114] width 44 height 22
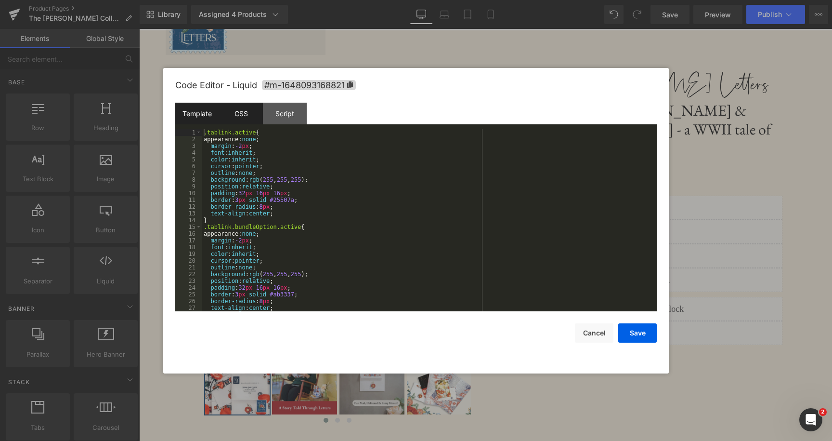
click at [206, 115] on div "Template" at bounding box center [197, 114] width 44 height 22
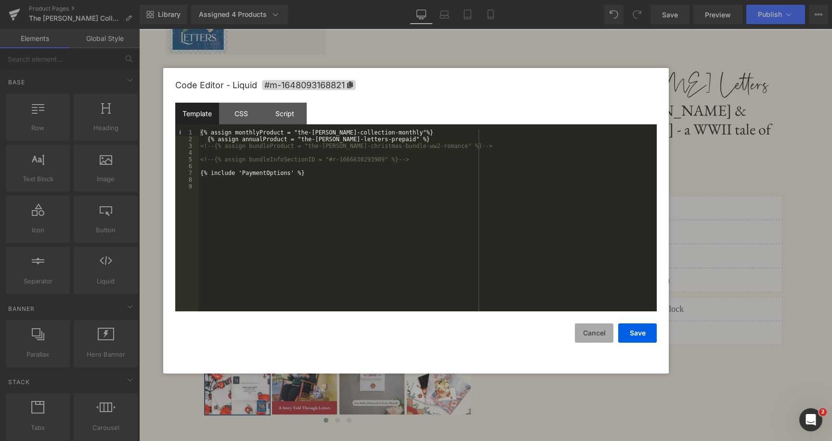
click at [599, 334] on button "Cancel" at bounding box center [594, 332] width 39 height 19
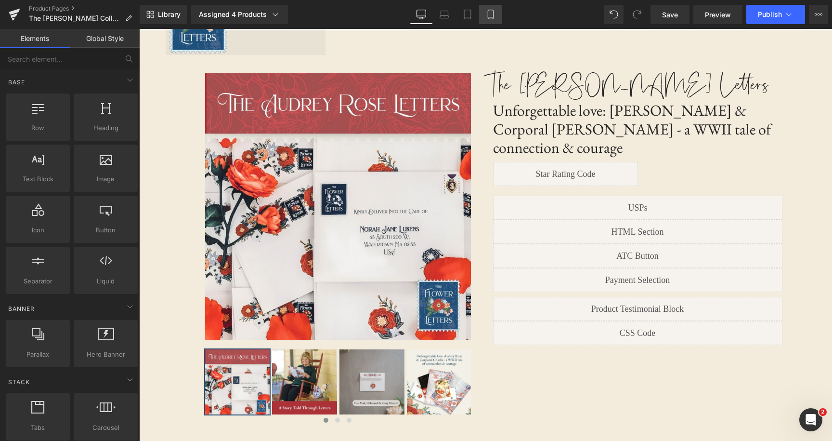
click at [492, 17] on icon at bounding box center [490, 17] width 5 height 0
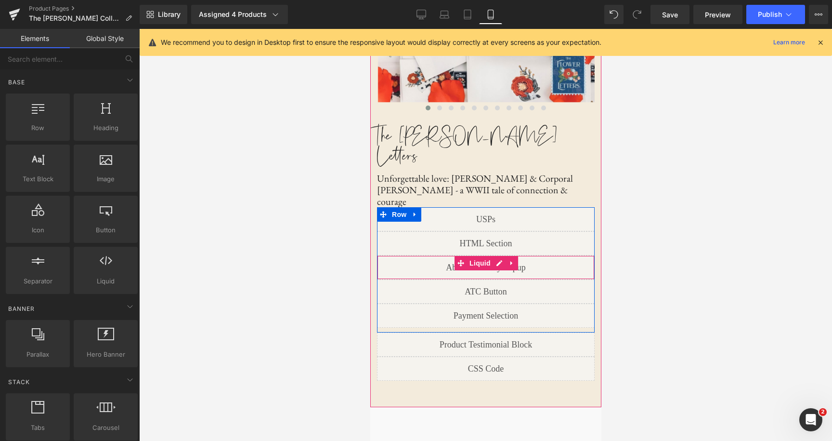
scroll to position [208, 0]
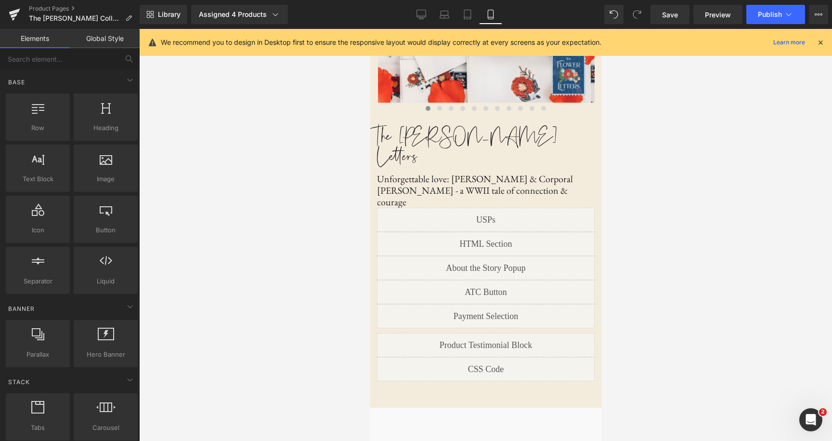
click at [612, 214] on div at bounding box center [485, 235] width 693 height 412
click at [426, 16] on icon at bounding box center [421, 13] width 9 height 7
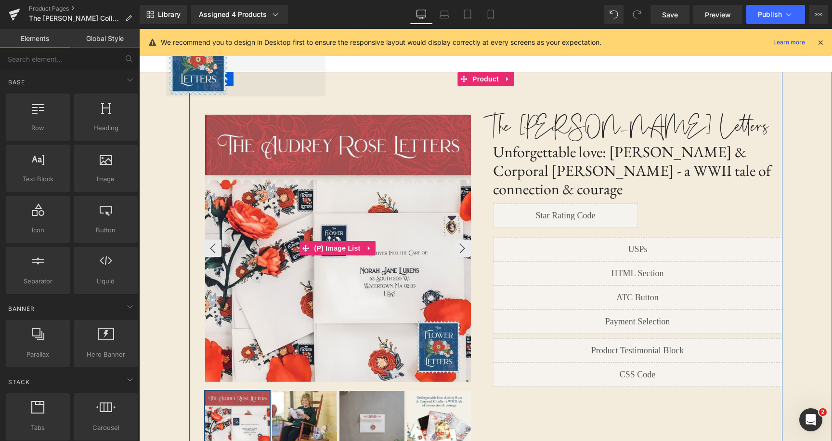
scroll to position [3, 0]
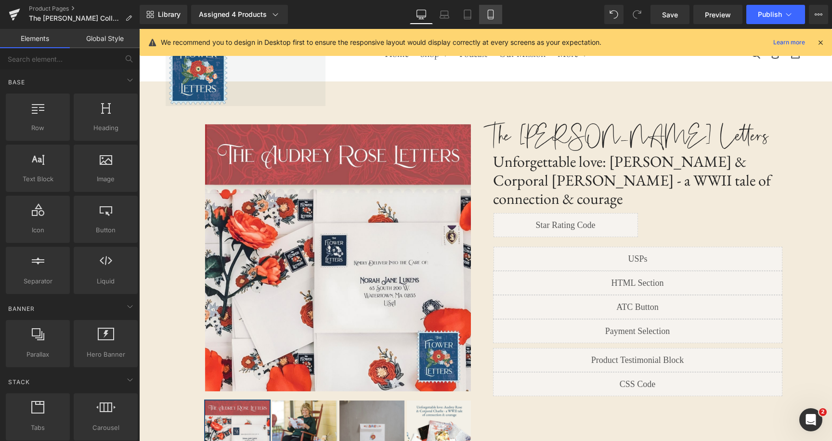
click at [490, 5] on link "Mobile" at bounding box center [490, 14] width 23 height 19
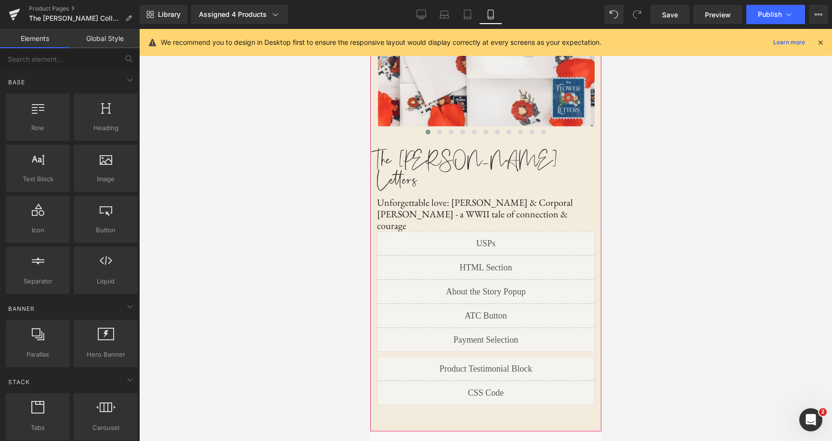
scroll to position [185, 0]
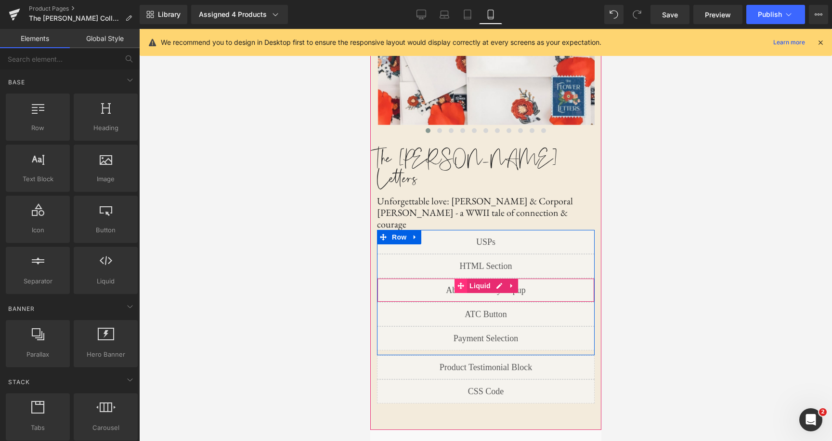
click at [454, 278] on span at bounding box center [460, 285] width 13 height 14
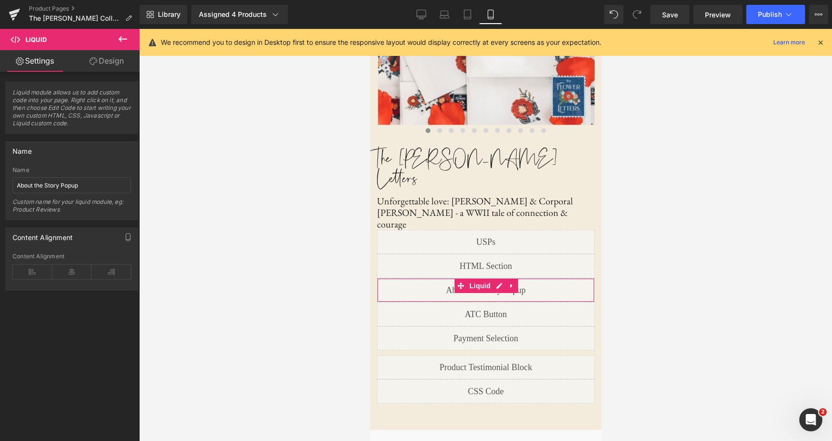
click at [117, 61] on link "Design" at bounding box center [107, 61] width 70 height 22
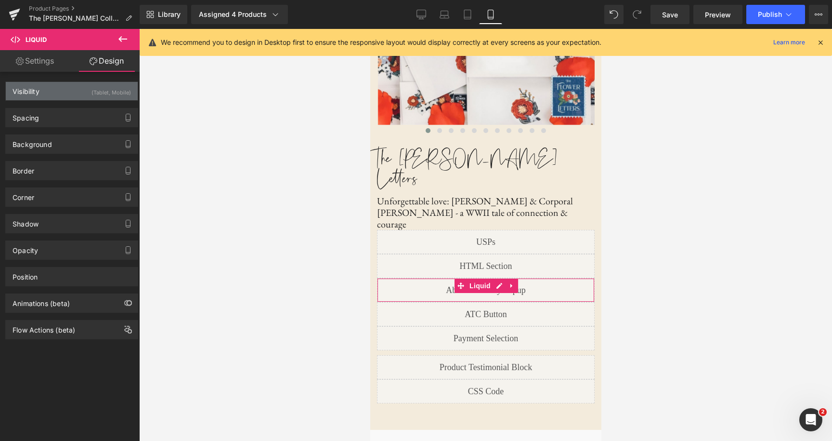
click at [77, 94] on div "Visibility (Tablet, Mobile)" at bounding box center [72, 91] width 132 height 18
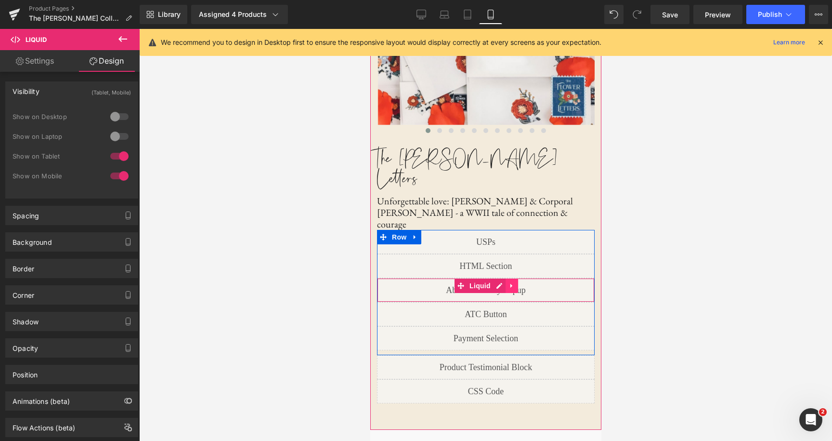
click at [511, 284] on icon at bounding box center [511, 286] width 2 height 4
click at [423, 278] on div "Liquid" at bounding box center [486, 290] width 218 height 24
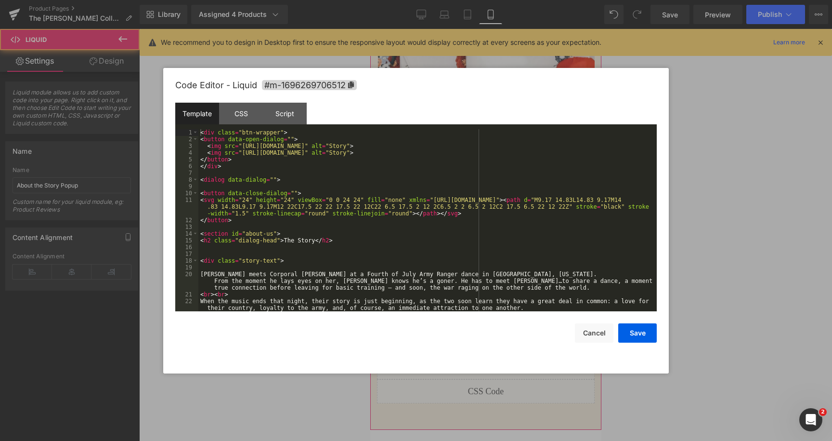
click at [484, 278] on div "Liquid" at bounding box center [486, 290] width 218 height 24
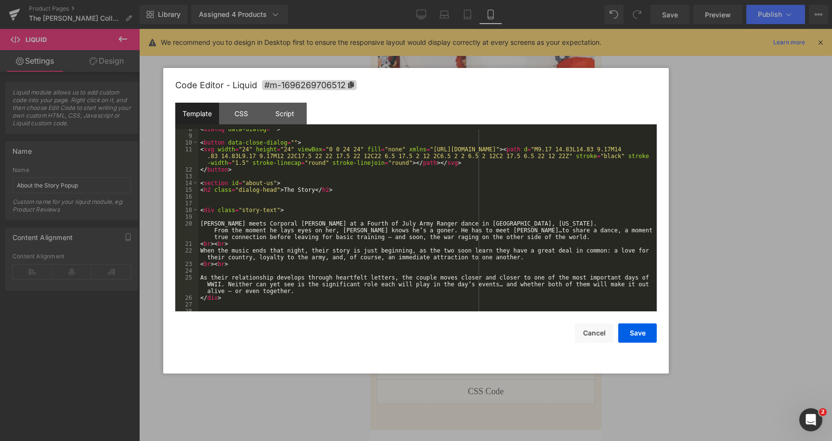
scroll to position [0, 0]
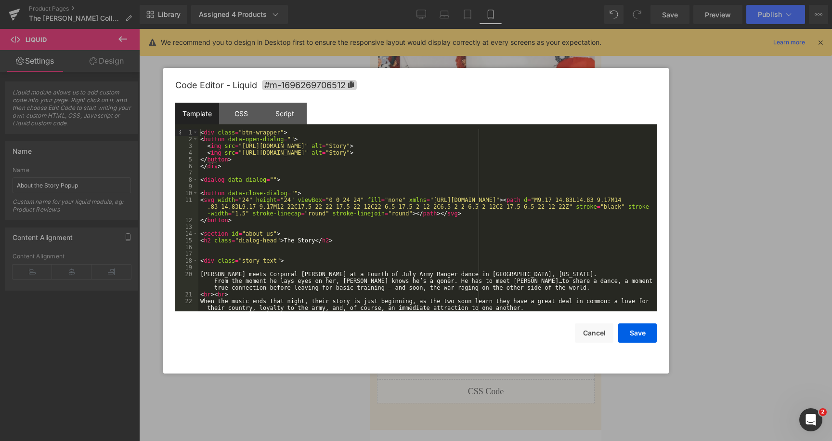
click at [304, 242] on div "< div class = "btn-wrapper" > < button data-open-dialog = "" > < img src = "[UR…" at bounding box center [425, 227] width 455 height 196
click at [354, 239] on div "< div class = "btn-wrapper" > < button data-open-dialog = "" > < img src = "[UR…" at bounding box center [425, 227] width 455 height 196
click at [289, 105] on div "Script" at bounding box center [285, 114] width 44 height 22
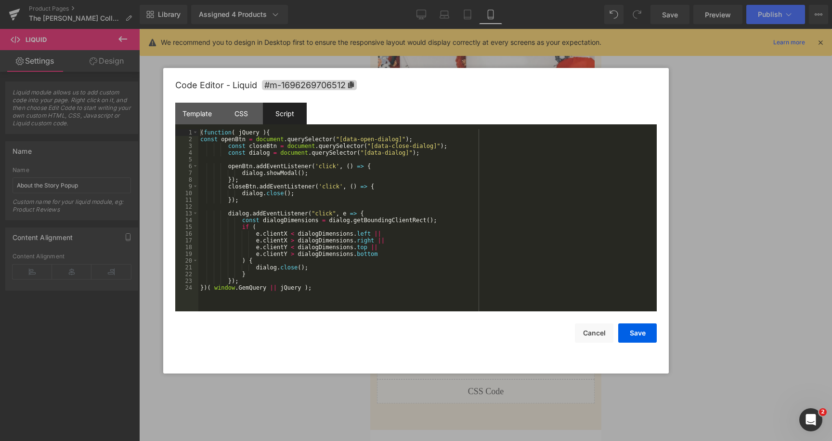
click at [403, 176] on div "( function ( jQuery ) { const openBtn = document . querySelector ( "[data-open-…" at bounding box center [427, 227] width 459 height 196
click at [186, 103] on div "Template" at bounding box center [197, 114] width 44 height 22
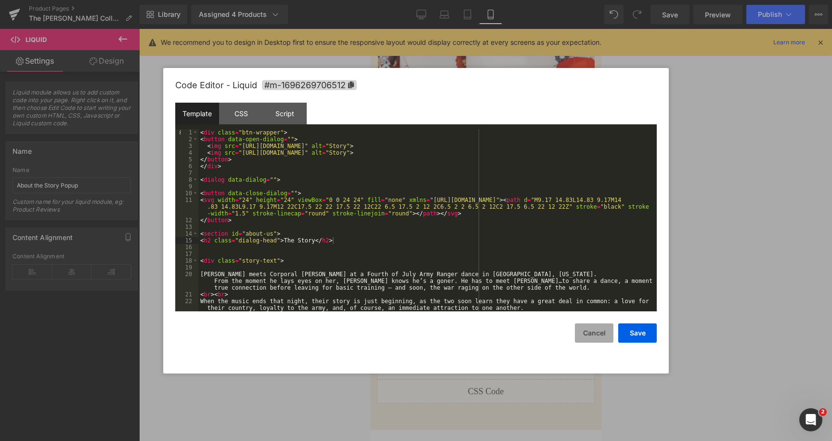
click at [599, 335] on button "Cancel" at bounding box center [594, 332] width 39 height 19
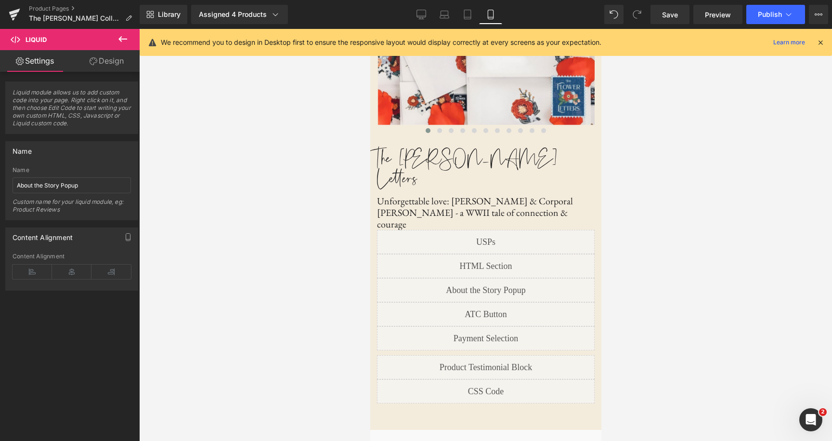
click at [351, 253] on div at bounding box center [485, 235] width 693 height 412
